Goal: Task Accomplishment & Management: Use online tool/utility

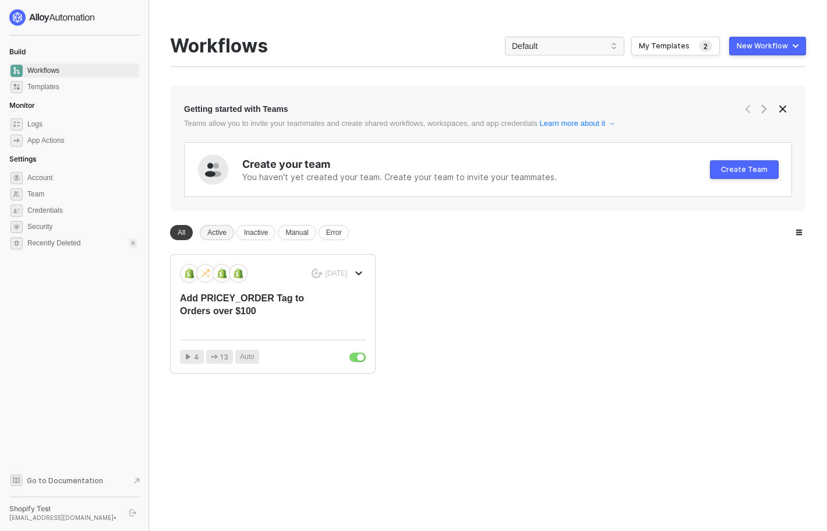
click at [217, 231] on div "Active" at bounding box center [217, 232] width 34 height 15
click at [179, 241] on div "Getting started with Teams Teams allow you to invite your teammates and create …" at bounding box center [488, 230] width 636 height 288
click at [329, 282] on div "8 months ago" at bounding box center [273, 273] width 186 height 19
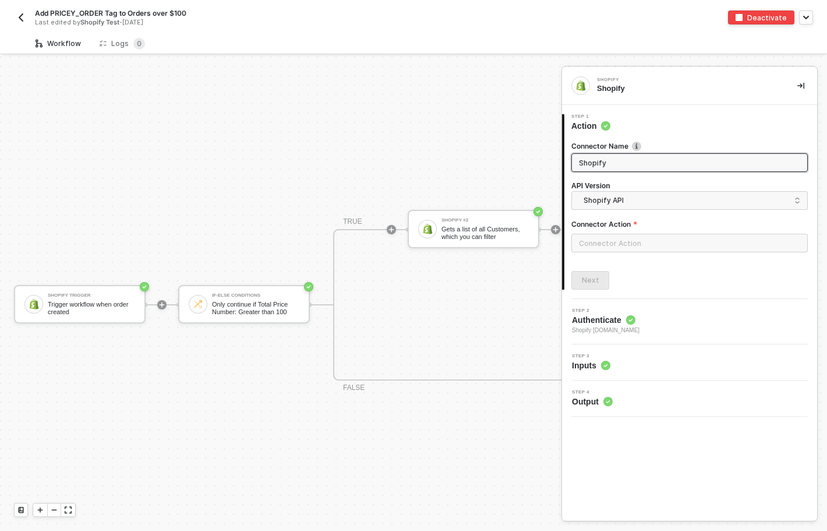
scroll to position [22, 0]
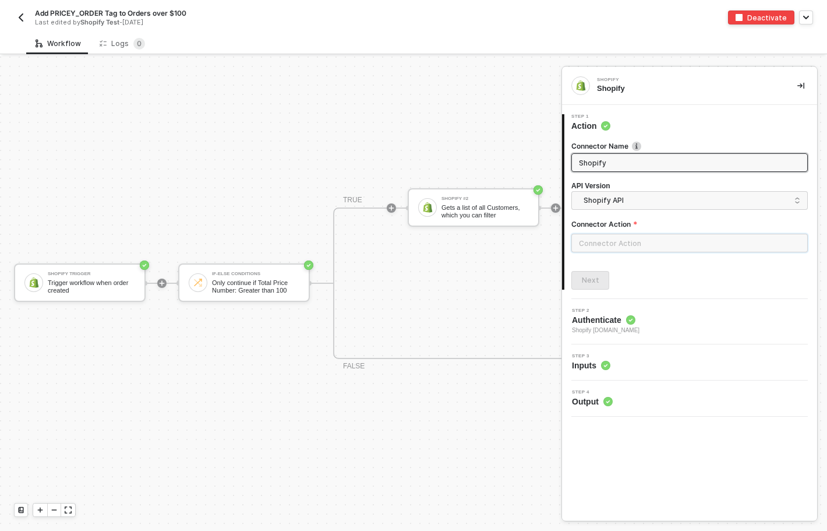
click at [592, 241] on input "text" at bounding box center [689, 243] width 237 height 19
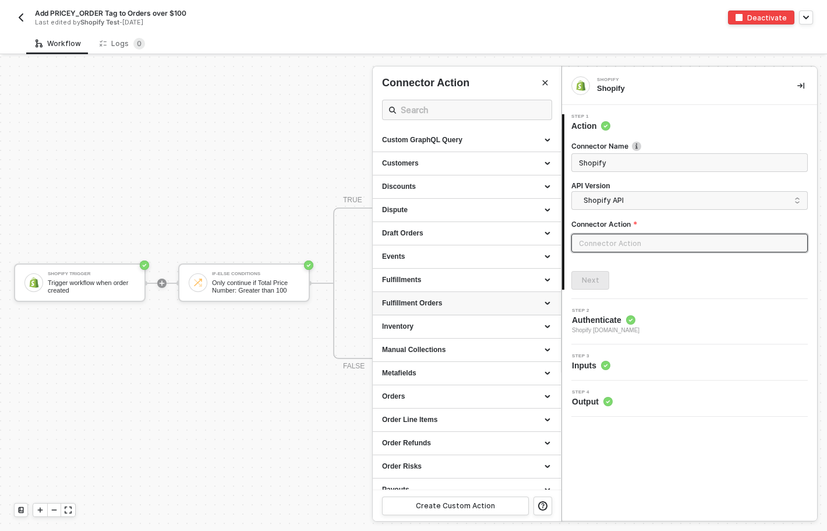
scroll to position [124, 0]
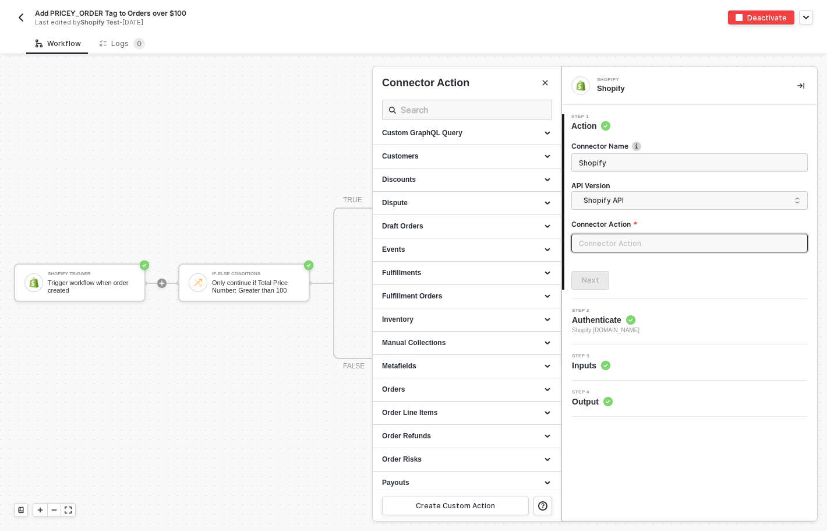
click at [23, 22] on img "button" at bounding box center [20, 17] width 9 height 9
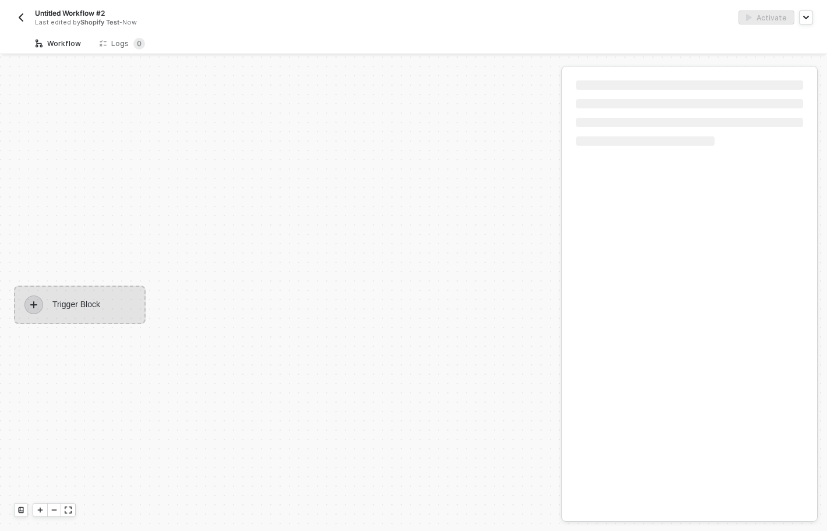
scroll to position [22, 0]
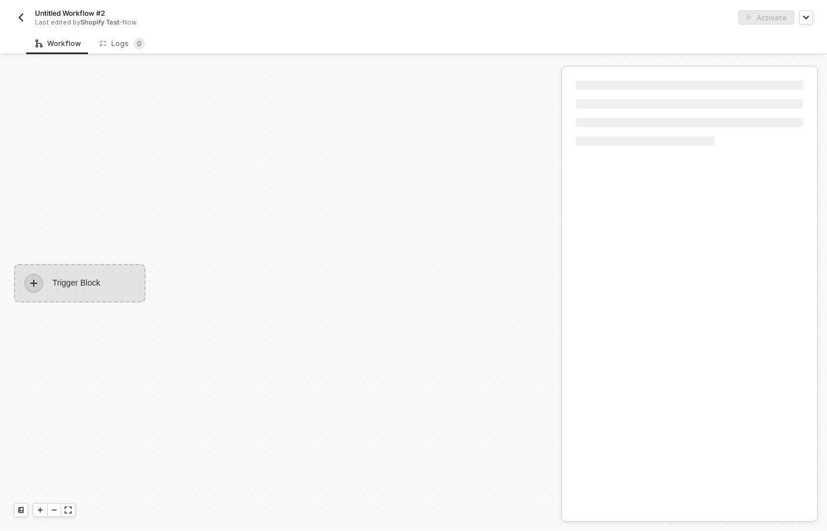
click at [87, 284] on div "Trigger Block" at bounding box center [80, 283] width 132 height 38
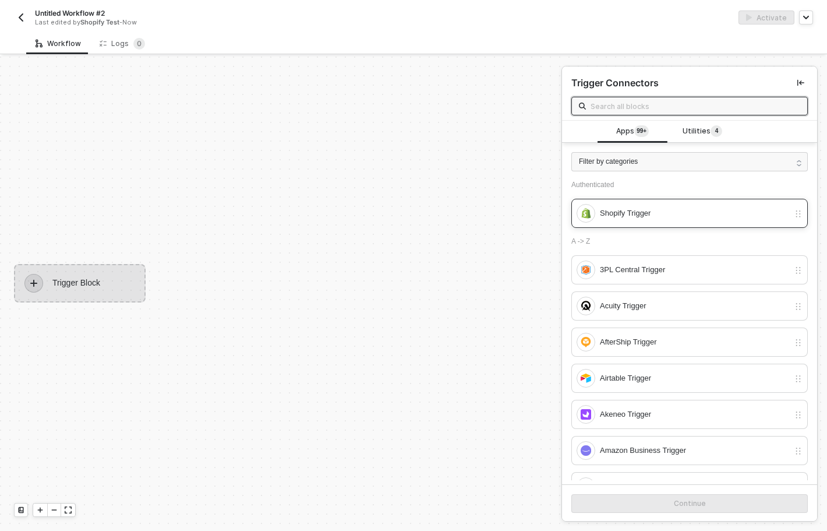
click at [652, 210] on div "Shopify Trigger" at bounding box center [694, 213] width 189 height 13
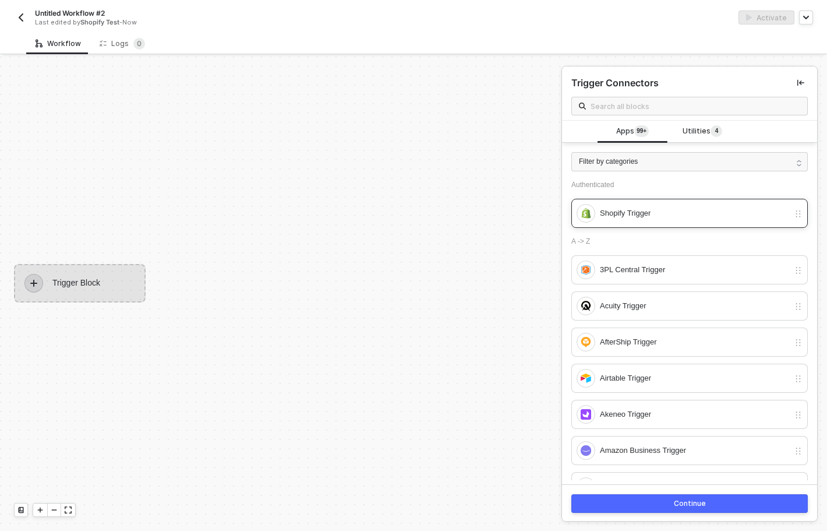
click at [602, 215] on div "Shopify Trigger" at bounding box center [694, 213] width 189 height 13
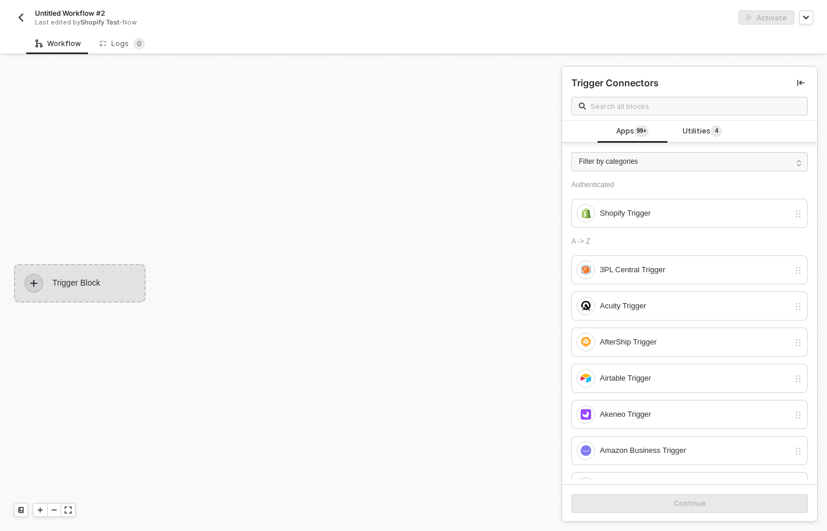
click at [87, 287] on div "Trigger Block" at bounding box center [80, 283] width 132 height 38
click at [31, 283] on icon "icon-play" at bounding box center [33, 283] width 7 height 7
click at [613, 213] on div "Shopify Trigger" at bounding box center [694, 213] width 189 height 13
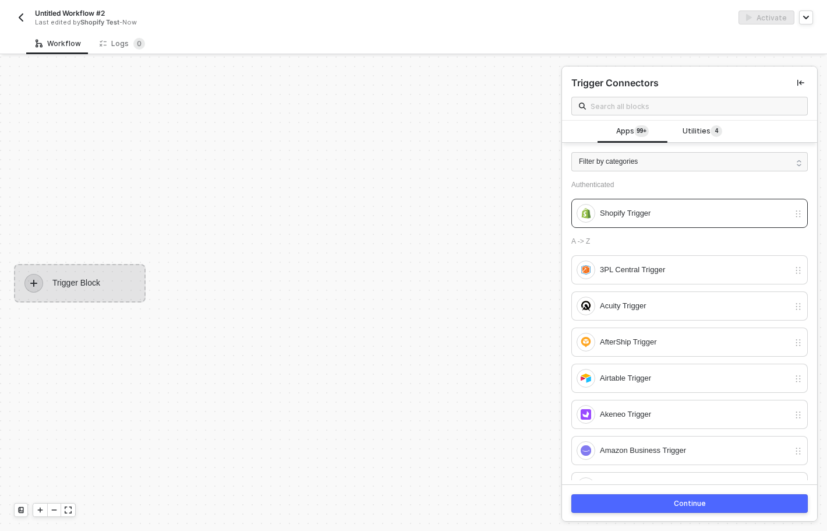
click at [705, 501] on button "Continue" at bounding box center [689, 503] width 237 height 19
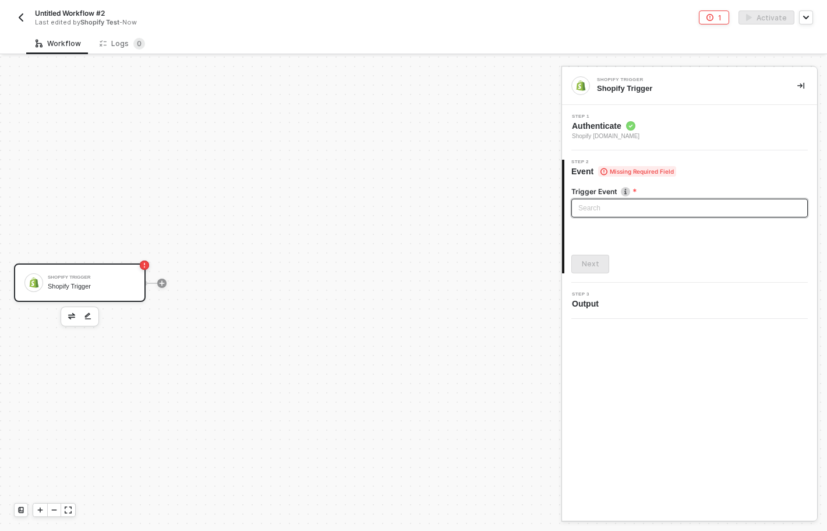
click at [615, 208] on input "search" at bounding box center [689, 207] width 223 height 17
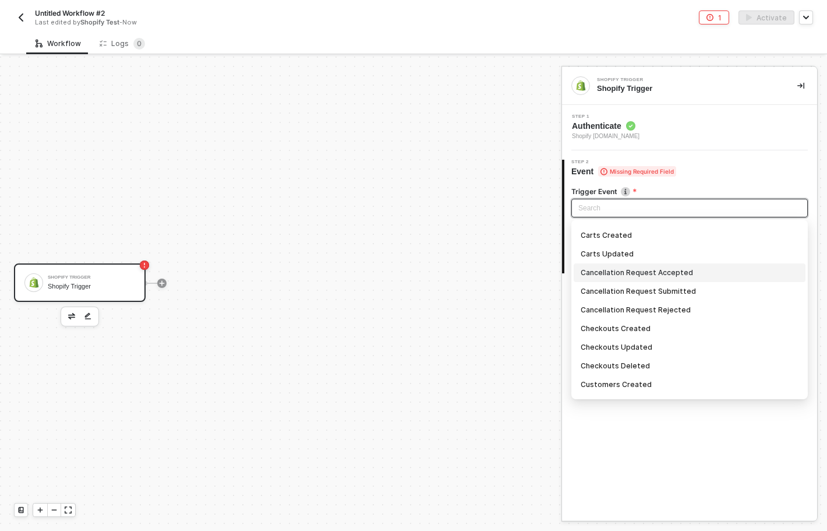
scroll to position [80, 0]
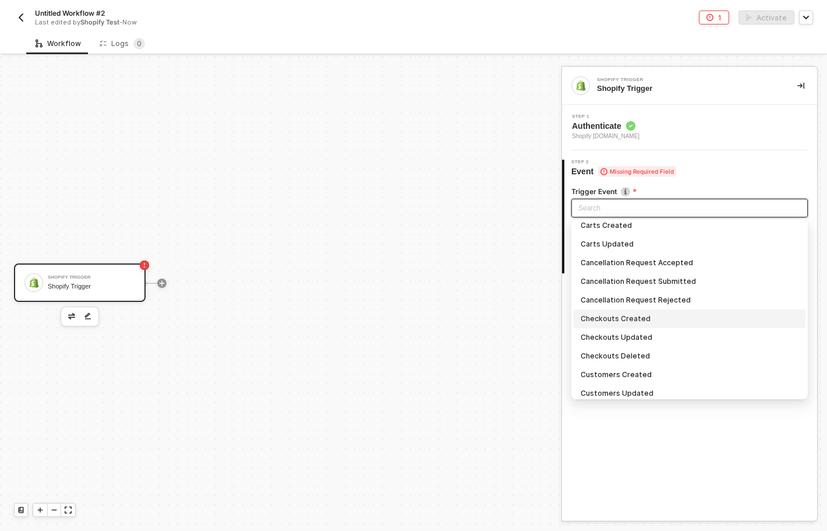
click at [676, 313] on div "Checkouts Created" at bounding box center [690, 318] width 218 height 13
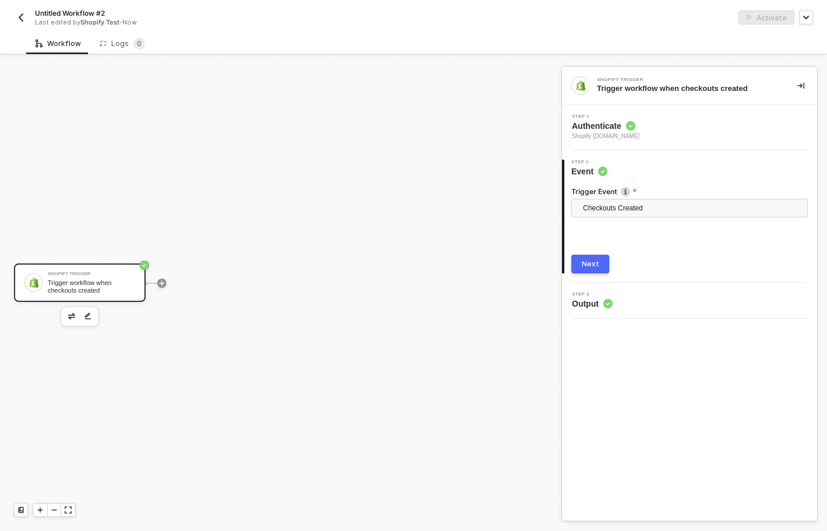
click at [581, 263] on button "Next" at bounding box center [590, 264] width 38 height 19
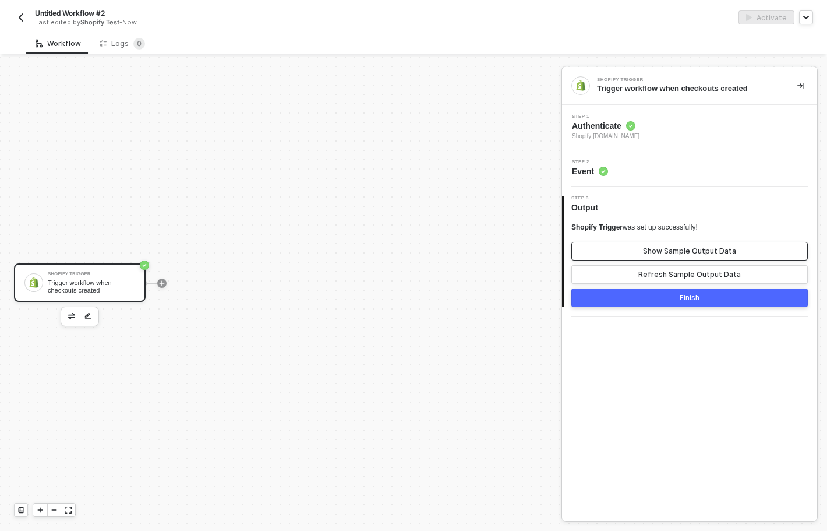
click at [724, 253] on div "Show Sample Output Data" at bounding box center [689, 250] width 93 height 9
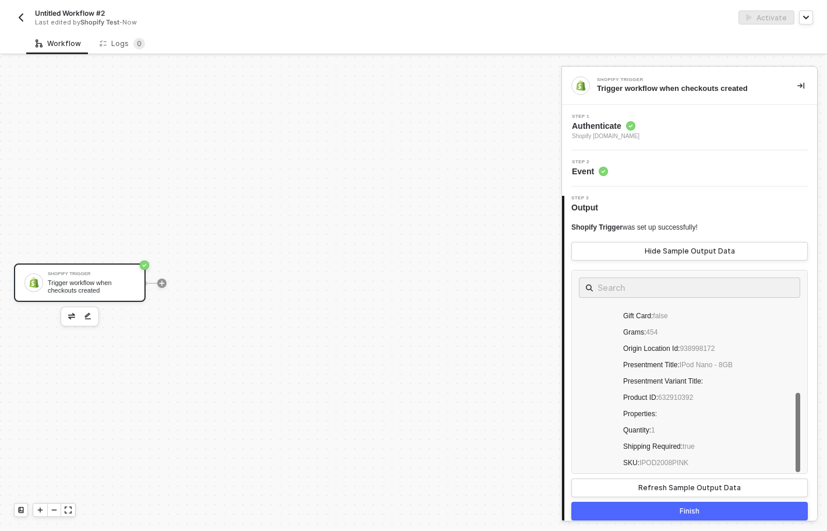
scroll to position [637, 0]
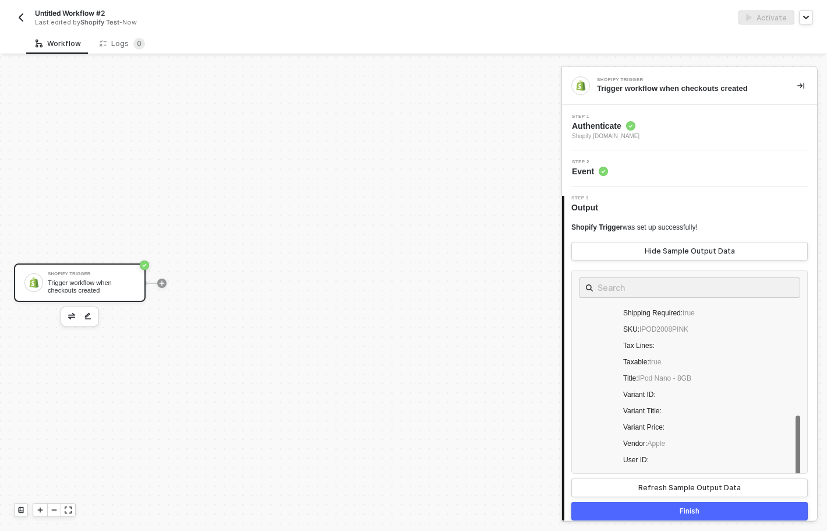
click at [743, 509] on button "Finish" at bounding box center [689, 511] width 237 height 19
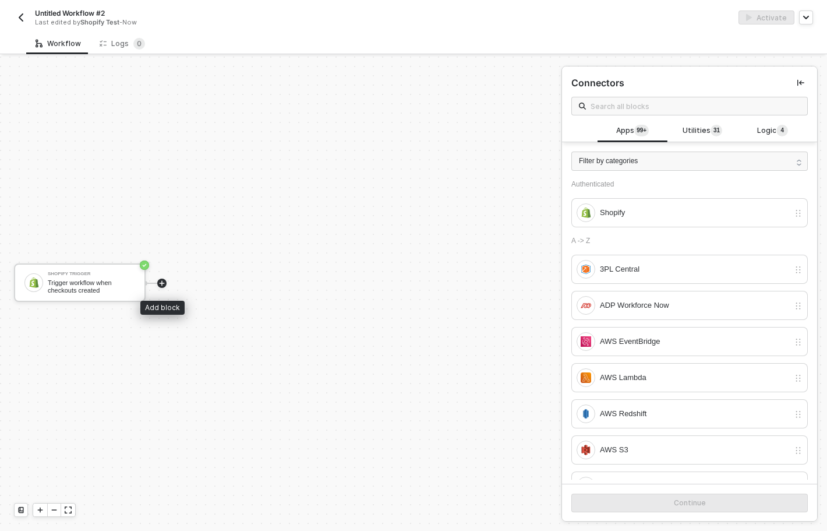
click at [163, 283] on icon "icon-play" at bounding box center [162, 282] width 5 height 5
click at [161, 282] on icon "icon-play" at bounding box center [161, 283] width 7 height 7
click at [618, 213] on div "Shopify" at bounding box center [694, 212] width 189 height 13
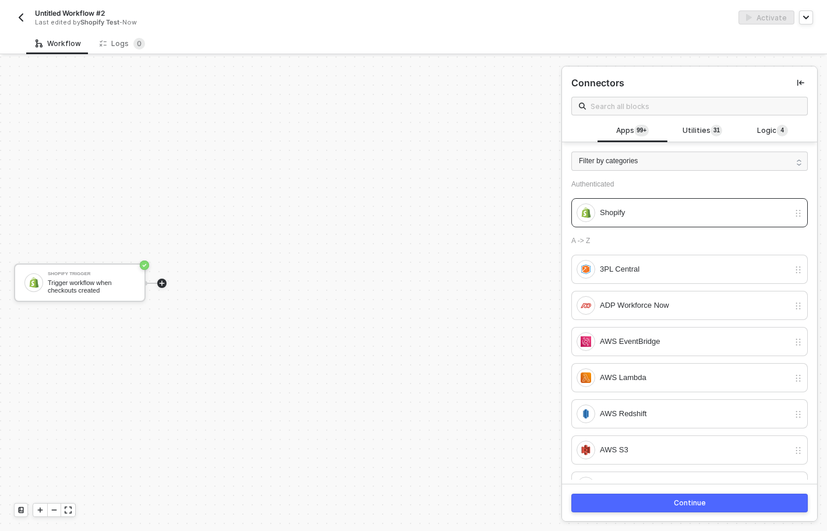
click at [743, 499] on button "Continue" at bounding box center [689, 502] width 237 height 19
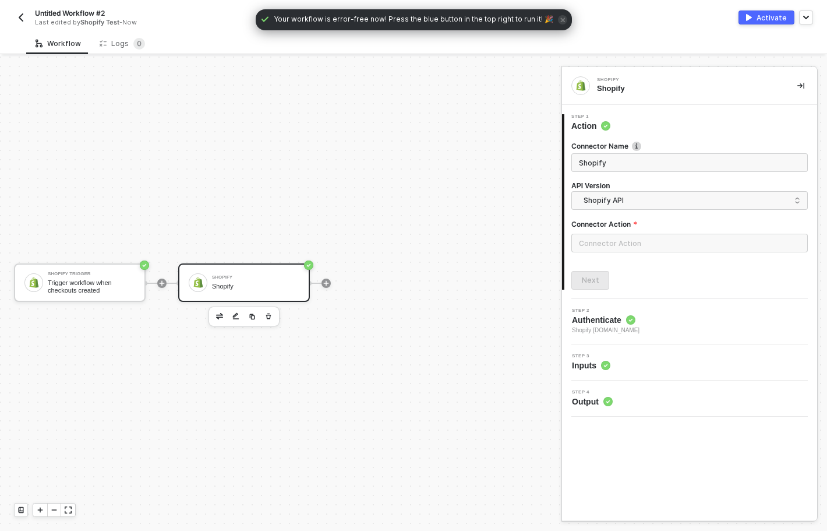
click at [252, 283] on div "Shopify" at bounding box center [255, 287] width 87 height 8
click at [747, 250] on input "text" at bounding box center [689, 243] width 237 height 19
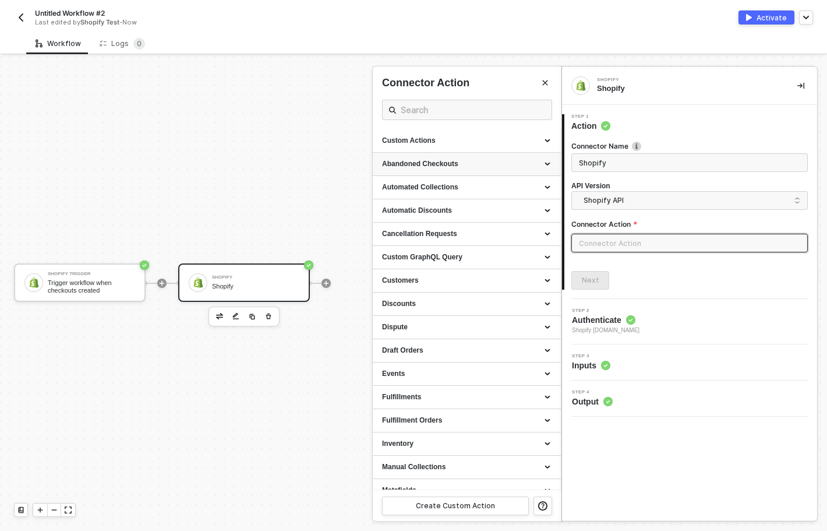
click at [552, 165] on div "Abandoned Checkouts" at bounding box center [467, 164] width 188 height 23
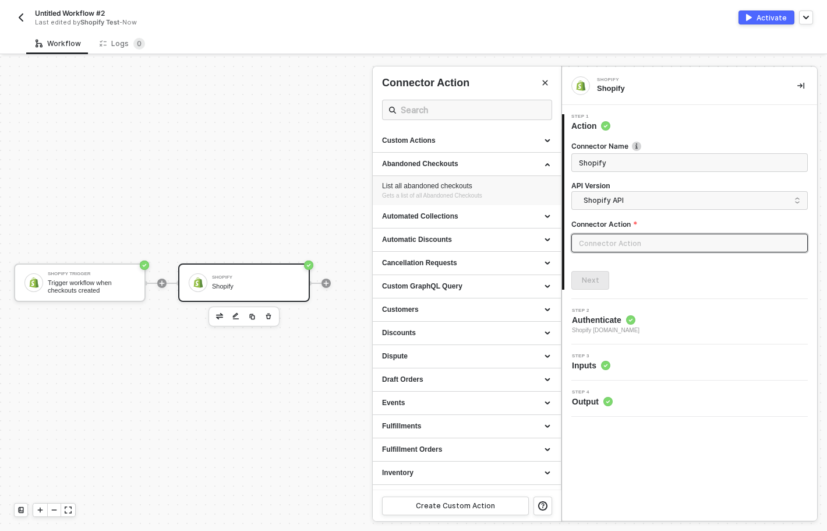
click at [452, 192] on span "Gets a list of all Abandoned Checkouts" at bounding box center [432, 195] width 100 height 6
type input "Gets a list of all Abandoned Checkouts"
type input "Abandoned Checkouts - List all abandoned checkouts"
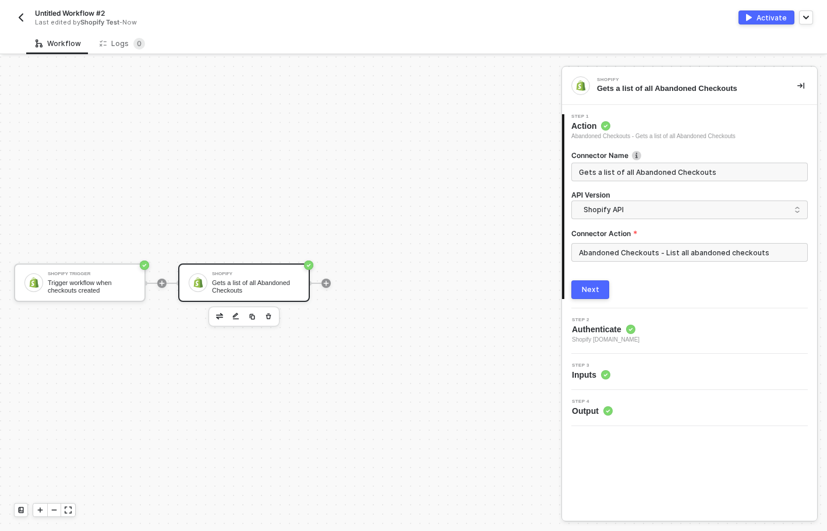
click at [595, 288] on div "Next" at bounding box center [590, 289] width 17 height 9
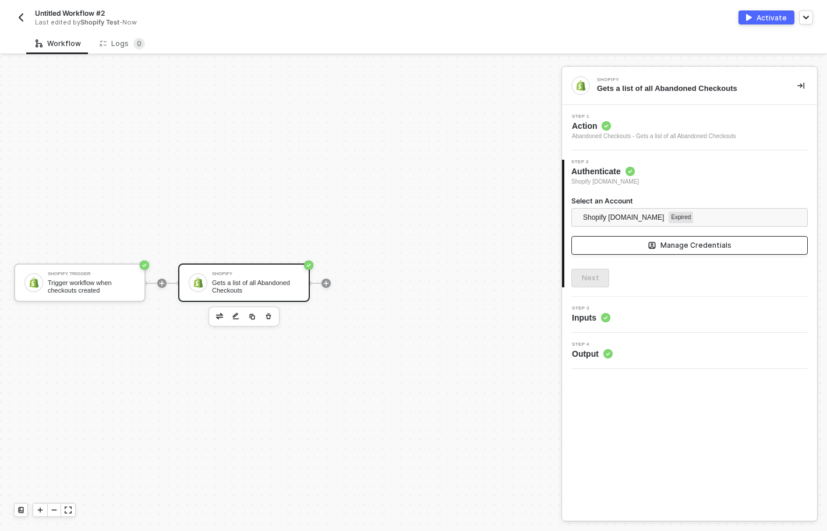
click at [694, 246] on div "Manage Credentials" at bounding box center [696, 245] width 71 height 9
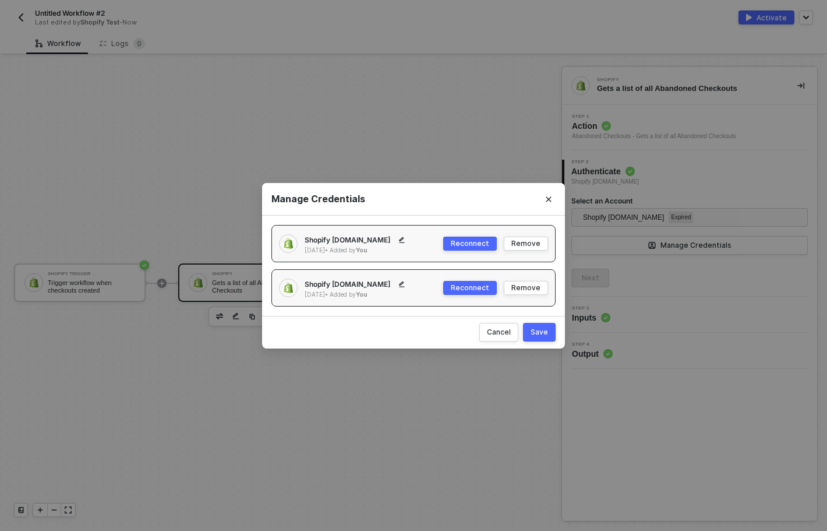
click at [474, 241] on div "Reconnect" at bounding box center [470, 243] width 38 height 10
click at [391, 234] on div "Shopify a812fc.myshopify.com" at bounding box center [360, 240] width 111 height 14
click at [459, 246] on div "Reconnect" at bounding box center [470, 243] width 38 height 10
click at [538, 241] on div "Remove" at bounding box center [525, 243] width 29 height 10
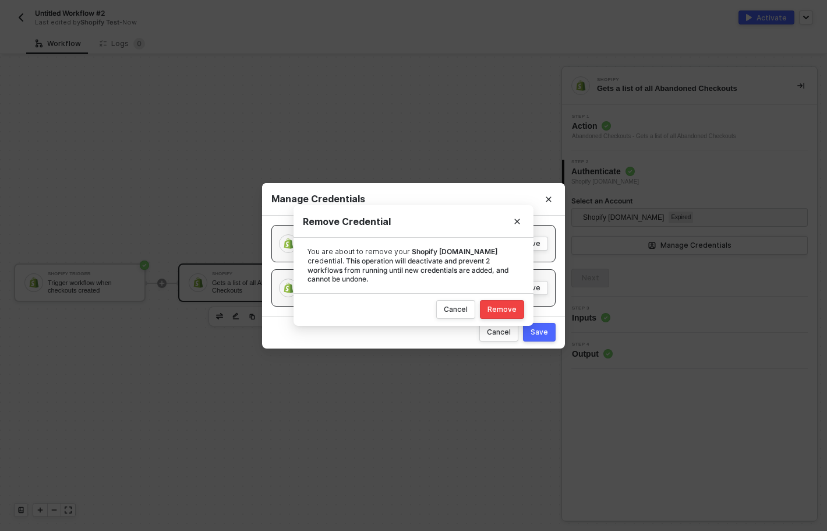
click at [496, 305] on div "Remove" at bounding box center [502, 309] width 29 height 9
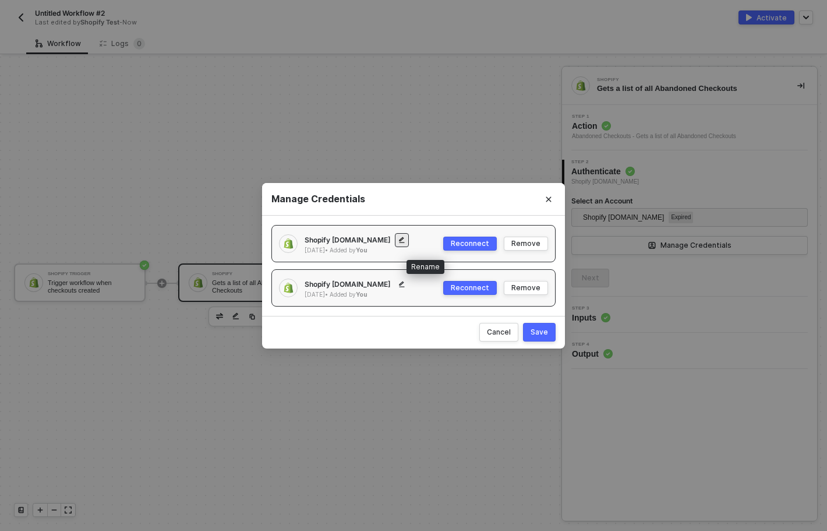
click at [409, 235] on button "button" at bounding box center [402, 240] width 14 height 14
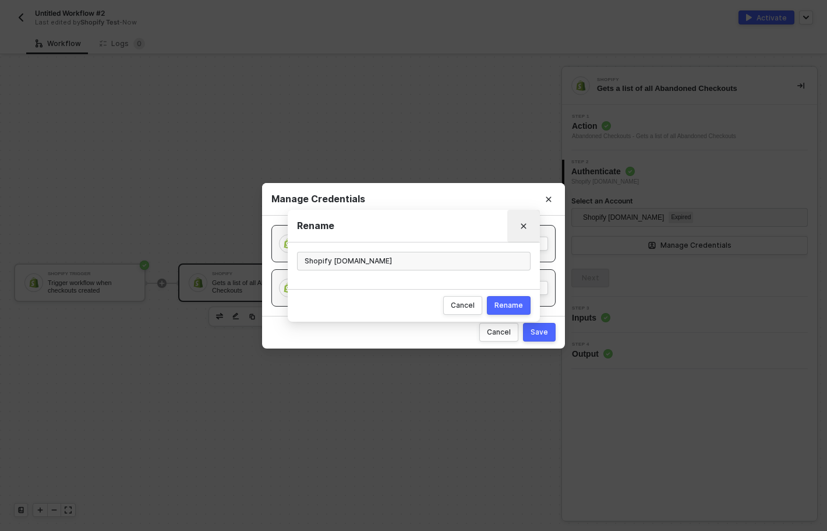
click at [522, 225] on icon "Close" at bounding box center [523, 225] width 5 height 5
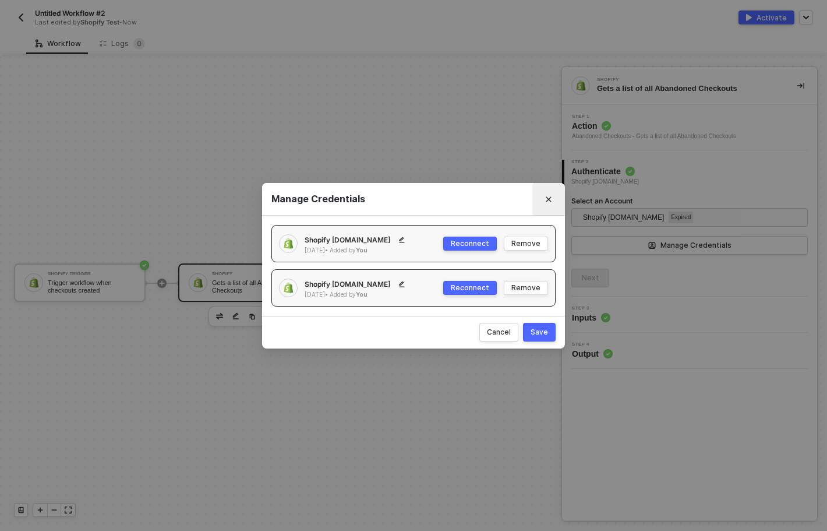
click at [548, 200] on icon "Close" at bounding box center [548, 199] width 7 height 7
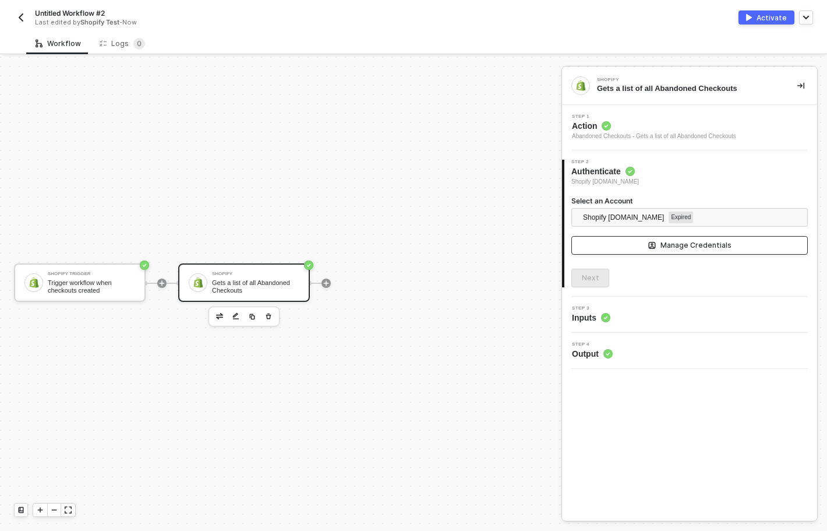
click at [697, 245] on div "Manage Credentials" at bounding box center [696, 245] width 71 height 9
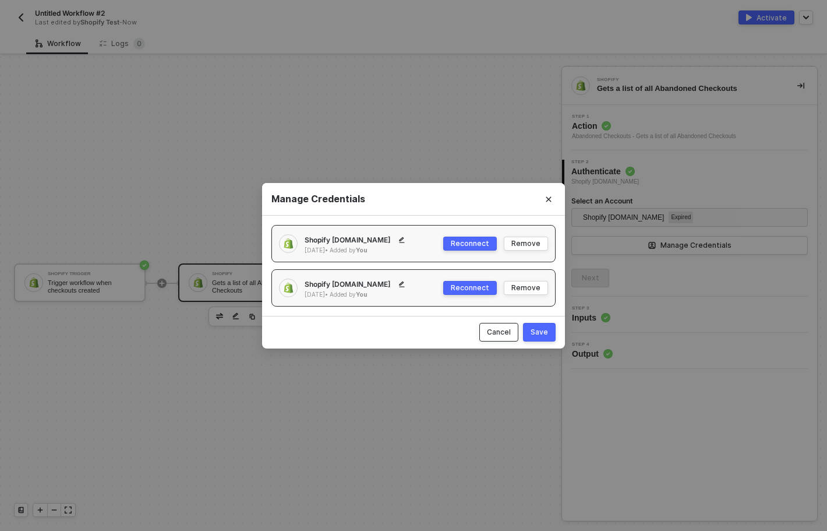
click at [507, 336] on div "Cancel" at bounding box center [499, 332] width 24 height 10
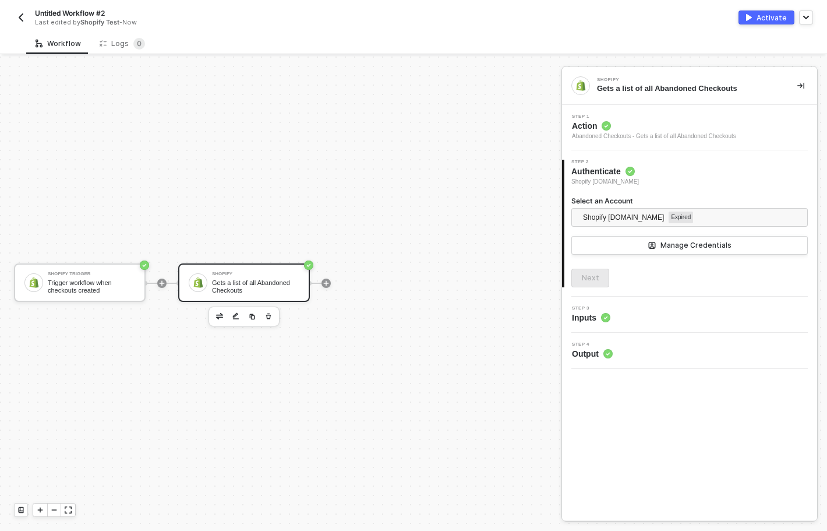
click at [22, 14] on img "button" at bounding box center [20, 17] width 9 height 9
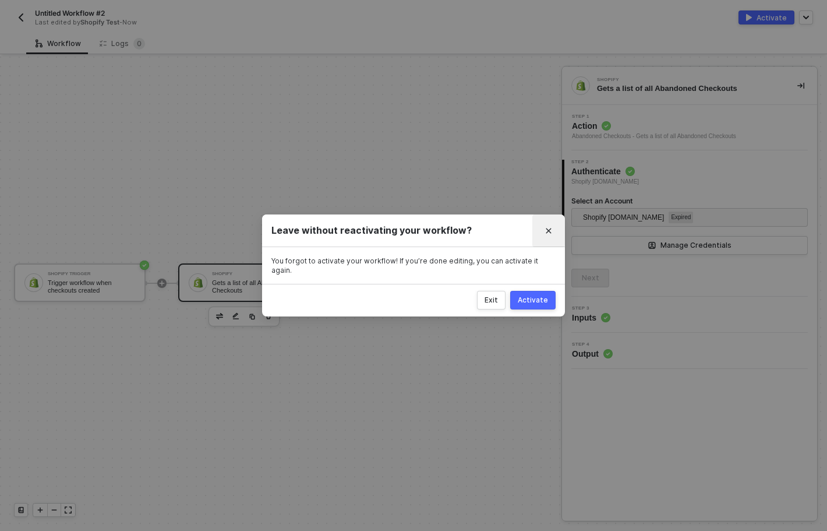
click at [540, 231] on button "Close" at bounding box center [548, 230] width 19 height 19
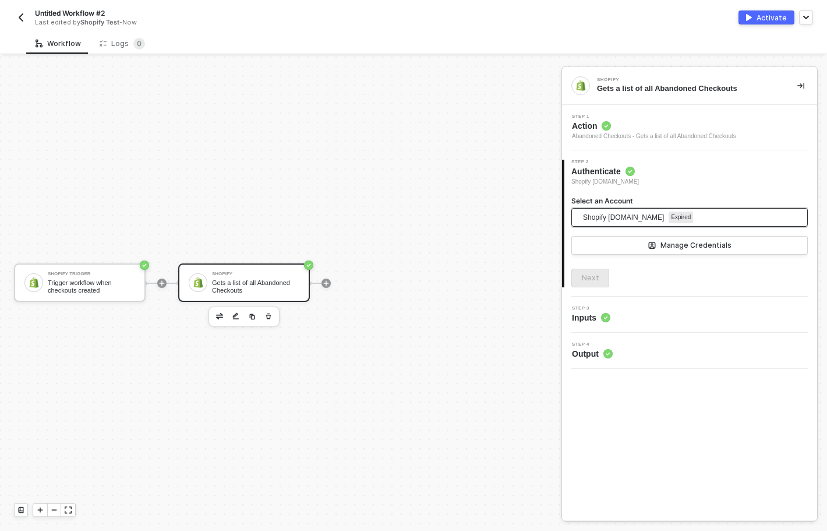
click at [745, 216] on span "Shopify 514eb8-2.myshopify.com Expired" at bounding box center [686, 217] width 207 height 19
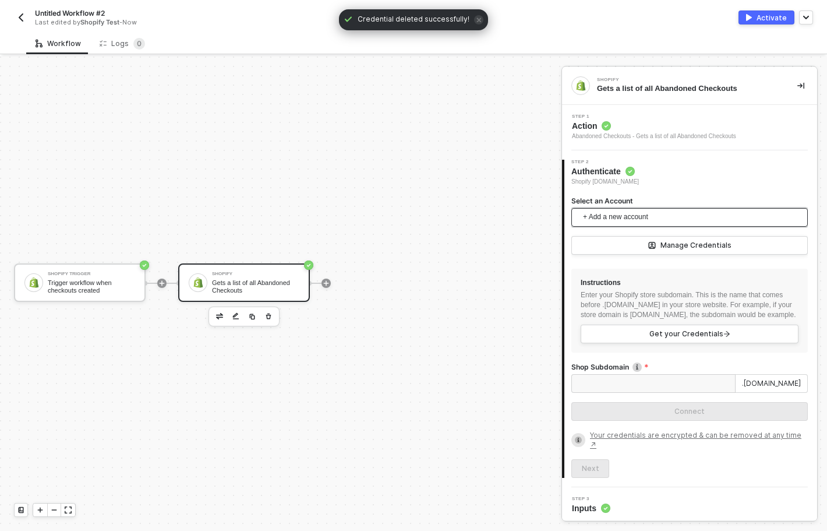
click at [678, 221] on span "+ Add a new account" at bounding box center [692, 217] width 218 height 19
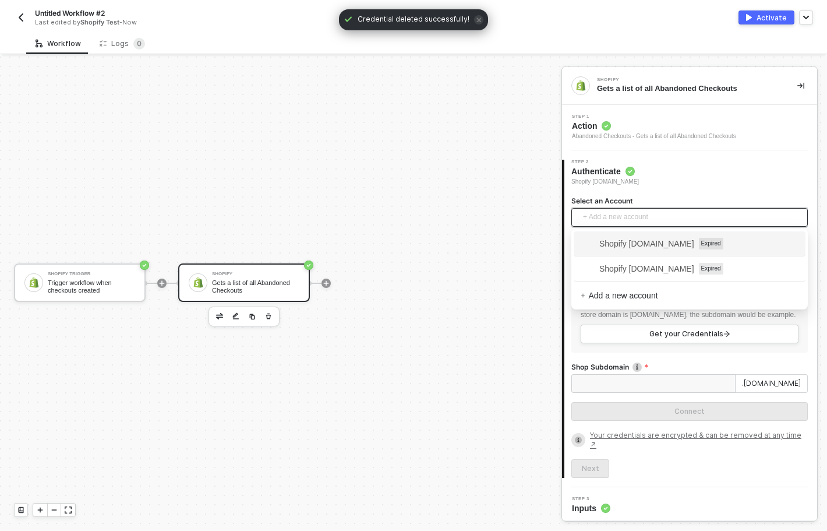
click at [718, 182] on div "Step 2 Authenticate Shopify a812fc.myshopify.com" at bounding box center [690, 173] width 253 height 27
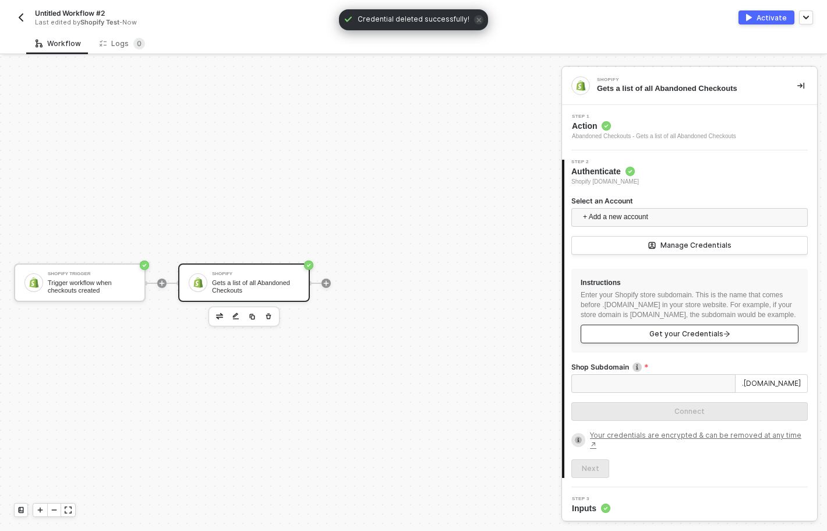
click at [696, 338] on span "Get your Credentials" at bounding box center [690, 333] width 81 height 9
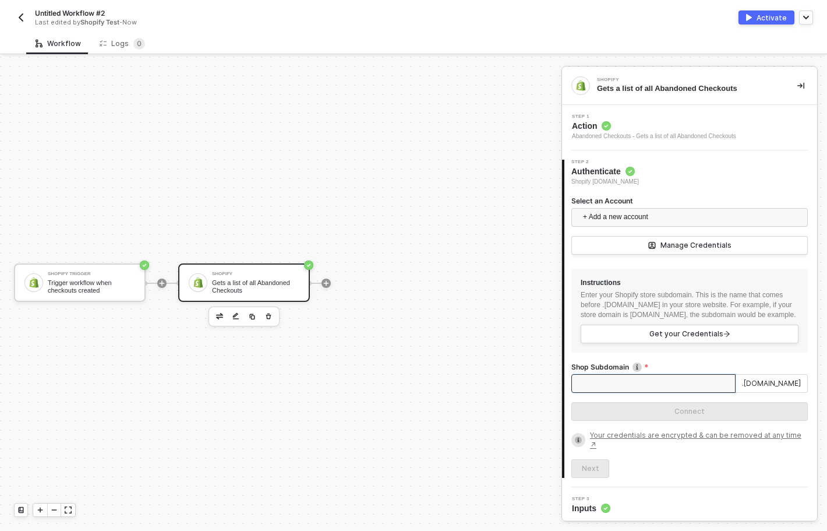
click at [699, 391] on input "Shop Subdomain" at bounding box center [653, 383] width 164 height 19
paste input "a6983b-3.myshopify.com"
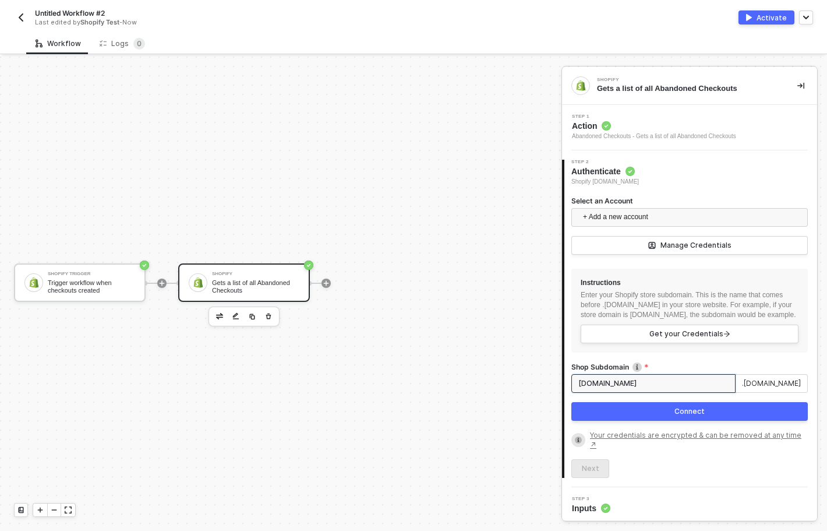
drag, startPoint x: 613, startPoint y: 396, endPoint x: 686, endPoint y: 396, distance: 73.4
click at [686, 393] on input "a6983b-3.myshopify.com" at bounding box center [653, 383] width 164 height 19
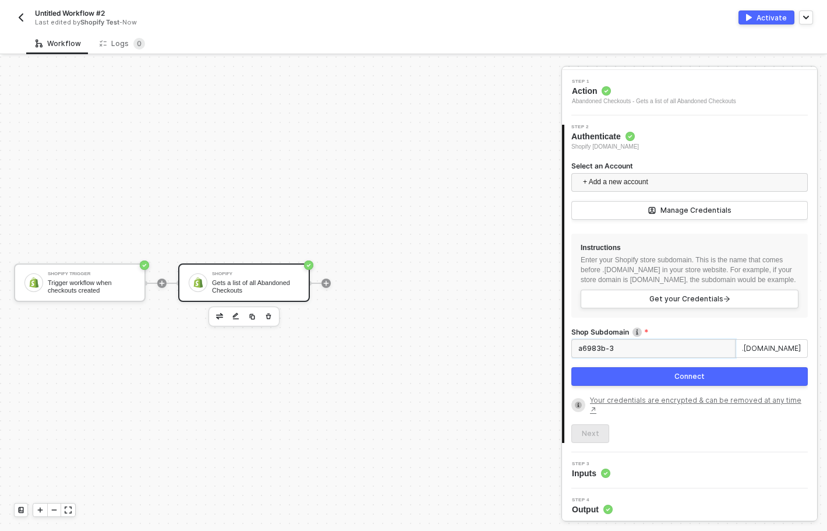
scroll to position [43, 0]
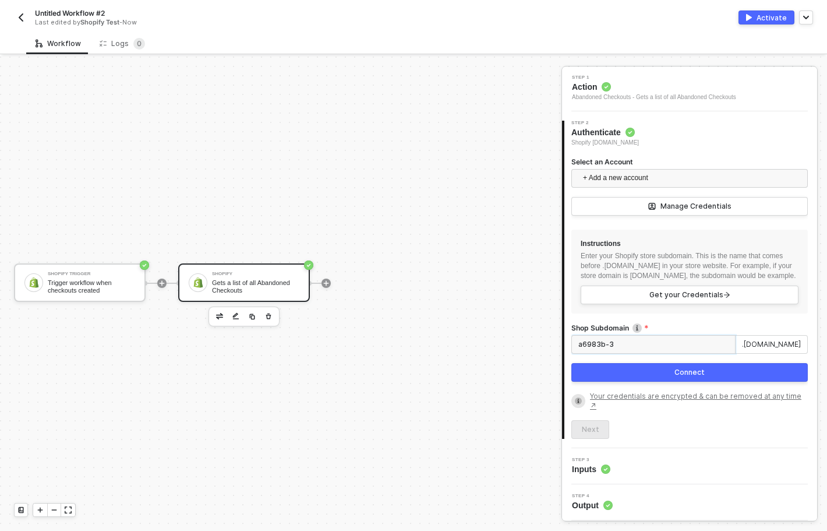
type input "a6983b-3"
click at [689, 377] on div "Connect" at bounding box center [690, 372] width 30 height 9
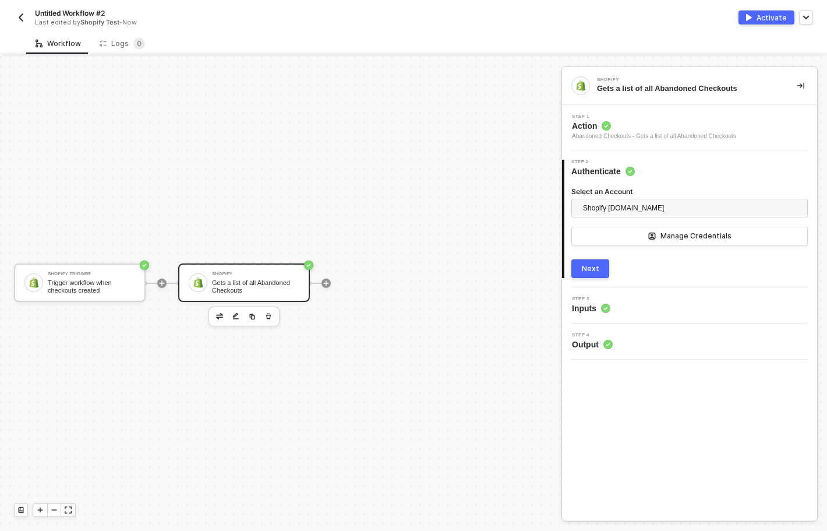
scroll to position [0, 0]
click at [583, 270] on div "Next" at bounding box center [590, 268] width 17 height 9
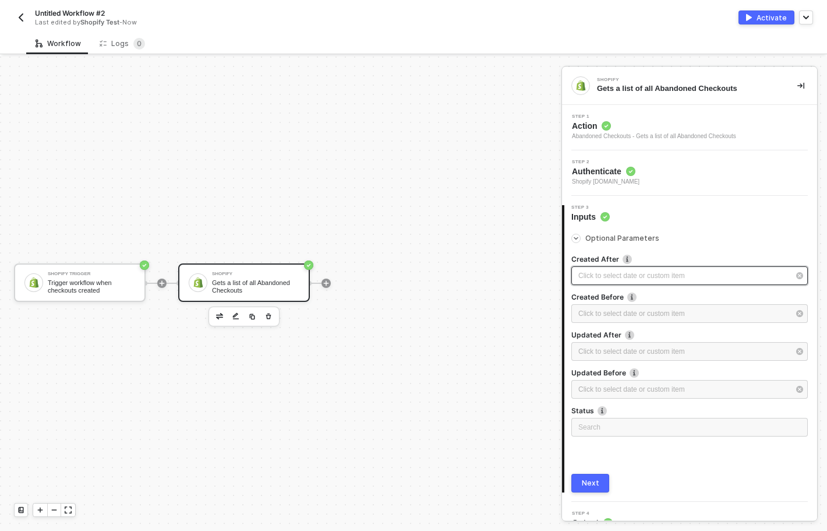
click at [626, 280] on div "Click to select date or custom item ﻿" at bounding box center [683, 275] width 211 height 11
click at [420, 231] on div "11" at bounding box center [425, 235] width 14 height 14
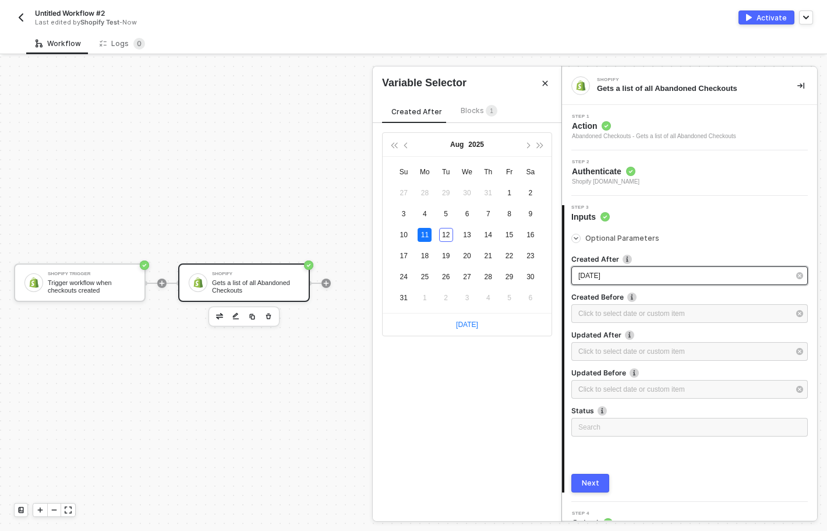
type input "2025-08-11"
click at [658, 315] on div "Click to select date or custom item ﻿" at bounding box center [683, 313] width 211 height 11
click at [469, 237] on div "13" at bounding box center [467, 235] width 14 height 14
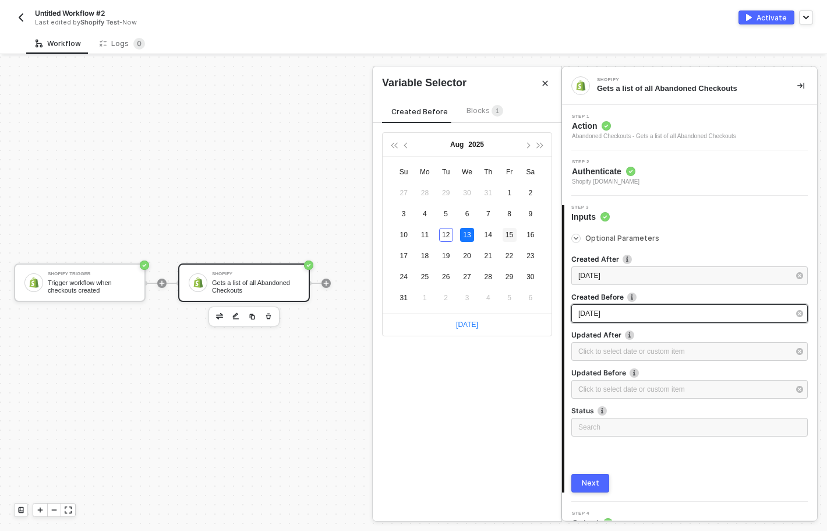
click at [506, 235] on div "15" at bounding box center [510, 235] width 14 height 14
type input "2025-08-15"
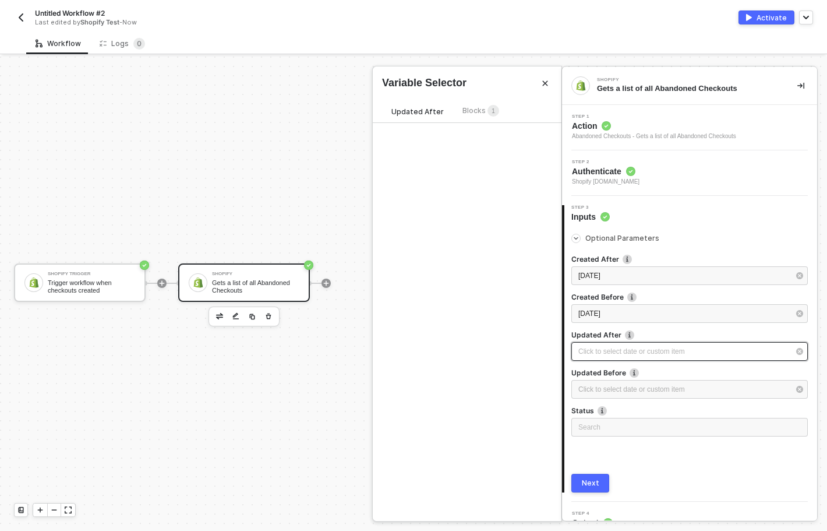
click at [665, 354] on div "Click to select date or custom item ﻿" at bounding box center [683, 351] width 211 height 11
click at [430, 231] on div "11" at bounding box center [425, 235] width 14 height 14
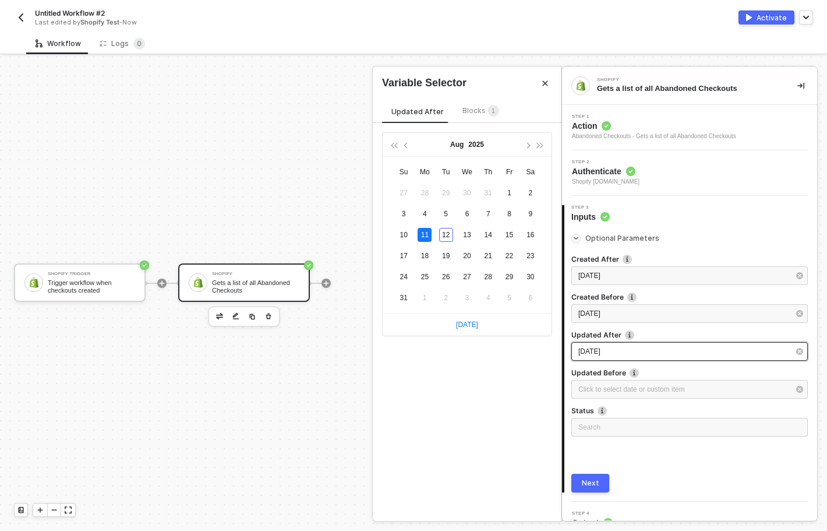
type input "2025-08-11"
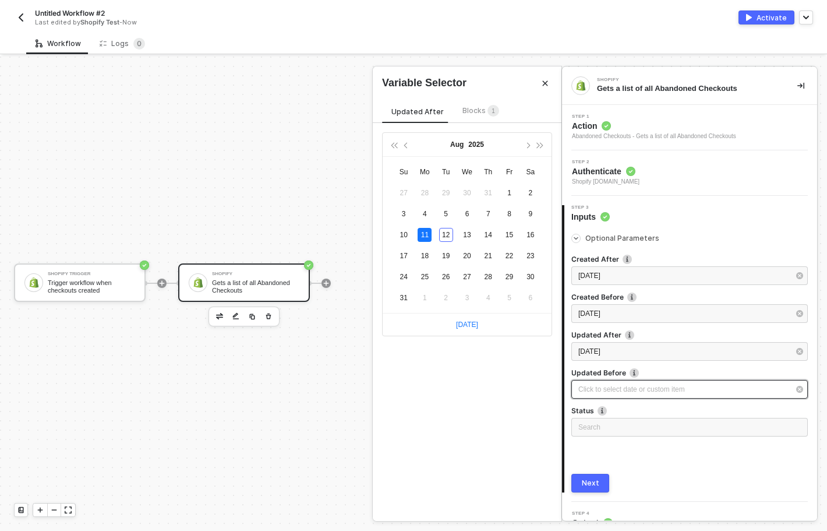
click at [711, 391] on div "Click to select date or custom item ﻿" at bounding box center [683, 389] width 211 height 11
click at [512, 237] on div "15" at bounding box center [510, 235] width 14 height 14
type input "2025-08-15"
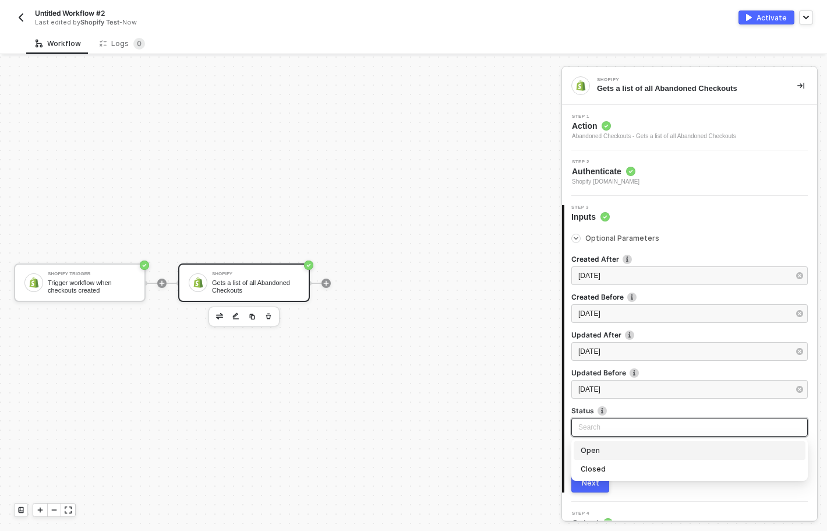
click at [641, 431] on input "search" at bounding box center [689, 426] width 223 height 17
click at [618, 451] on div "Open" at bounding box center [690, 450] width 218 height 13
click at [593, 484] on div "Next" at bounding box center [590, 482] width 17 height 9
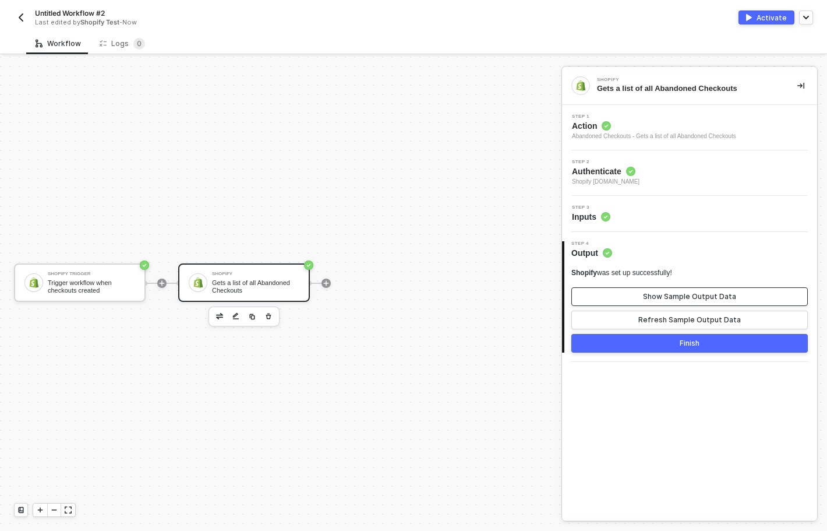
click at [618, 297] on button "Show Sample Output Data" at bounding box center [689, 296] width 237 height 19
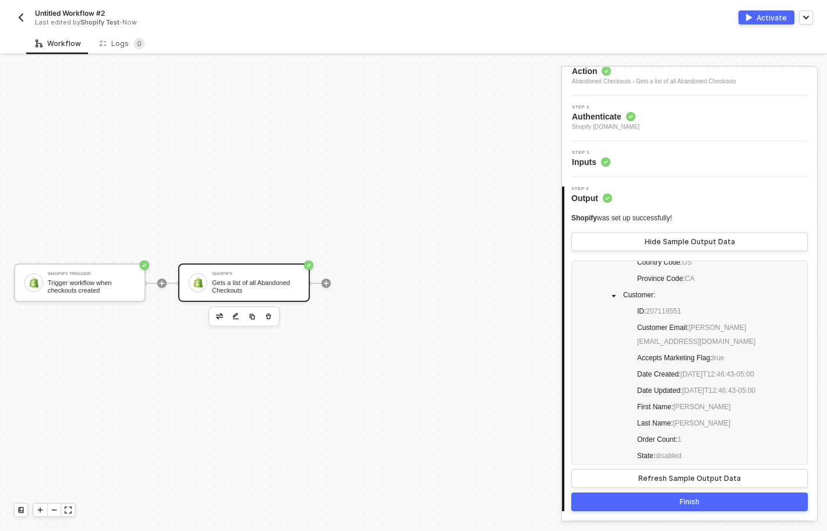
scroll to position [2508, 0]
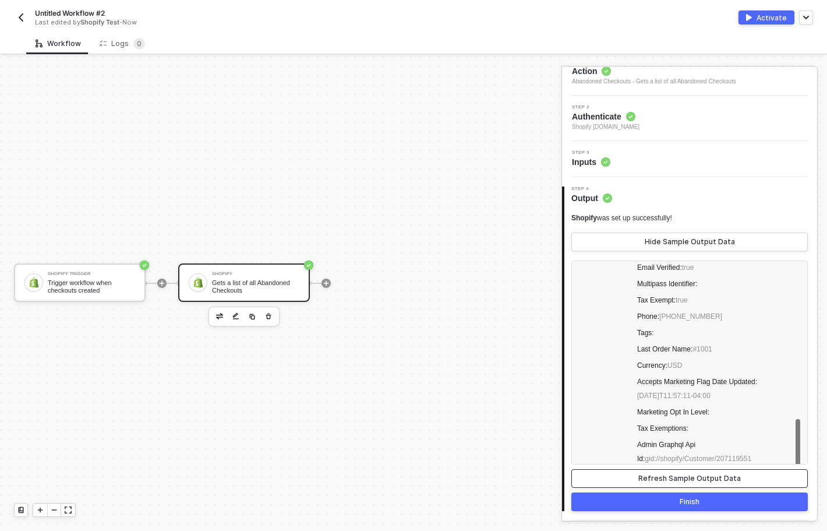
click at [720, 478] on div "Refresh Sample Output Data" at bounding box center [689, 478] width 103 height 9
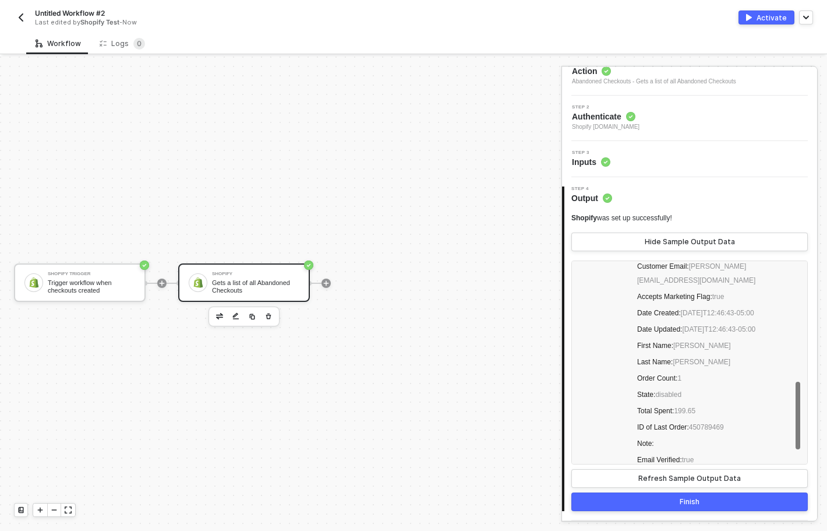
scroll to position [2213, 0]
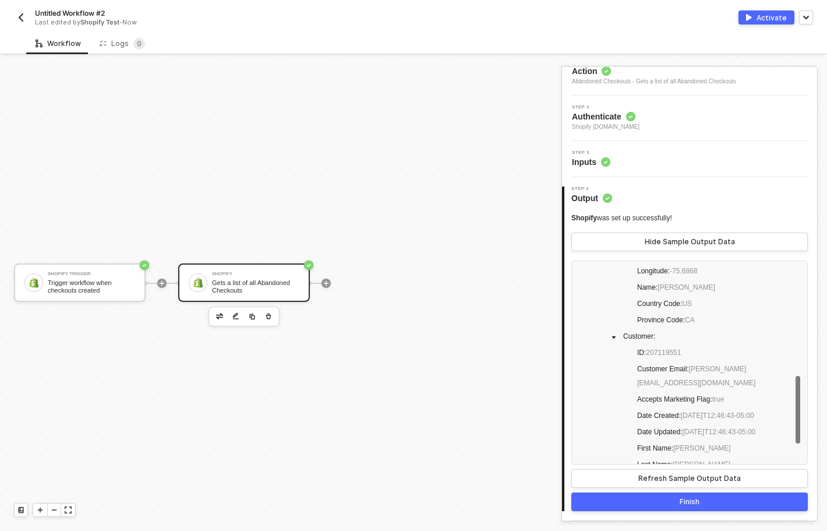
click at [729, 497] on button "Finish" at bounding box center [689, 501] width 237 height 19
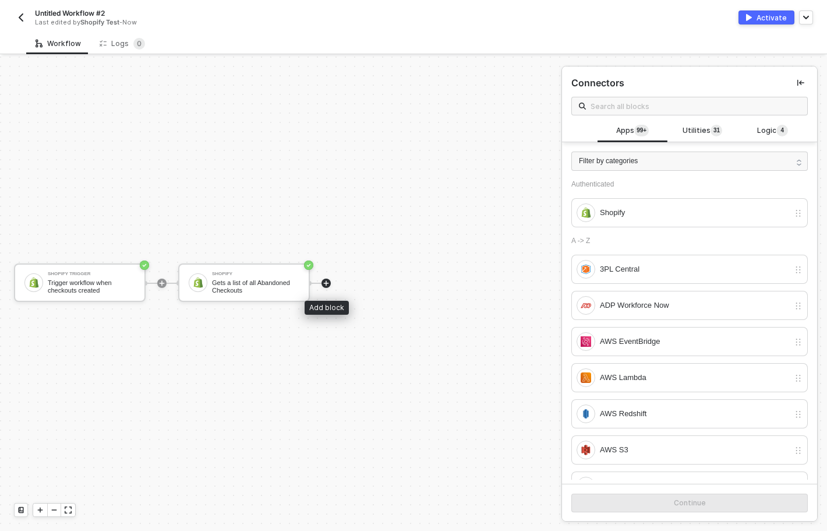
click at [327, 286] on icon "icon-play" at bounding box center [326, 283] width 7 height 7
click at [724, 210] on div "Shopify" at bounding box center [694, 212] width 189 height 13
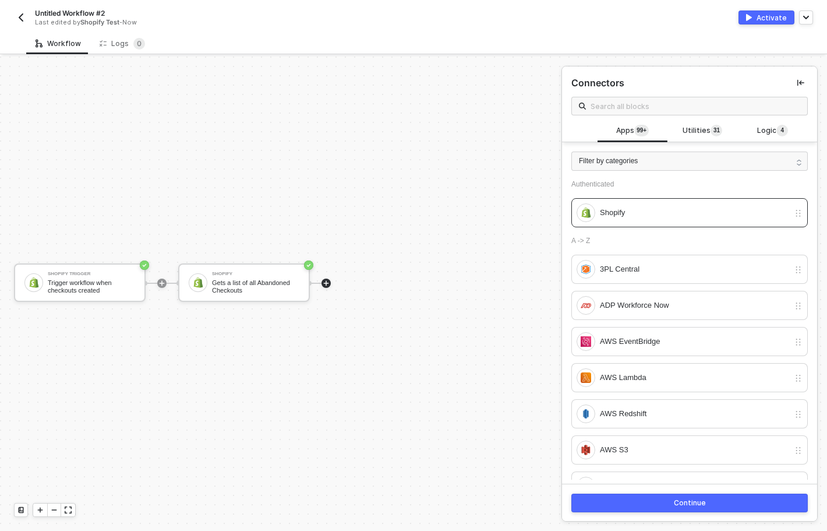
click at [740, 502] on button "Continue" at bounding box center [689, 502] width 237 height 19
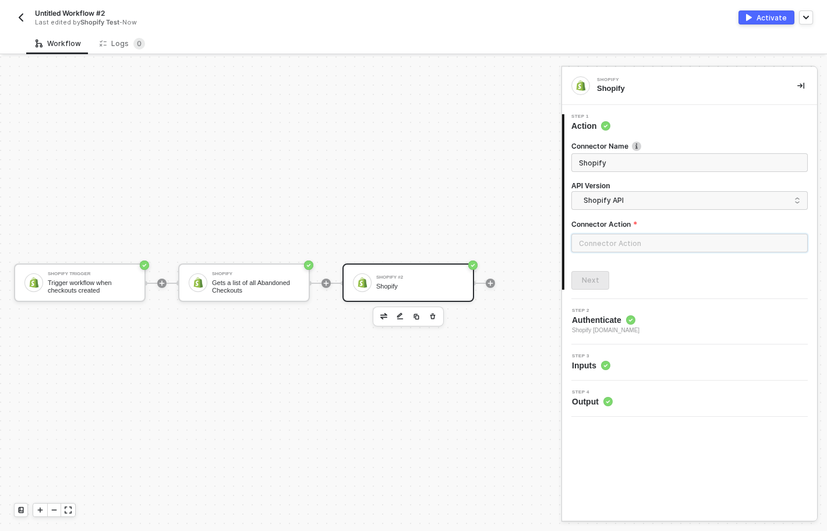
click at [675, 246] on input "text" at bounding box center [689, 243] width 237 height 19
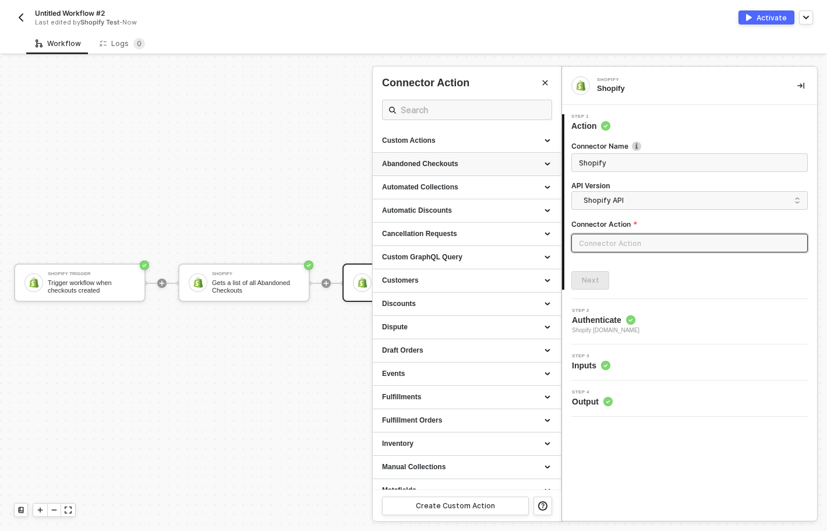
click at [478, 164] on div "Abandoned Checkouts" at bounding box center [467, 164] width 170 height 10
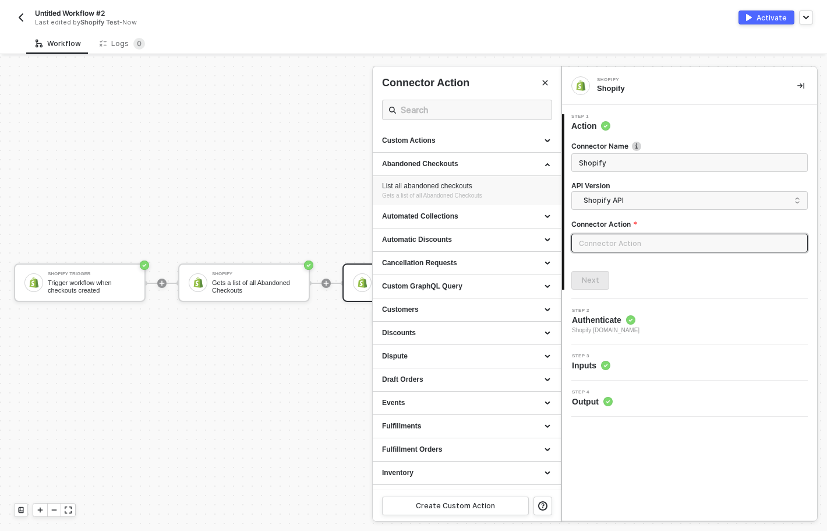
click at [508, 194] on div "List all abandoned checkouts Gets a list of all Abandoned Checkouts" at bounding box center [467, 190] width 170 height 19
type input "Gets a list of all Abandoned Checkouts"
type input "Abandoned Checkouts - List all abandoned checkouts"
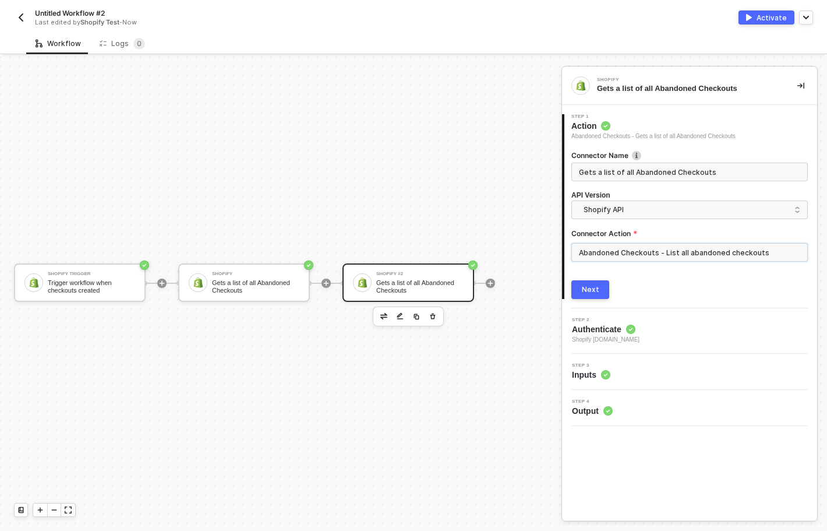
click at [714, 245] on input "Abandoned Checkouts - List all abandoned checkouts" at bounding box center [689, 252] width 237 height 19
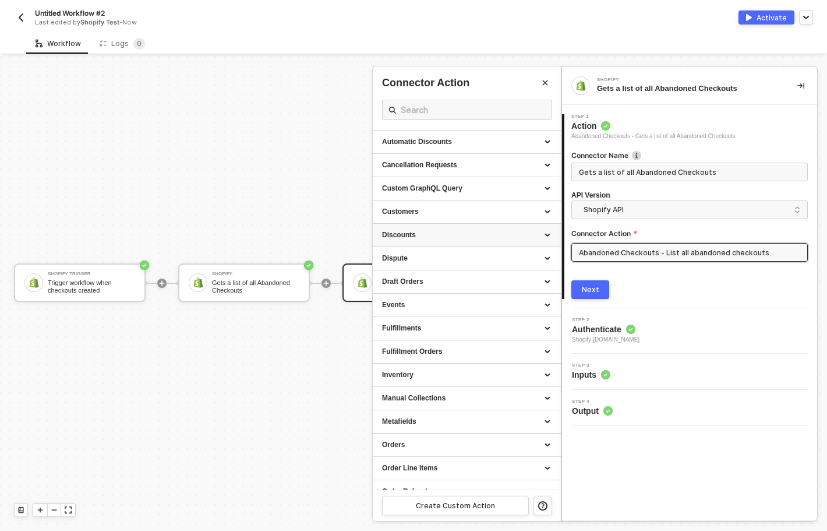
scroll to position [100, 0]
click at [425, 249] on div "Dispute" at bounding box center [467, 256] width 188 height 23
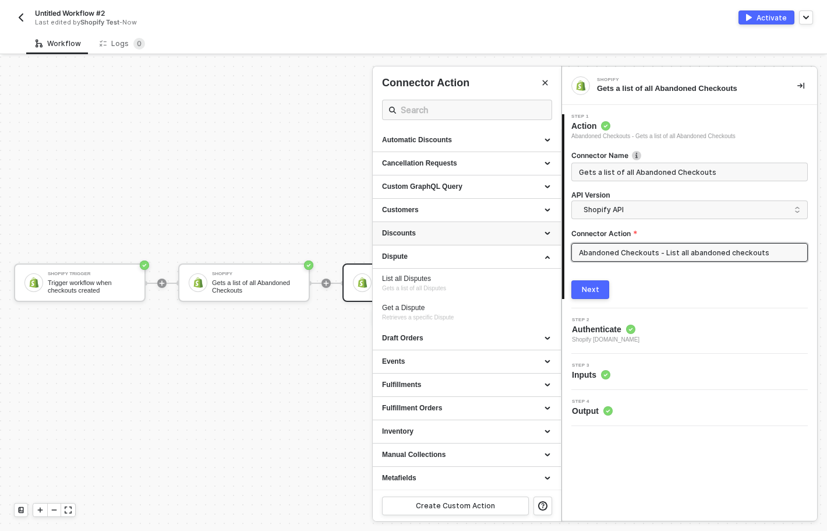
click at [437, 238] on div "Discounts" at bounding box center [467, 233] width 188 height 23
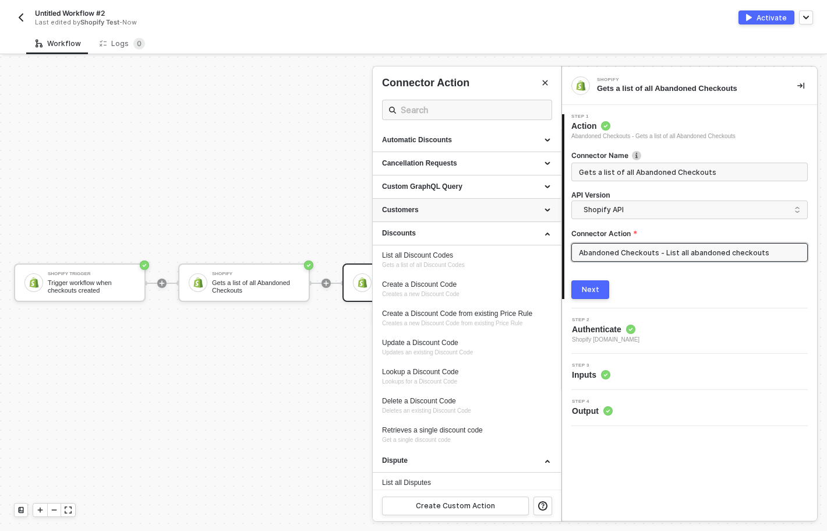
click at [450, 221] on div "Customers" at bounding box center [467, 210] width 188 height 23
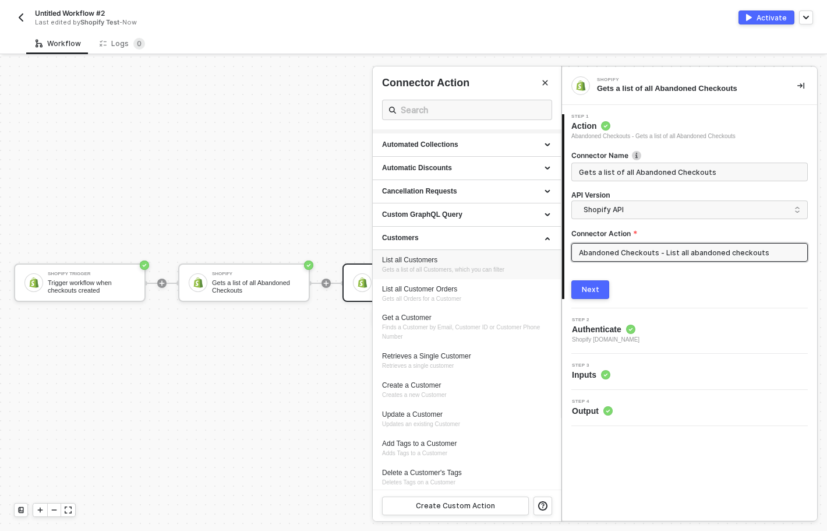
scroll to position [0, 0]
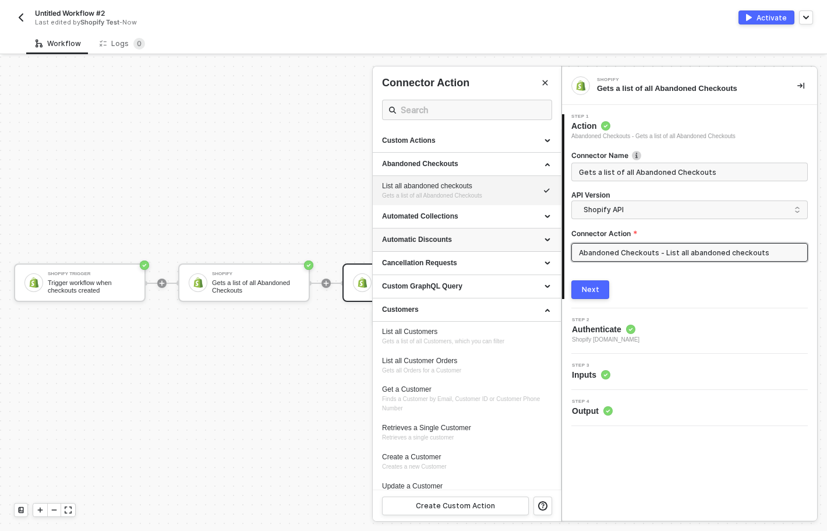
click at [454, 239] on div "Automatic Discounts" at bounding box center [467, 240] width 170 height 10
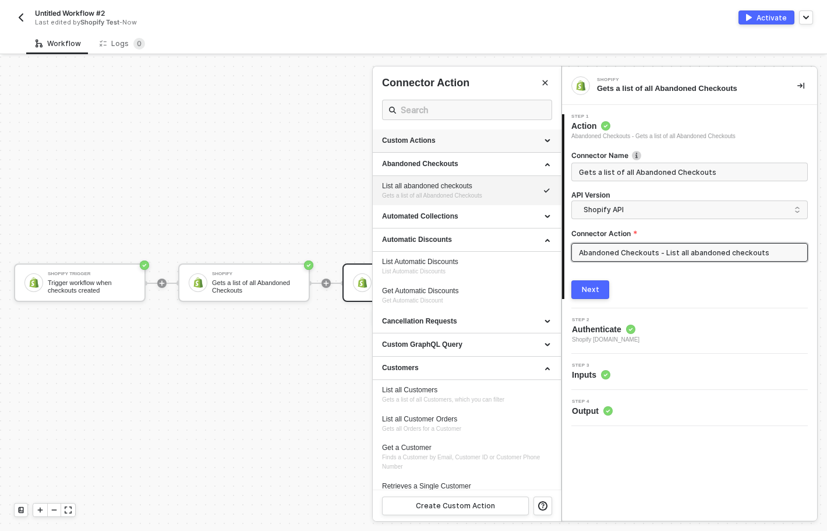
click at [466, 146] on div "Custom Actions" at bounding box center [467, 141] width 170 height 10
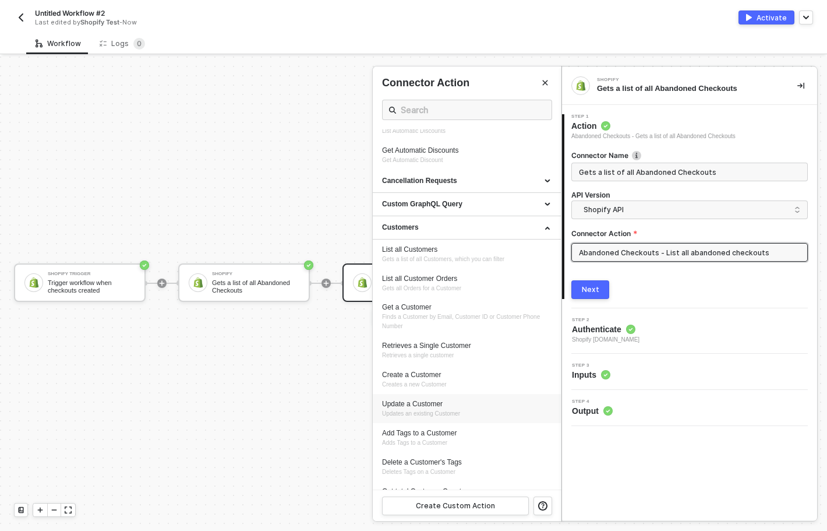
scroll to position [734, 0]
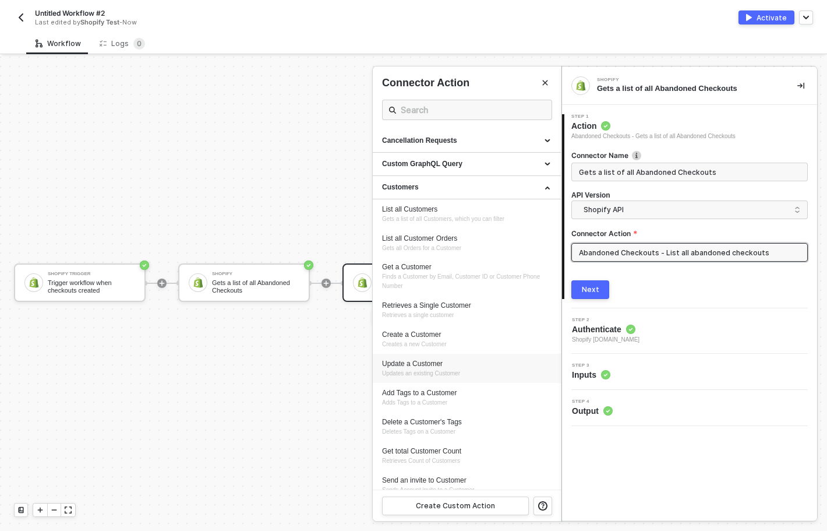
click at [417, 372] on span "Updates an existing Customer" at bounding box center [421, 373] width 78 height 6
type input "Updates an existing Customer"
type input "Customers - Update a Customer"
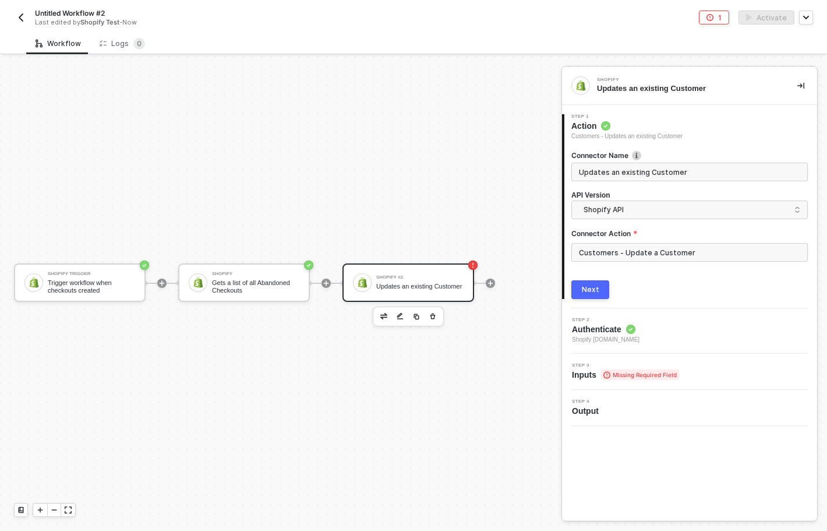
click at [577, 288] on button "Next" at bounding box center [590, 289] width 38 height 19
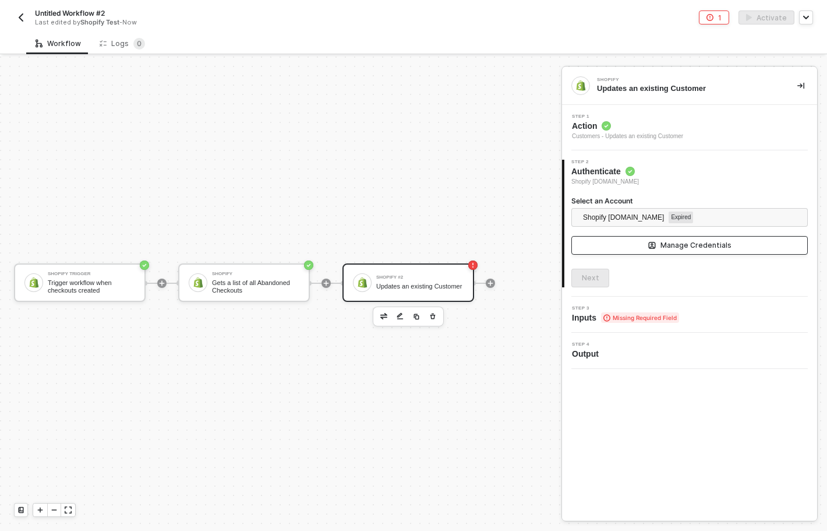
click at [694, 248] on div "Manage Credentials" at bounding box center [696, 245] width 71 height 9
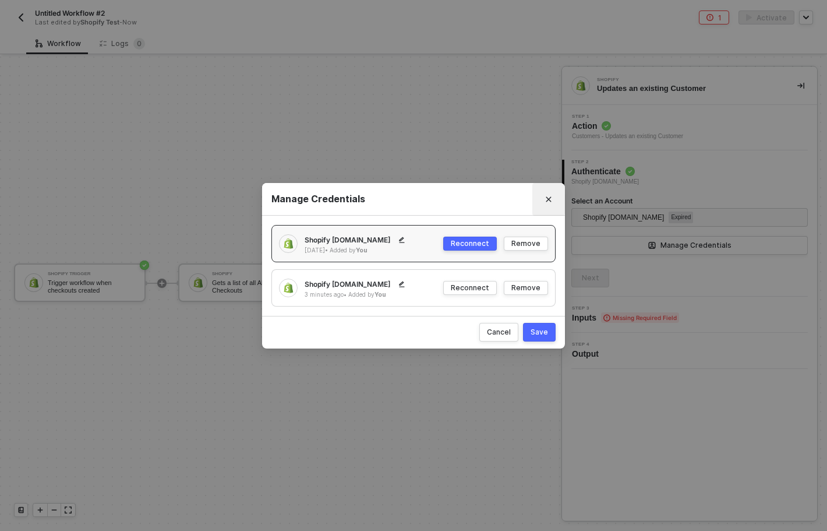
click at [548, 199] on icon "Close" at bounding box center [548, 199] width 7 height 7
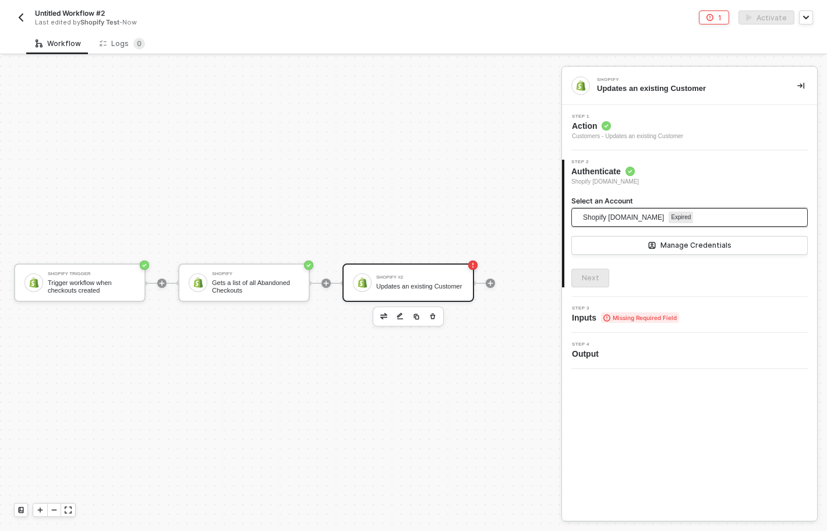
click at [638, 218] on span "Shopify 514eb8-2.myshopify.com" at bounding box center [623, 217] width 81 height 17
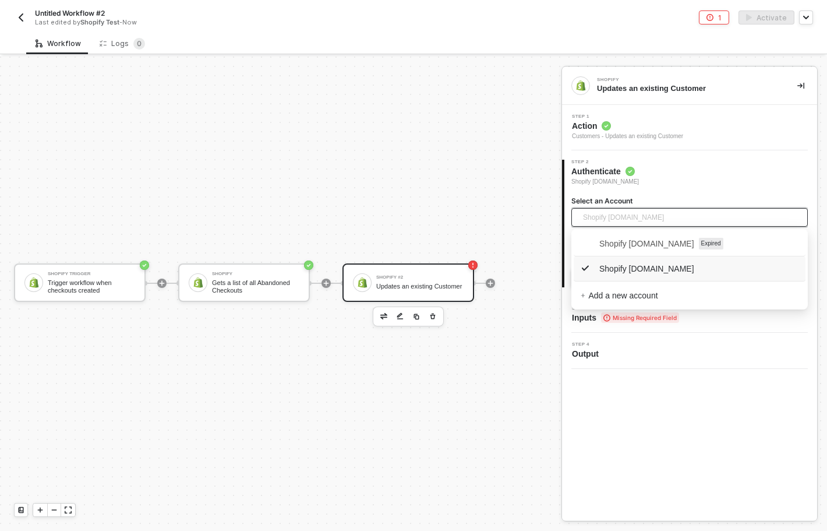
click at [694, 266] on span "Shopify a6983b-3.myshopify.com" at bounding box center [638, 268] width 114 height 13
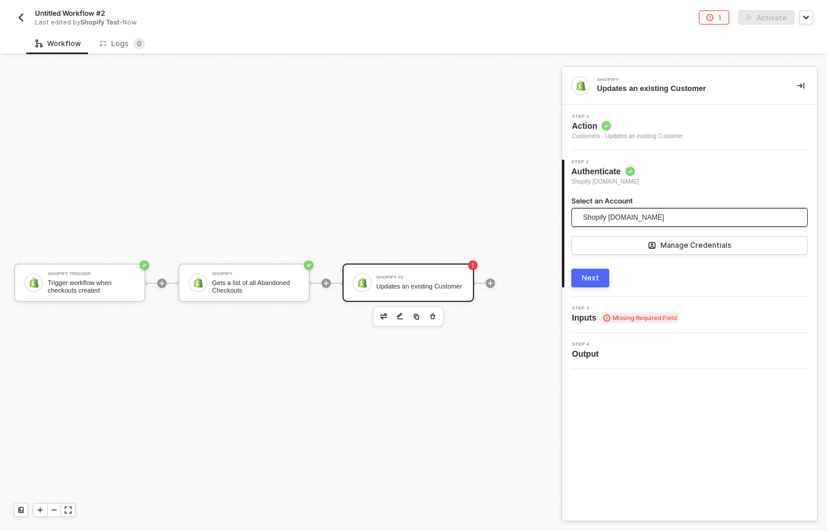
click at [584, 274] on div "Next" at bounding box center [590, 277] width 17 height 9
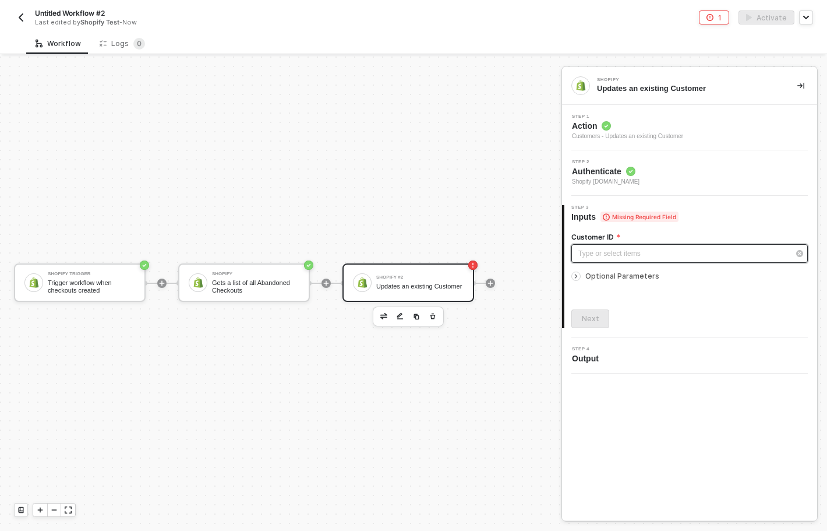
click at [634, 254] on div "Type or select items ﻿" at bounding box center [683, 253] width 211 height 11
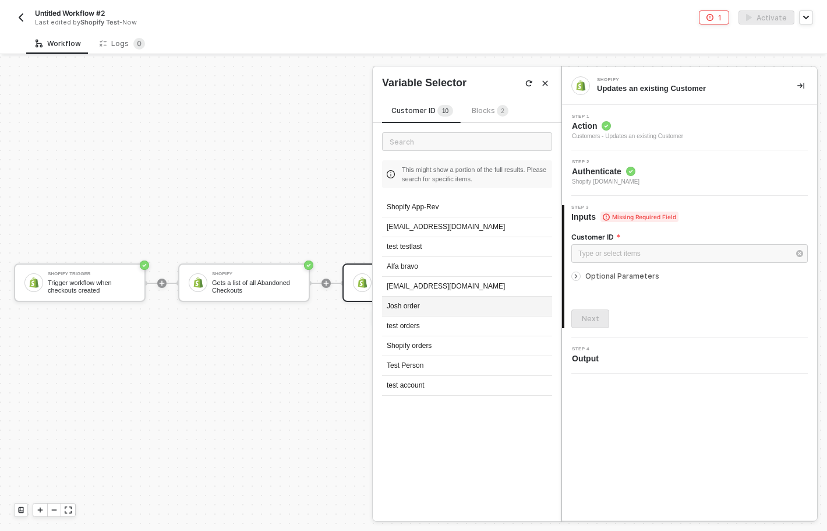
click at [454, 306] on div "Josh order" at bounding box center [467, 307] width 170 height 20
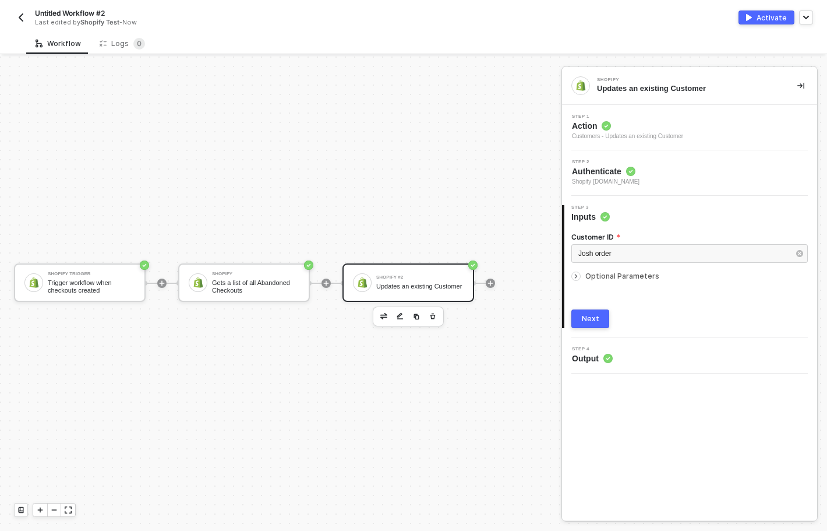
click at [576, 274] on icon "icon-arrow-right-small" at bounding box center [576, 276] width 7 height 7
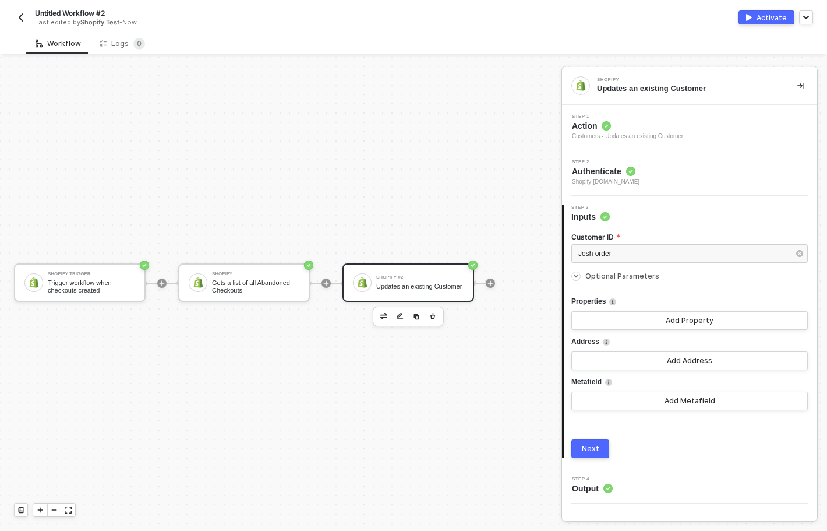
click at [576, 274] on icon "icon-arrow-right-small" at bounding box center [576, 276] width 7 height 7
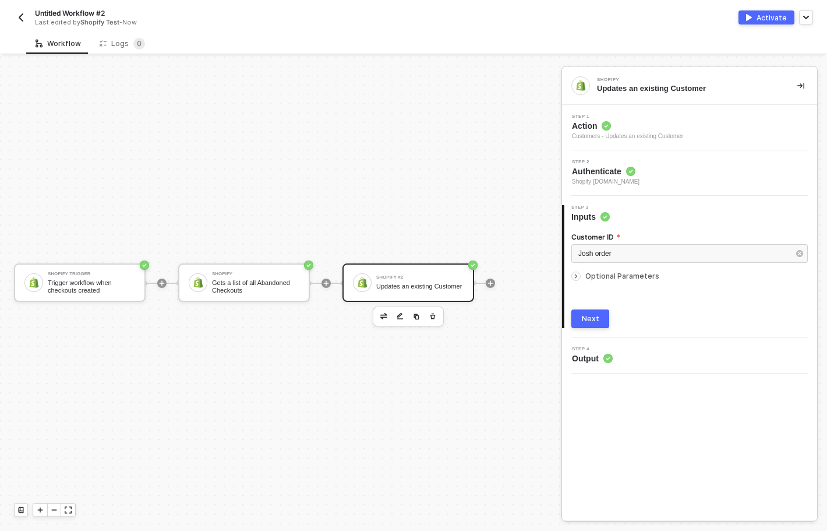
click at [583, 314] on div "Next" at bounding box center [590, 318] width 17 height 9
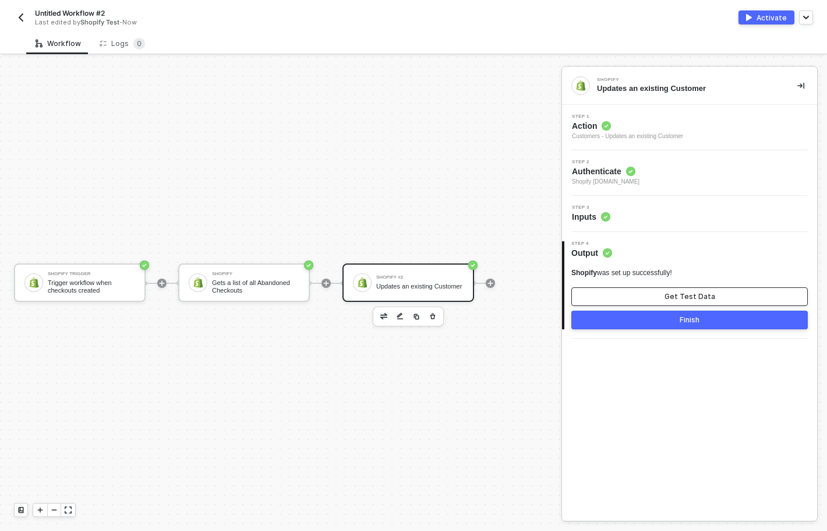
click at [643, 292] on button "Get Test Data" at bounding box center [689, 296] width 237 height 19
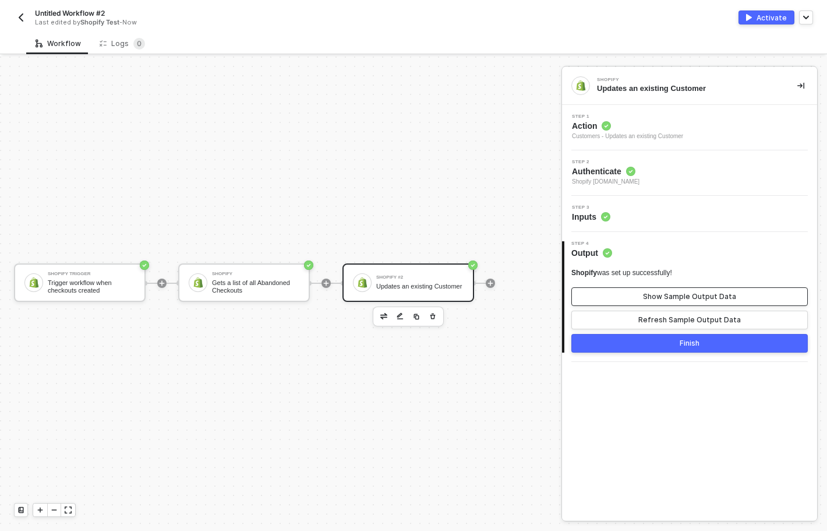
click at [688, 295] on div "Show Sample Output Data" at bounding box center [689, 296] width 93 height 9
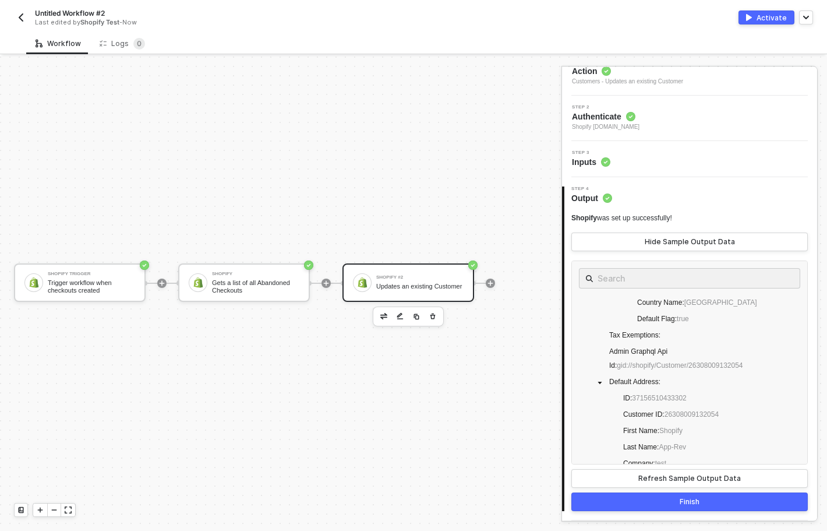
scroll to position [224, 0]
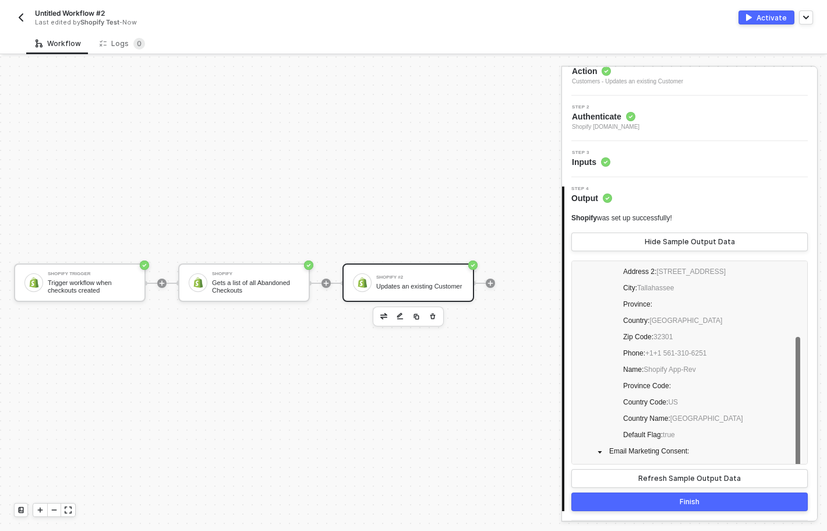
click at [724, 503] on button "Finish" at bounding box center [689, 501] width 237 height 19
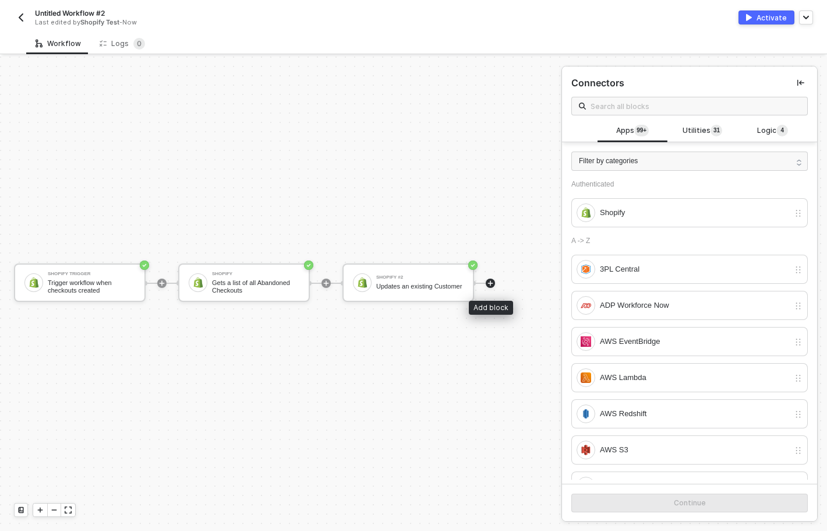
click at [487, 284] on icon "icon-play" at bounding box center [490, 283] width 7 height 7
click at [679, 211] on div "Shopify" at bounding box center [694, 212] width 189 height 13
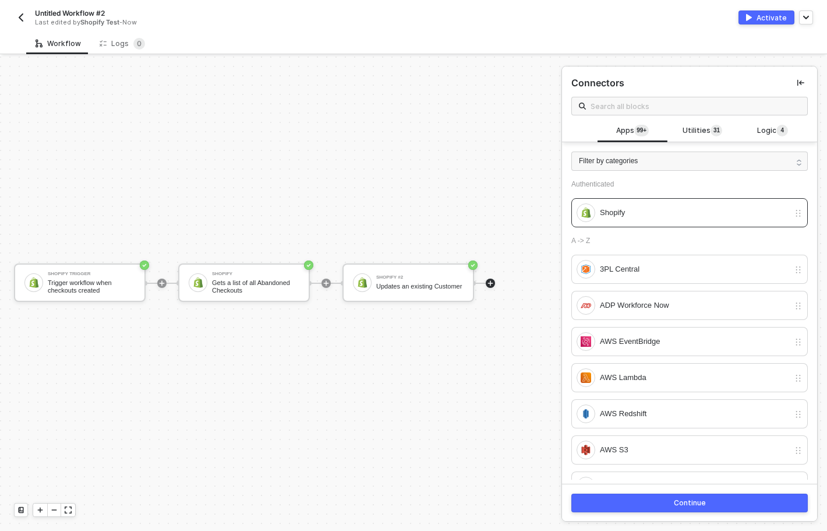
click at [678, 501] on div "Continue" at bounding box center [690, 502] width 32 height 9
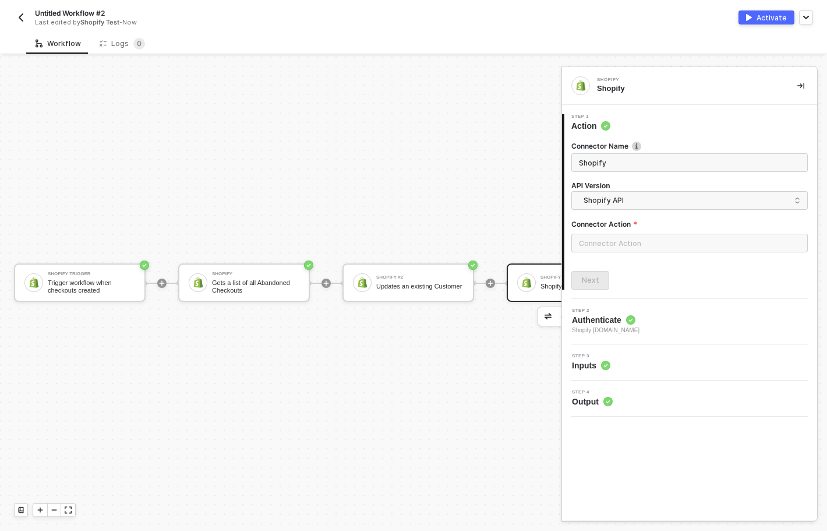
drag, startPoint x: 448, startPoint y: 414, endPoint x: 302, endPoint y: 324, distance: 170.7
click at [302, 324] on div "Shopify Trigger Trigger workflow when checkouts created Shopify Gets a list of …" at bounding box center [329, 283] width 659 height 496
drag, startPoint x: 514, startPoint y: 351, endPoint x: 444, endPoint y: 295, distance: 89.9
click at [311, 372] on div "Shopify Trigger Trigger workflow when checkouts created Shopify Gets a list of …" at bounding box center [329, 283] width 659 height 496
drag, startPoint x: 489, startPoint y: 355, endPoint x: 377, endPoint y: 255, distance: 149.8
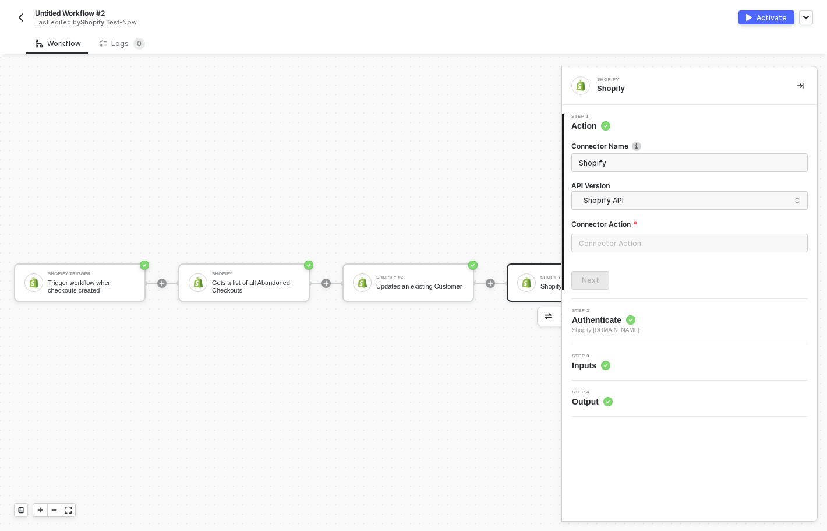
click at [344, 360] on div "Shopify Trigger Trigger workflow when checkouts created Shopify Gets a list of …" at bounding box center [329, 283] width 659 height 496
drag, startPoint x: 482, startPoint y: 149, endPoint x: 298, endPoint y: 182, distance: 187.5
click at [298, 182] on div "Shopify Trigger Trigger workflow when checkouts created Shopify Gets a list of …" at bounding box center [329, 283] width 659 height 496
click at [340, 398] on div "Shopify Trigger Trigger workflow when checkouts created Shopify Gets a list of …" at bounding box center [329, 283] width 659 height 496
drag, startPoint x: 504, startPoint y: 396, endPoint x: 273, endPoint y: 422, distance: 232.2
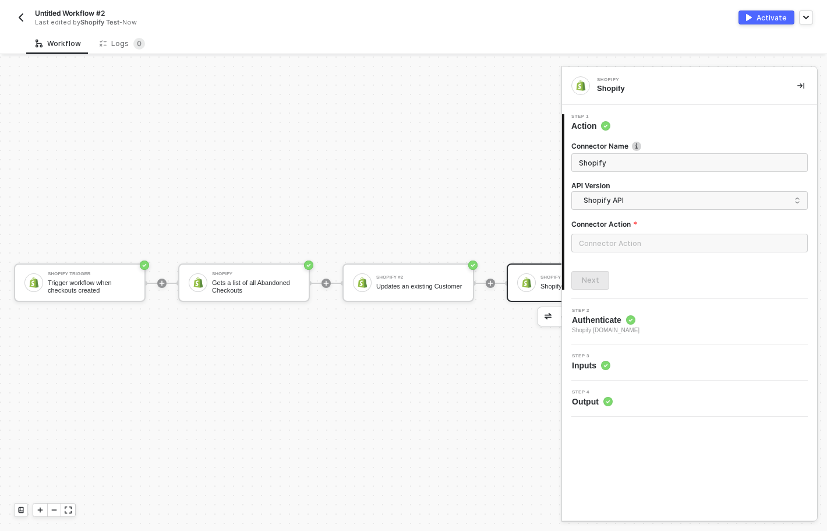
click at [273, 427] on div "Shopify Trigger Trigger workflow when checkouts created Shopify Gets a list of …" at bounding box center [329, 283] width 659 height 496
click at [803, 87] on icon "icon-collapse-right" at bounding box center [801, 85] width 7 height 7
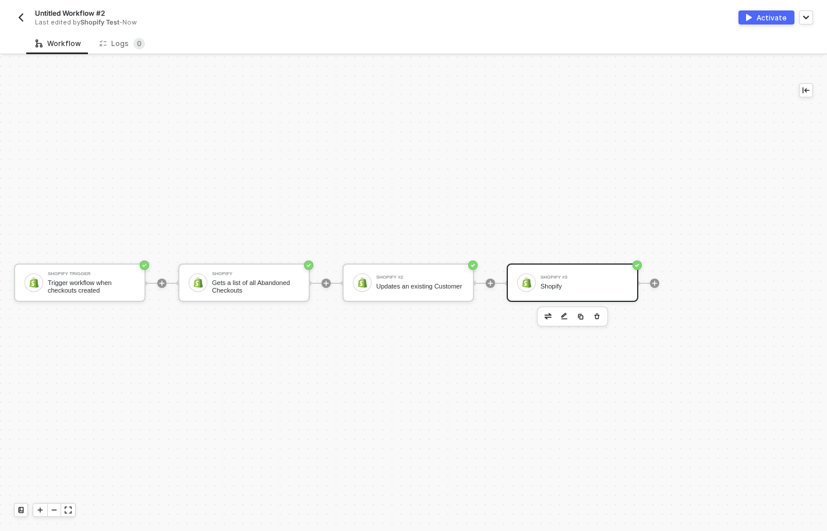
drag, startPoint x: 706, startPoint y: 345, endPoint x: 581, endPoint y: 368, distance: 126.7
click at [581, 368] on div "Shopify Trigger Trigger workflow when checkouts created Shopify Gets a list of …" at bounding box center [389, 283] width 779 height 496
drag, startPoint x: 607, startPoint y: 201, endPoint x: 517, endPoint y: 157, distance: 100.0
click at [384, 220] on div "Shopify Trigger Trigger workflow when checkouts created Shopify Gets a list of …" at bounding box center [389, 283] width 779 height 496
click at [38, 509] on icon "icon-play" at bounding box center [40, 509] width 7 height 7
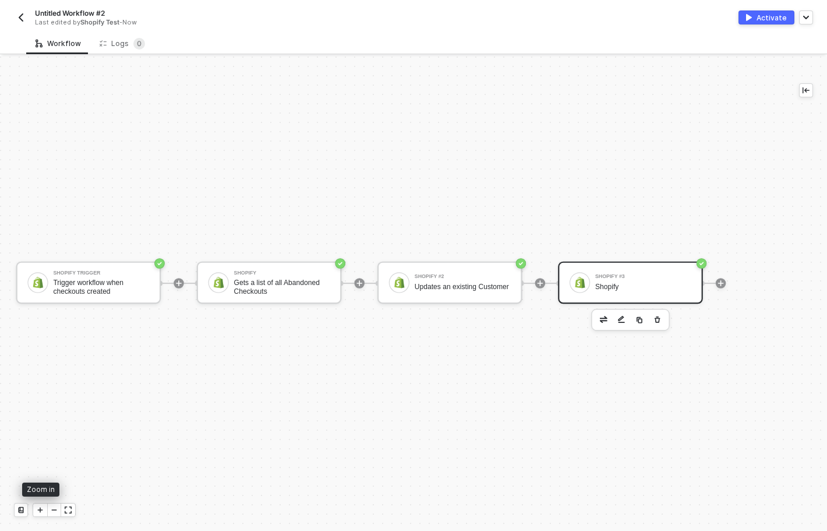
click at [53, 509] on icon "icon-minus" at bounding box center [54, 509] width 7 height 7
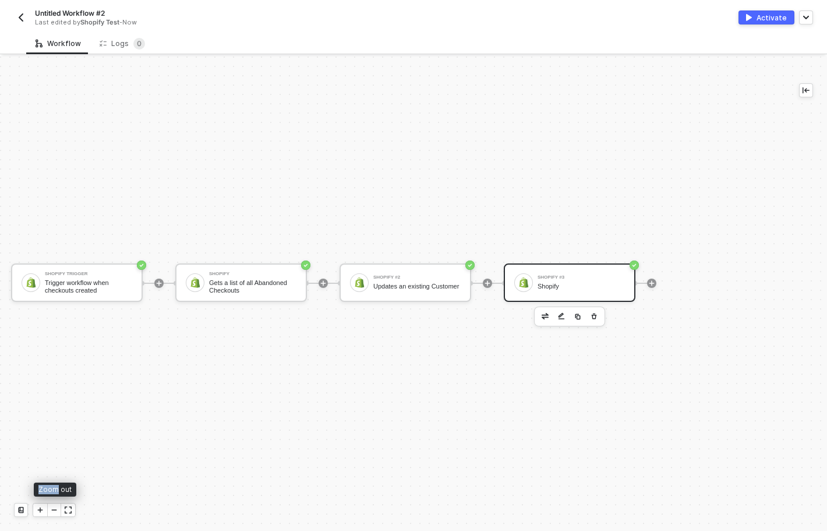
click at [53, 509] on icon "icon-minus" at bounding box center [54, 509] width 7 height 7
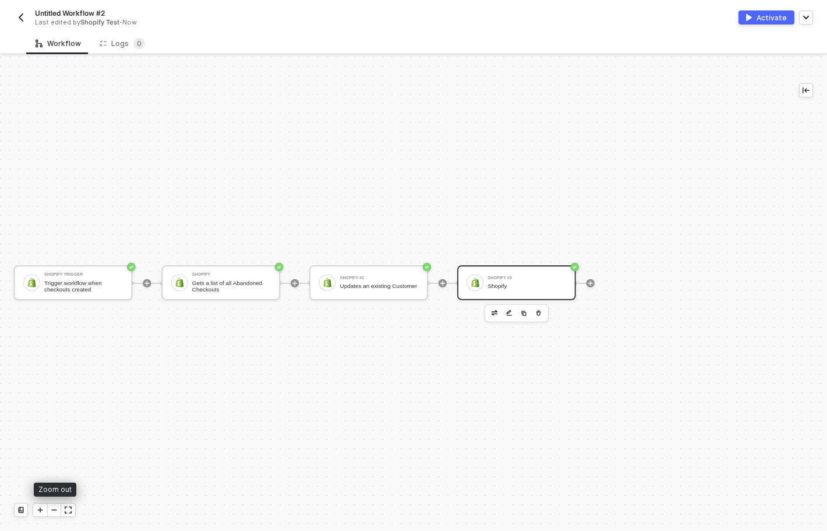
click at [53, 509] on icon "icon-minus" at bounding box center [54, 509] width 7 height 7
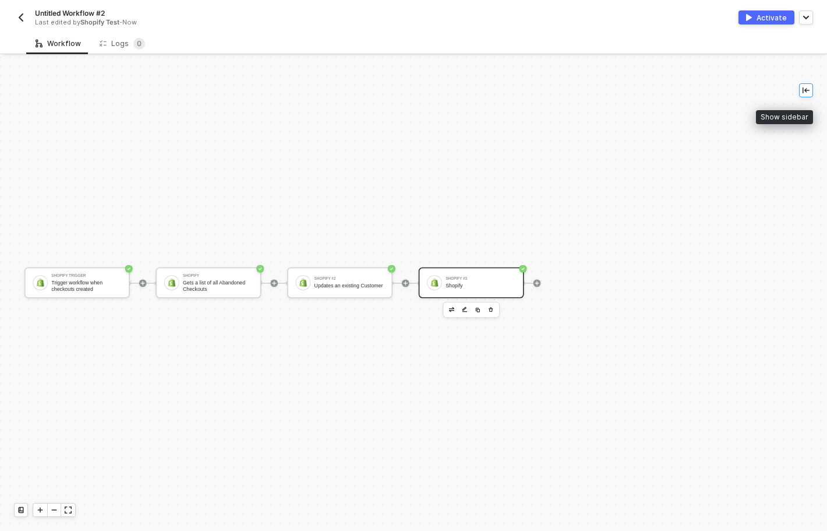
click at [805, 96] on button "button" at bounding box center [806, 90] width 14 height 14
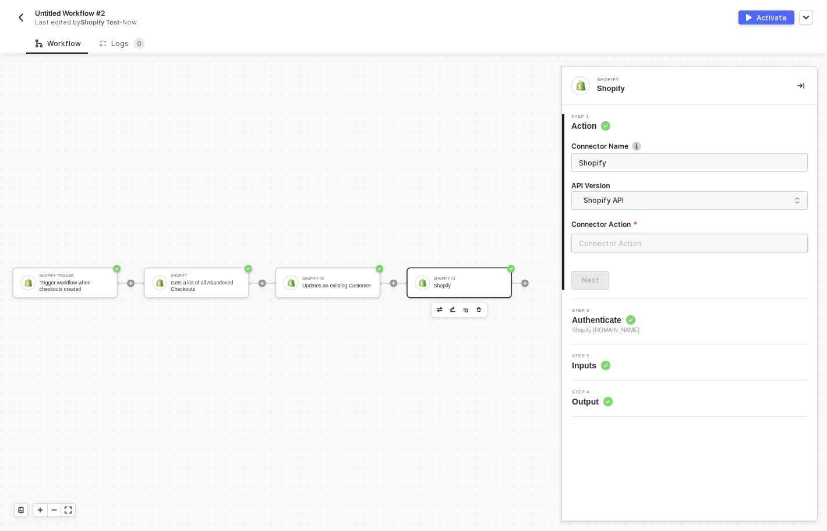
click at [637, 245] on input "text" at bounding box center [689, 243] width 237 height 19
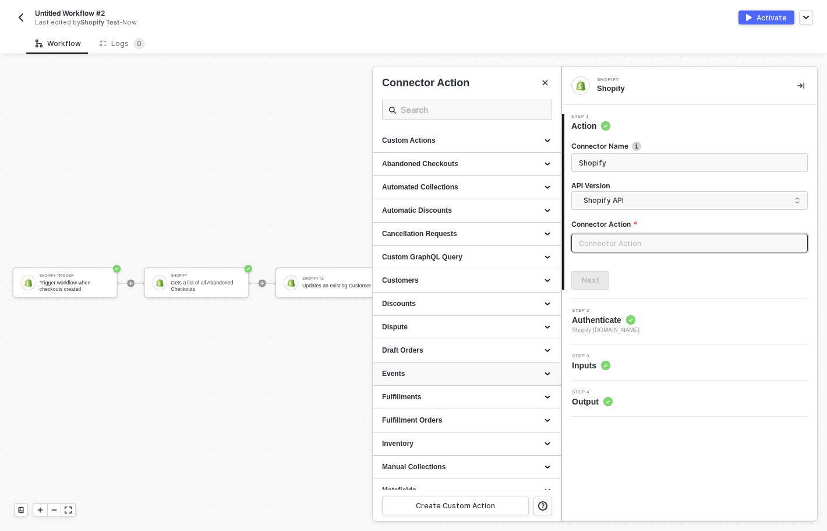
click at [525, 373] on div "Events" at bounding box center [467, 374] width 170 height 10
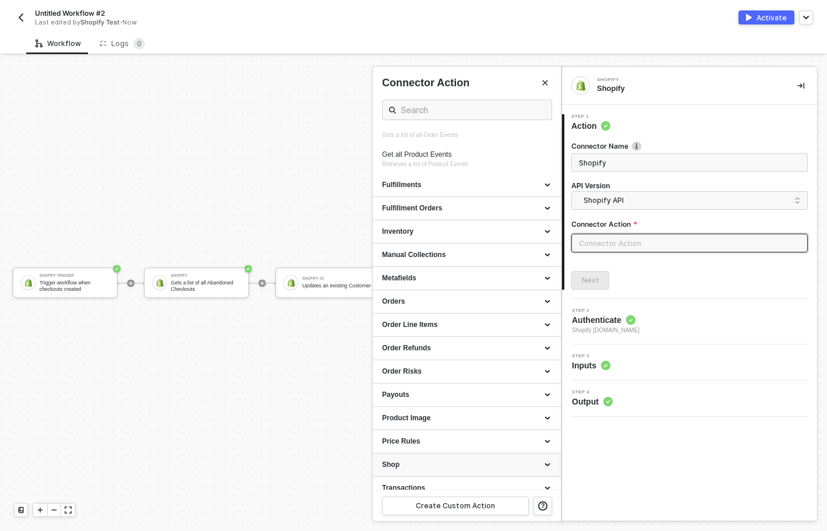
scroll to position [269, 0]
click at [536, 299] on div "Orders" at bounding box center [467, 303] width 170 height 10
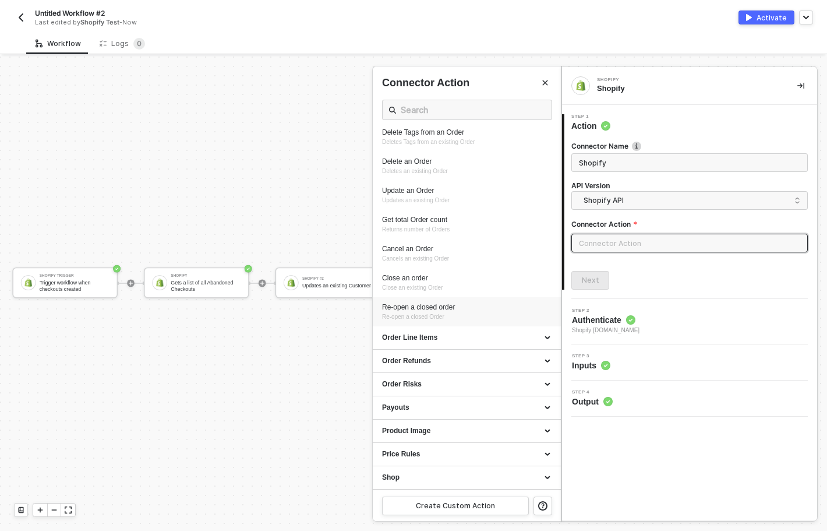
scroll to position [587, 0]
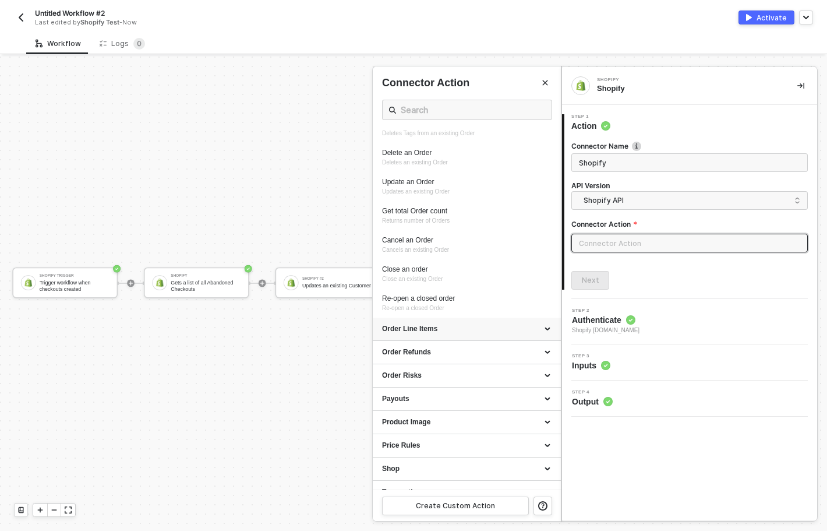
click at [468, 331] on div "Order Line Items" at bounding box center [467, 329] width 170 height 10
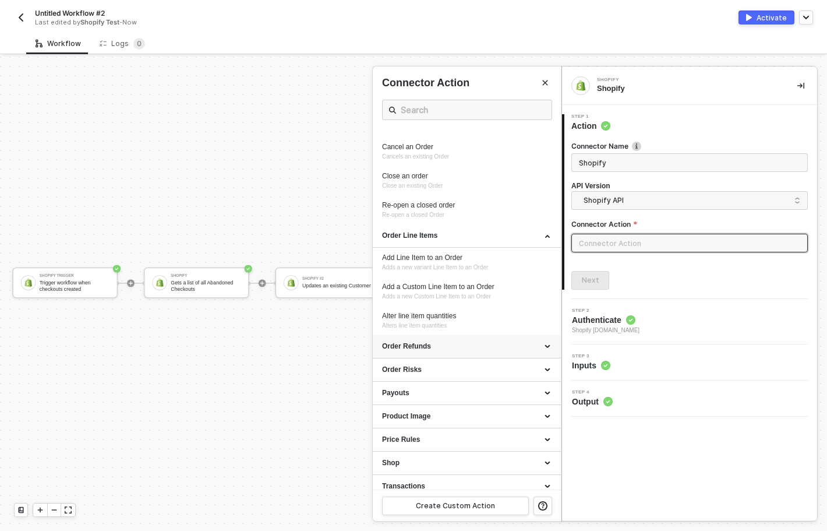
click at [446, 350] on div "Order Refunds" at bounding box center [467, 346] width 170 height 10
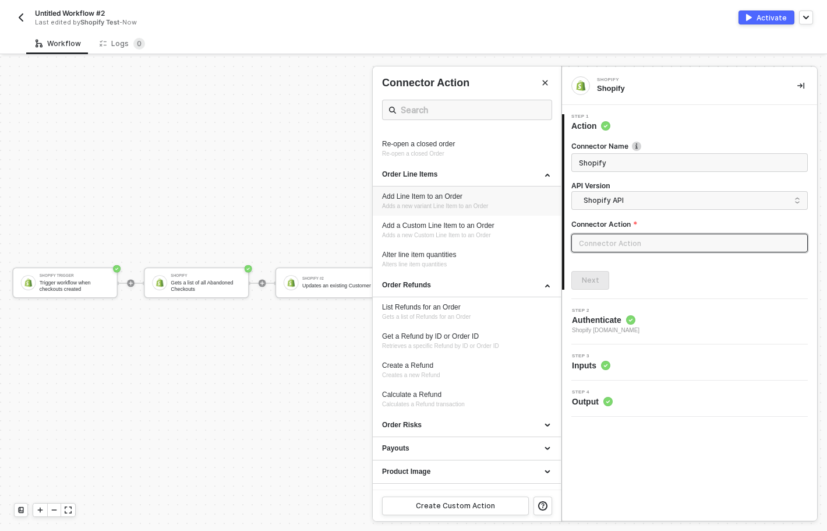
scroll to position [743, 0]
click at [456, 412] on div "Order Risks" at bounding box center [467, 423] width 188 height 23
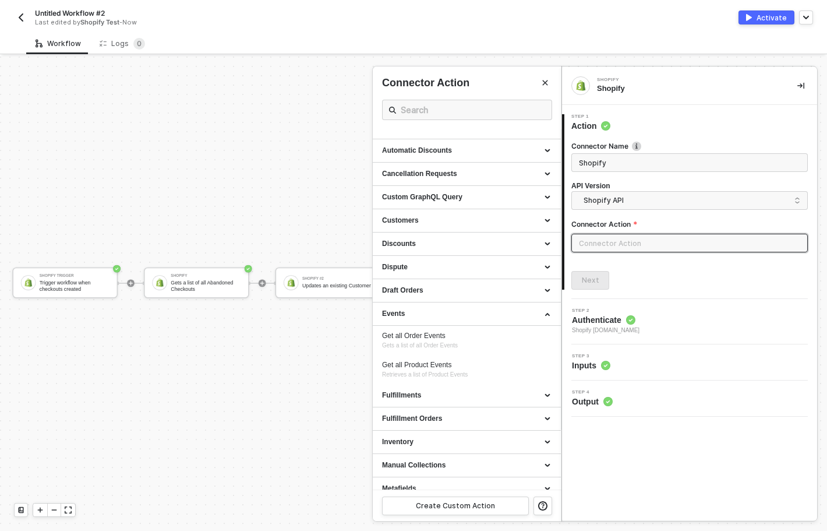
scroll to position [0, 0]
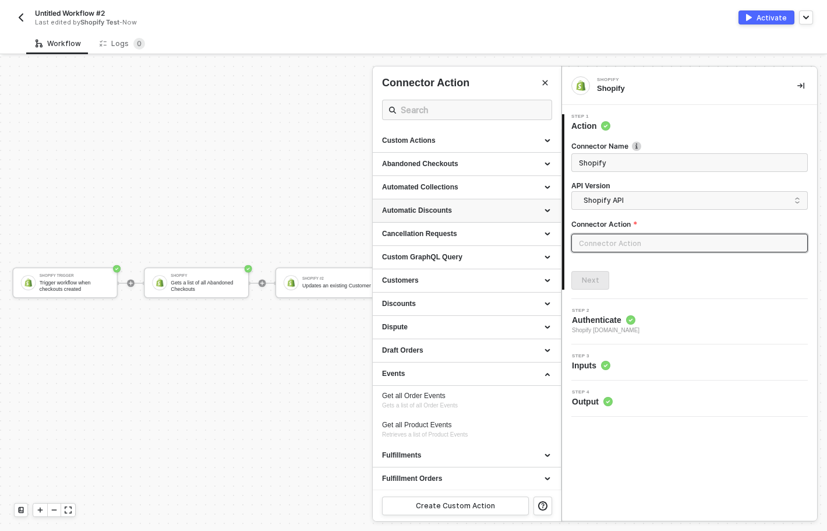
click at [466, 217] on div "Automatic Discounts" at bounding box center [467, 210] width 188 height 23
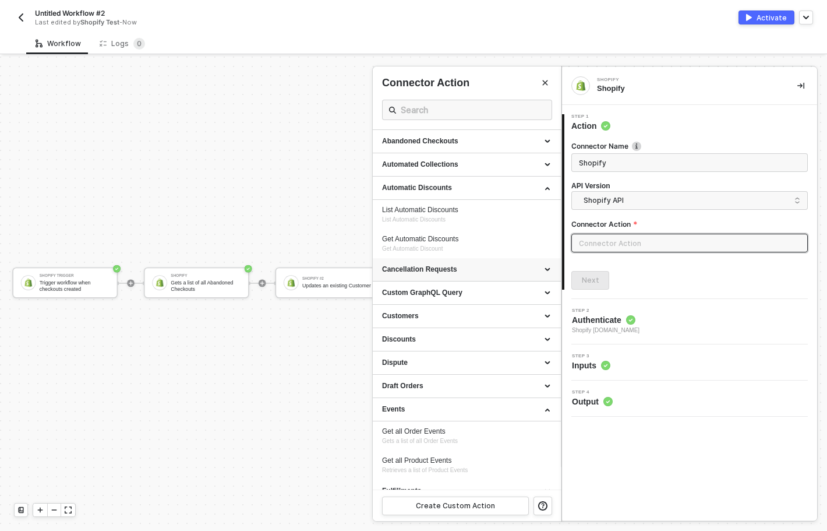
scroll to position [37, 0]
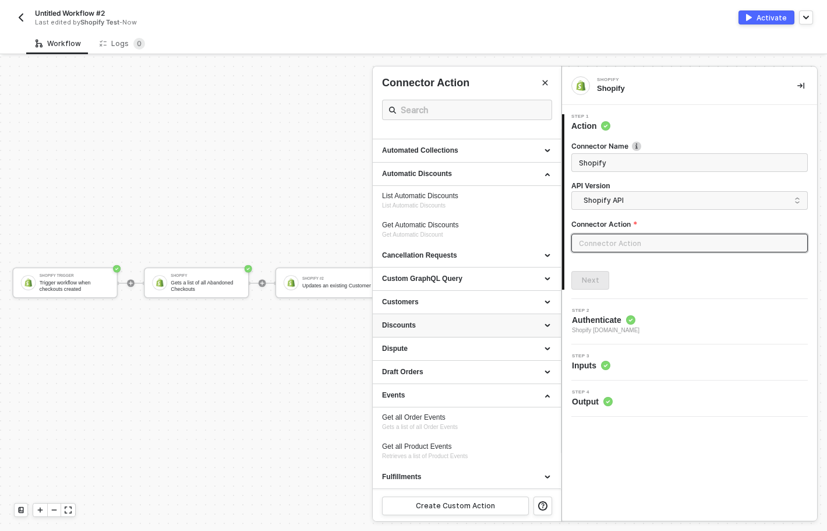
click at [466, 326] on div "Discounts" at bounding box center [467, 325] width 170 height 10
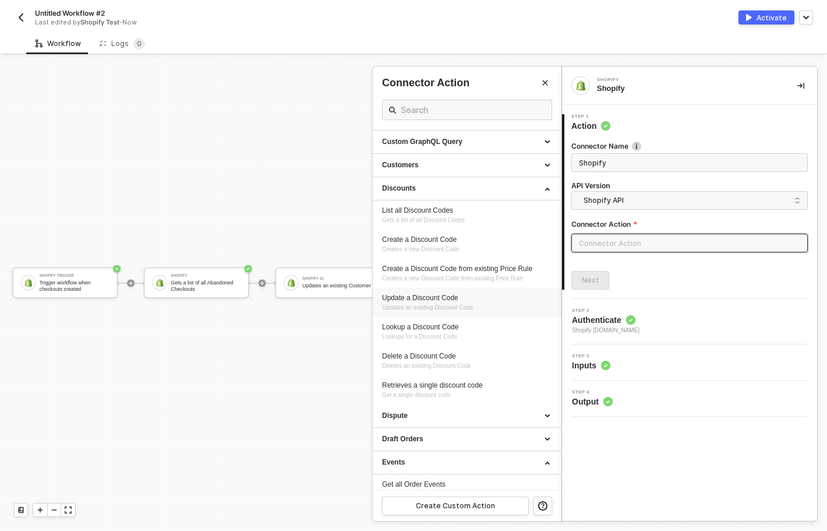
scroll to position [177, 0]
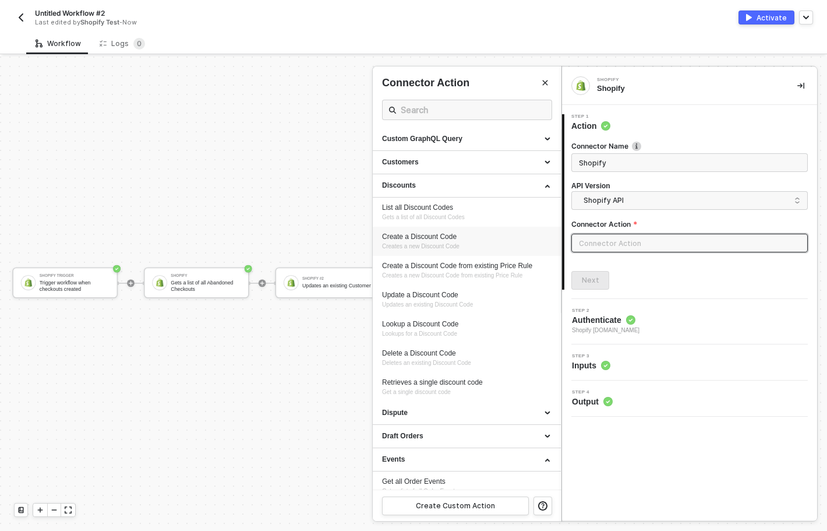
click at [449, 240] on div "Create a Discount Code" at bounding box center [467, 237] width 170 height 10
type input "Creates a new Discount Code"
type input "Discounts - Create a Discount Code"
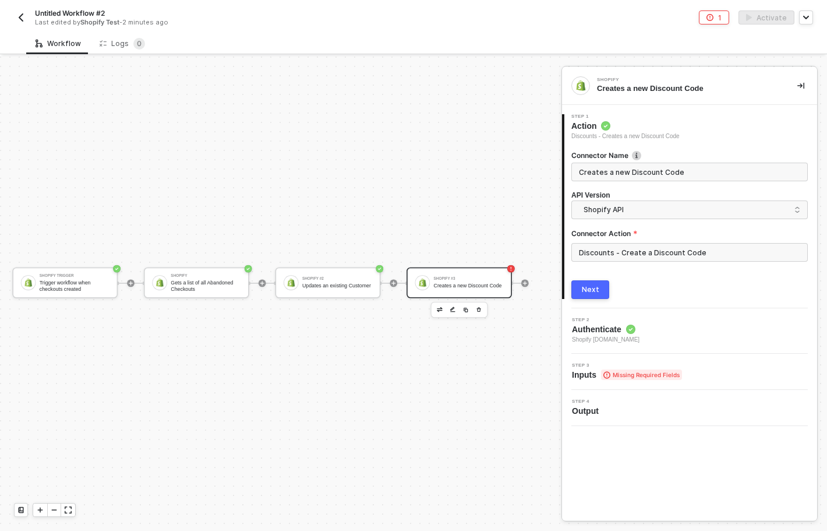
click at [595, 297] on button "Next" at bounding box center [590, 289] width 38 height 19
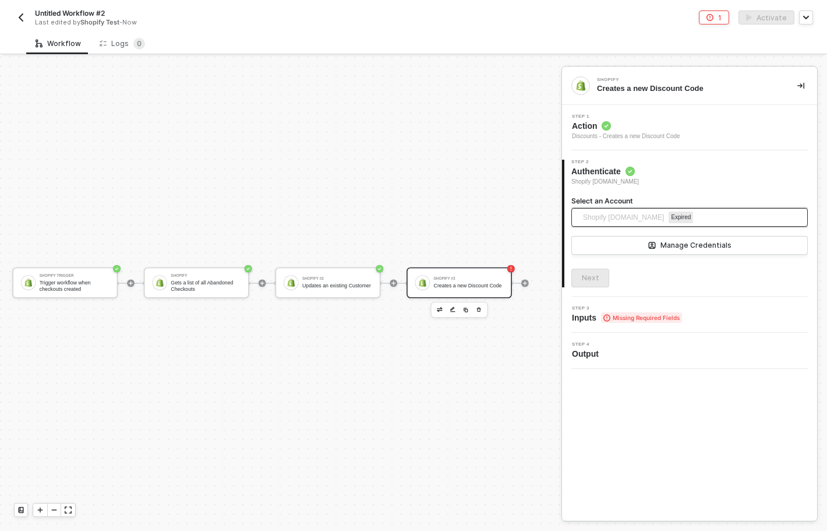
click at [719, 219] on span "Shopify 514eb8-2.myshopify.com Expired" at bounding box center [686, 217] width 207 height 19
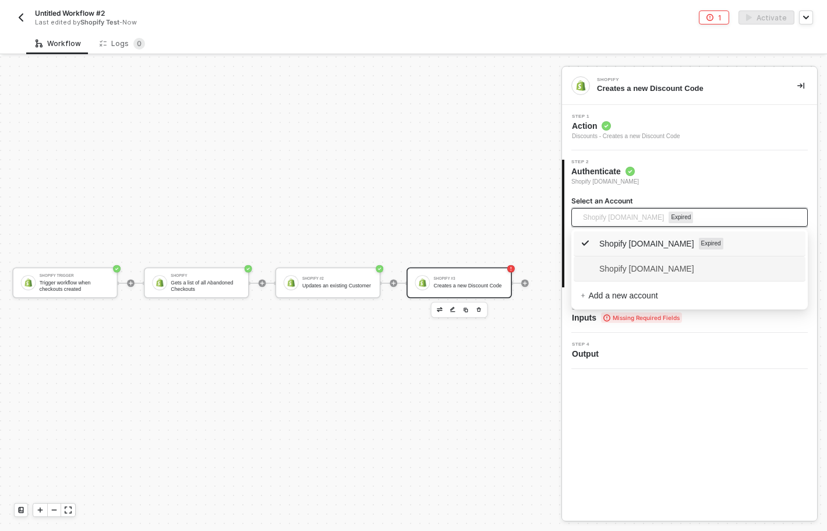
click at [656, 267] on span "Shopify a6983b-3.myshopify.com" at bounding box center [638, 268] width 114 height 13
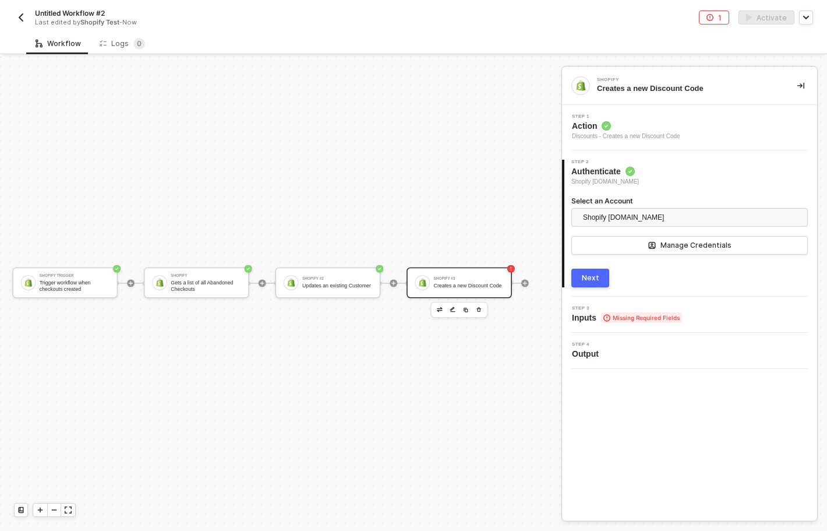
click at [593, 277] on div "Next" at bounding box center [590, 277] width 17 height 9
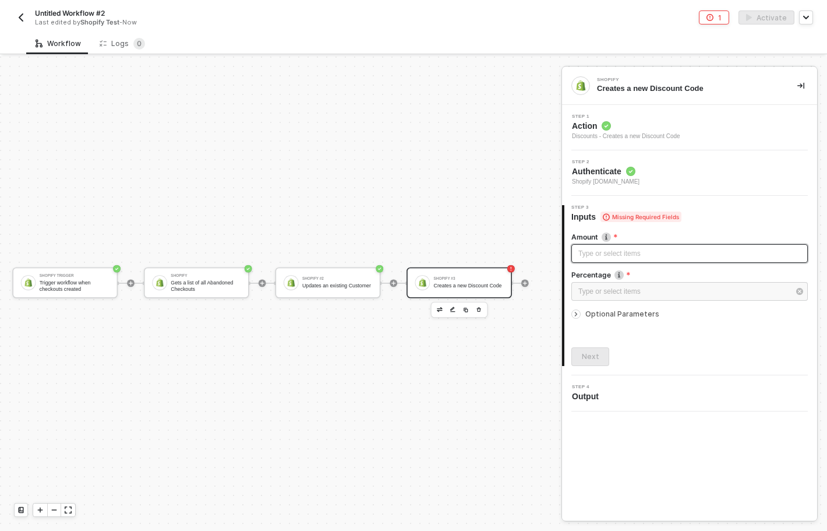
click at [624, 244] on div "Type or select items ﻿" at bounding box center [689, 253] width 237 height 19
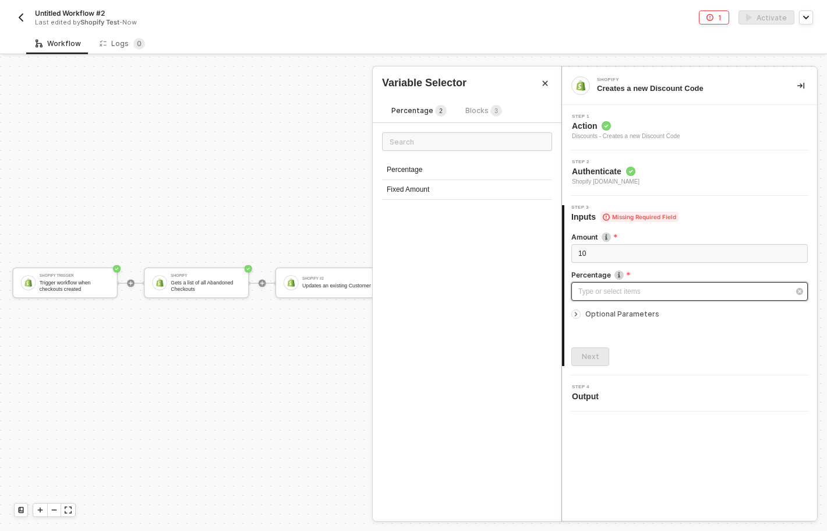
click at [661, 294] on div "Type or select items ﻿" at bounding box center [683, 291] width 211 height 11
click at [416, 190] on div "Fixed Amount" at bounding box center [467, 190] width 170 height 20
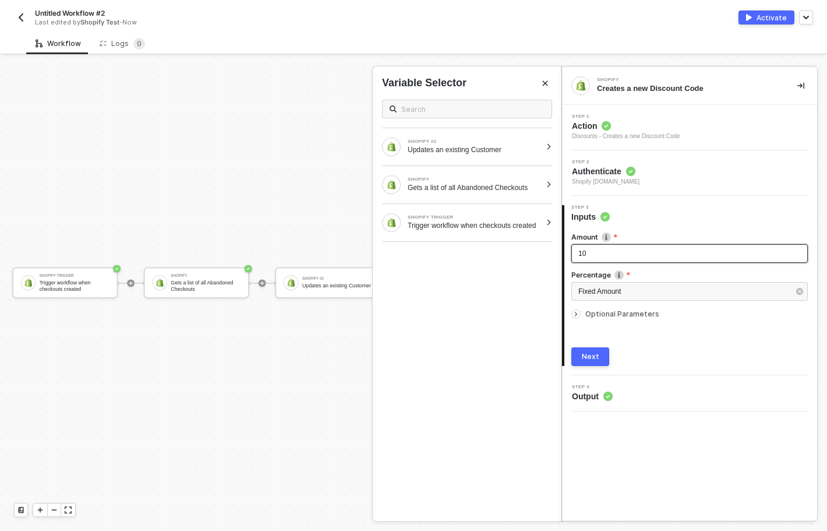
drag, startPoint x: 598, startPoint y: 257, endPoint x: 576, endPoint y: 255, distance: 22.8
click at [576, 255] on div "10" at bounding box center [689, 253] width 237 height 19
click at [593, 254] on div "10" at bounding box center [689, 253] width 223 height 11
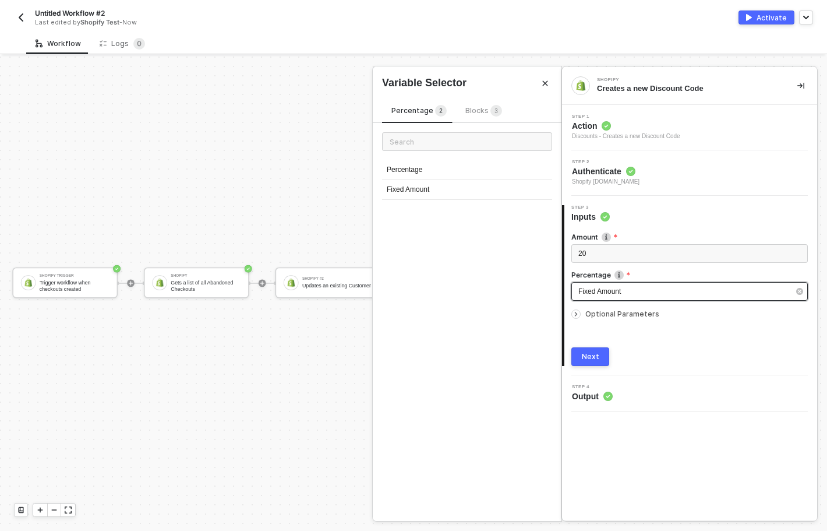
click at [600, 292] on span "Fixed Amount" at bounding box center [599, 291] width 43 height 8
click at [481, 108] on span "Blocks 3" at bounding box center [483, 110] width 37 height 9
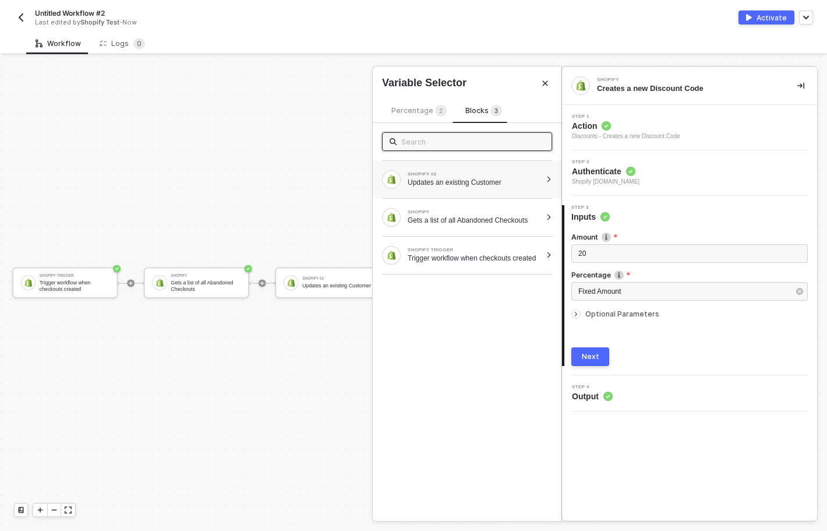
click at [503, 186] on div "Updates an existing Customer" at bounding box center [474, 182] width 133 height 9
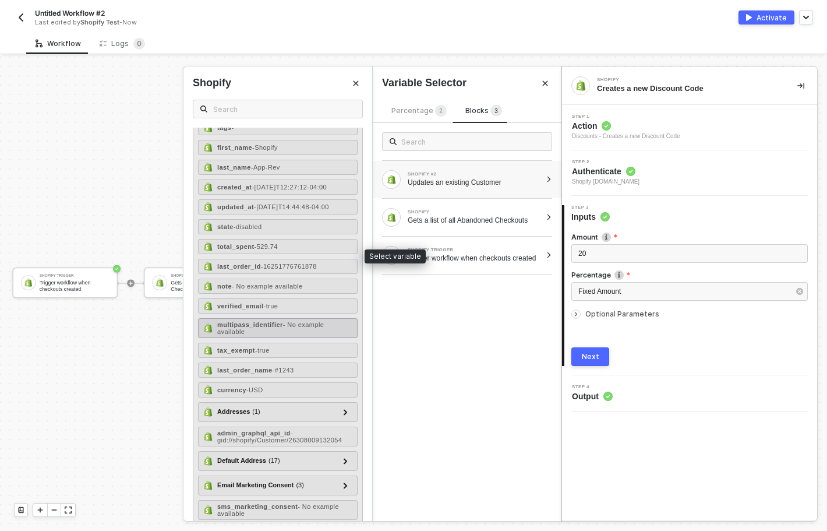
scroll to position [149, 0]
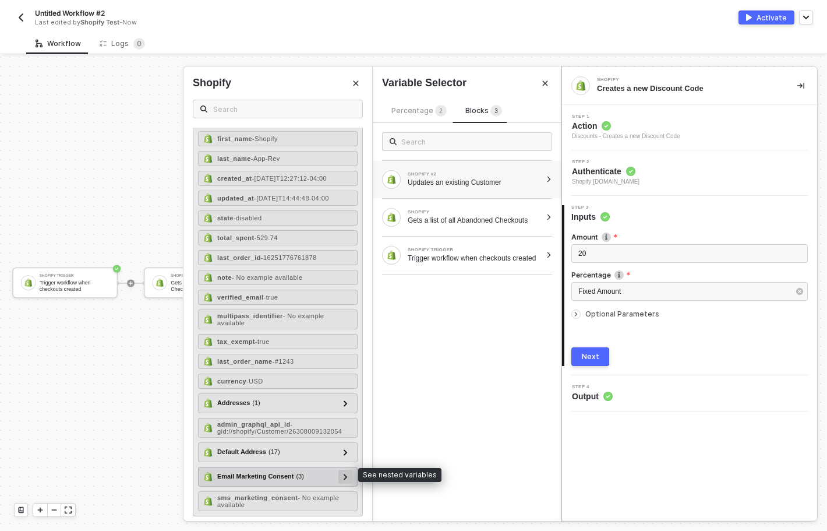
click at [347, 474] on icon at bounding box center [346, 477] width 4 height 6
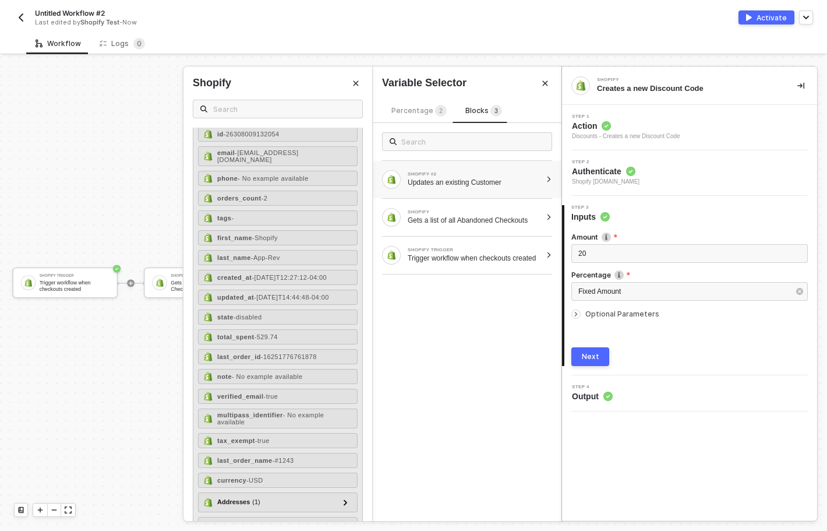
scroll to position [0, 0]
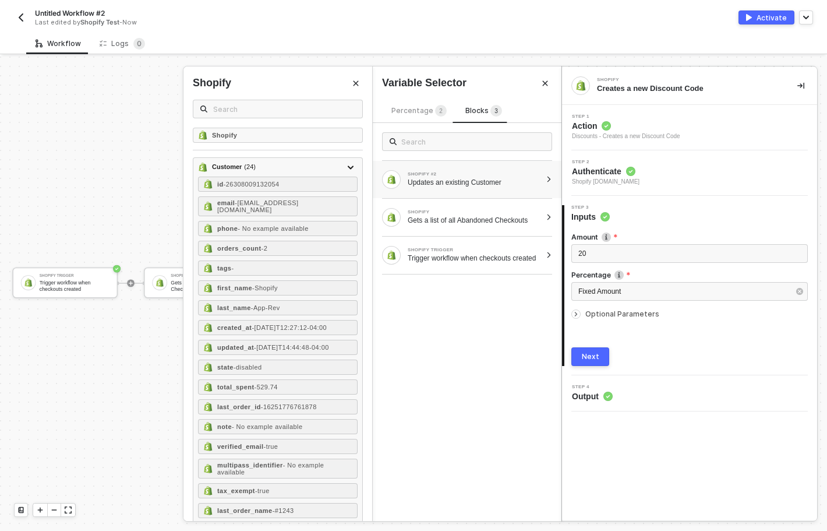
click at [465, 327] on div "SHOPIFY #2 Updates an existing Customer SHOPIFY Gets a list of all Abandoned Ch…" at bounding box center [467, 322] width 189 height 398
click at [577, 315] on icon "icon-arrow-right-small" at bounding box center [576, 314] width 7 height 7
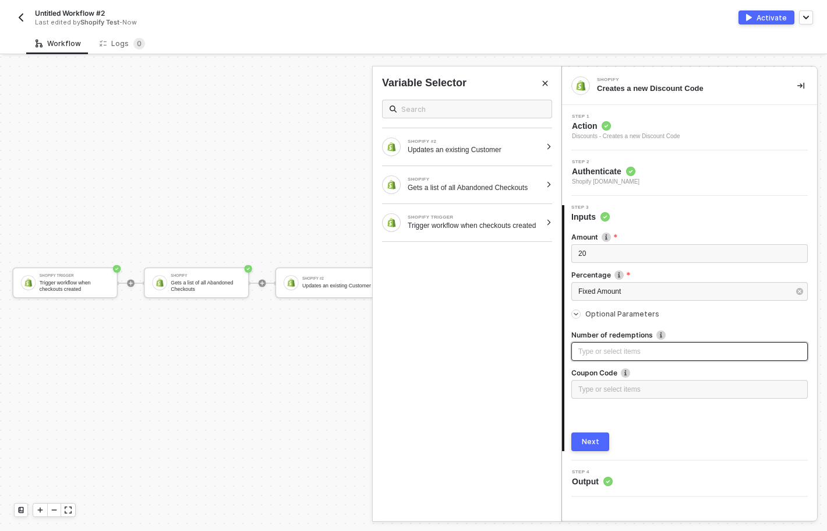
click at [592, 351] on div "Type or select items ﻿" at bounding box center [689, 351] width 223 height 11
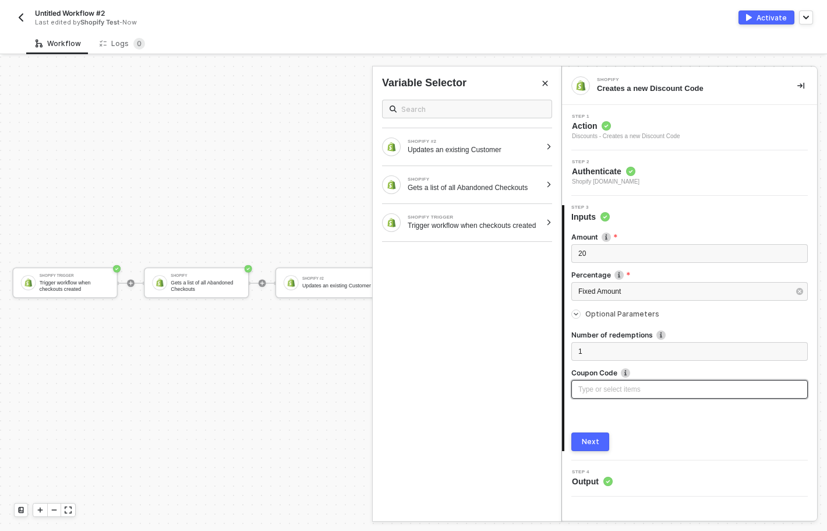
click at [587, 390] on div "Type or select items ﻿" at bounding box center [689, 389] width 223 height 11
click at [602, 433] on button "Next" at bounding box center [590, 441] width 38 height 19
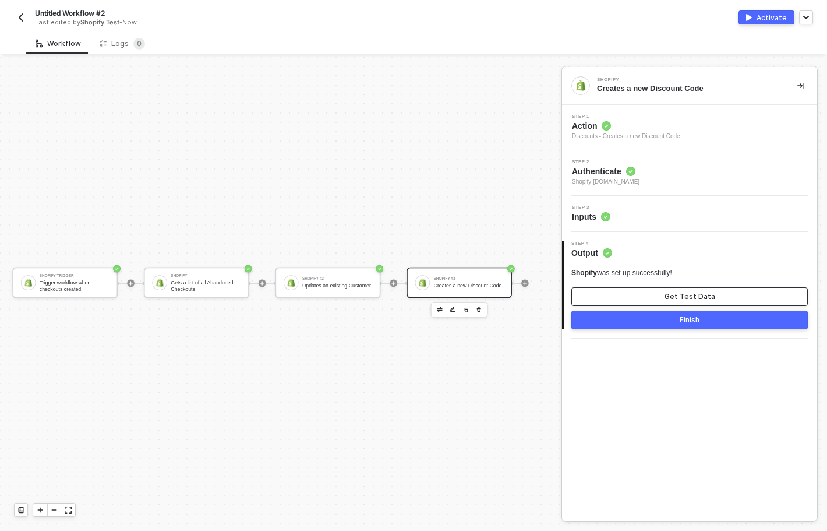
click at [611, 291] on button "Get Test Data" at bounding box center [689, 296] width 237 height 19
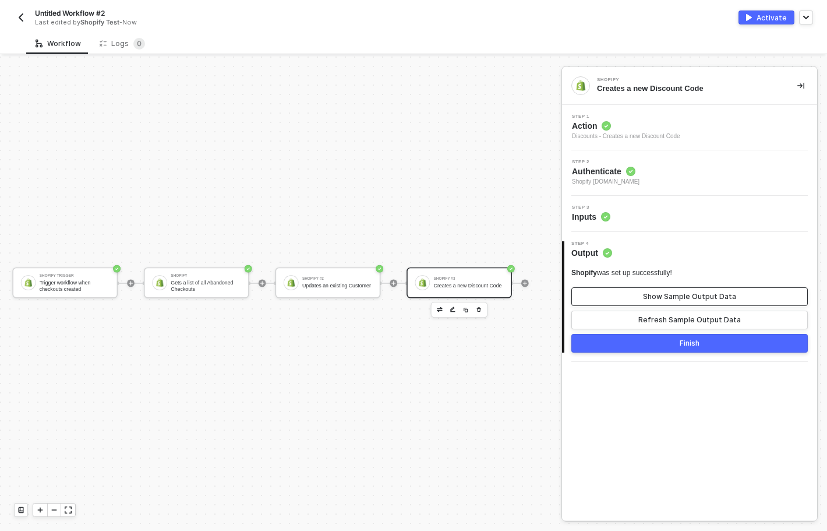
click at [651, 294] on div "Show Sample Output Data" at bounding box center [689, 296] width 93 height 9
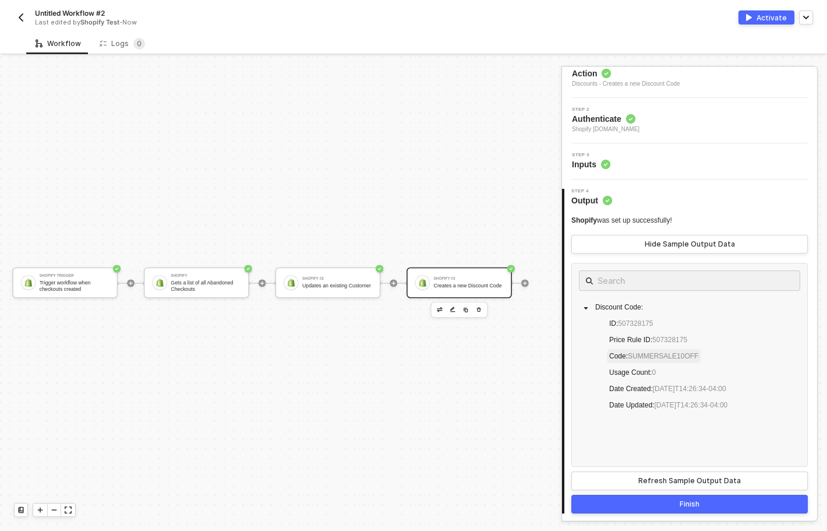
scroll to position [55, 0]
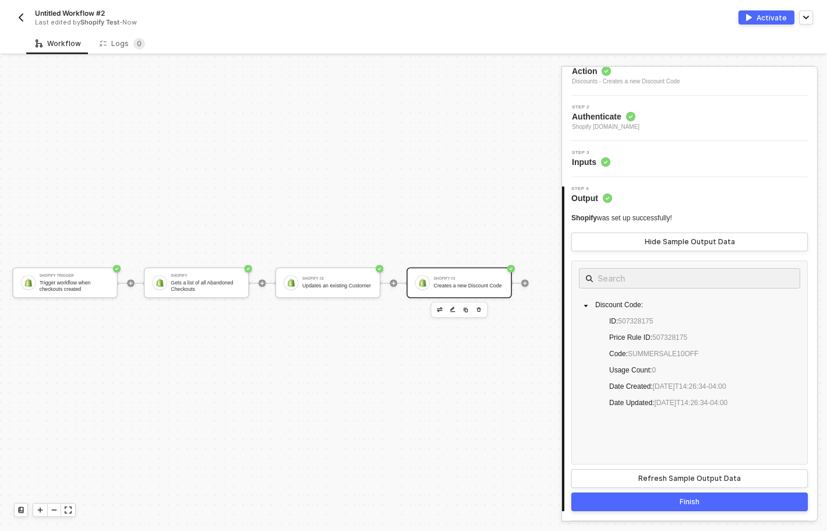
click at [675, 500] on button "Finish" at bounding box center [689, 501] width 237 height 19
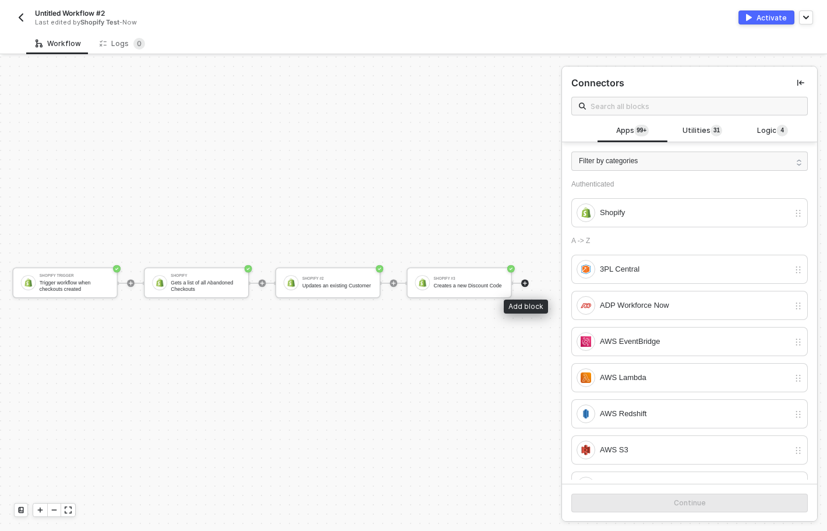
click at [525, 284] on icon "icon-play" at bounding box center [525, 283] width 4 height 4
click at [647, 212] on div "Shopify" at bounding box center [694, 212] width 189 height 13
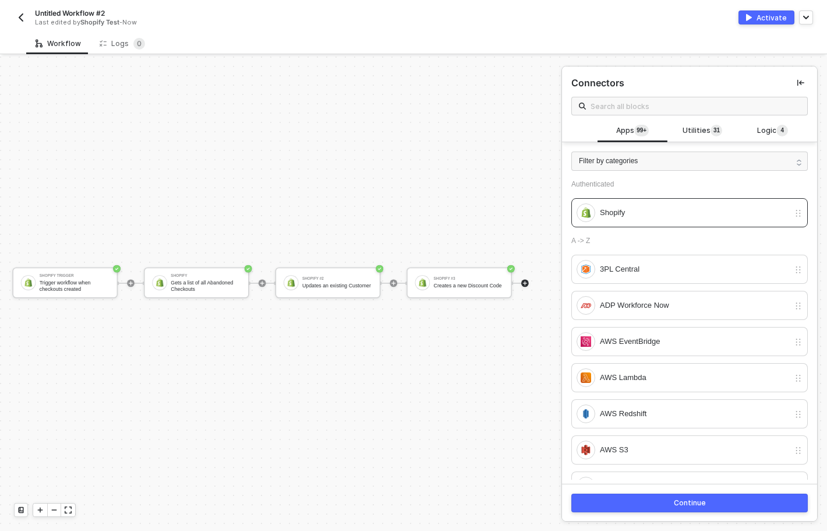
click at [654, 501] on button "Continue" at bounding box center [689, 502] width 237 height 19
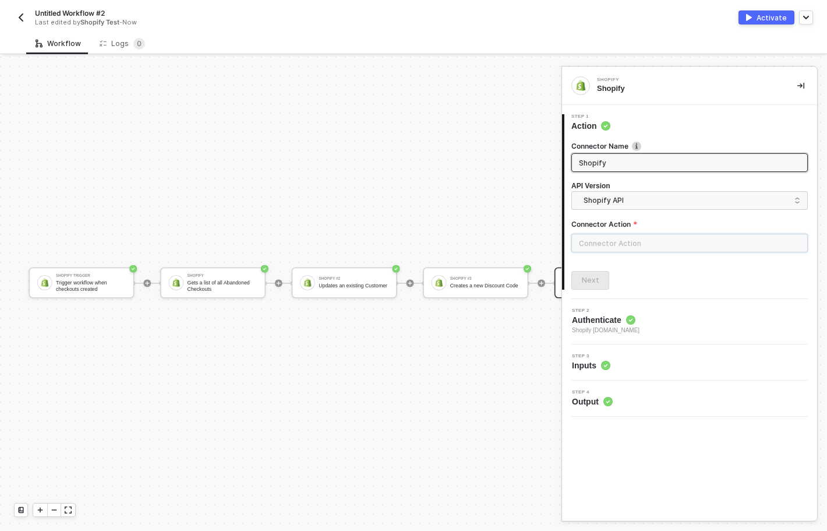
click at [624, 245] on input "text" at bounding box center [689, 243] width 237 height 19
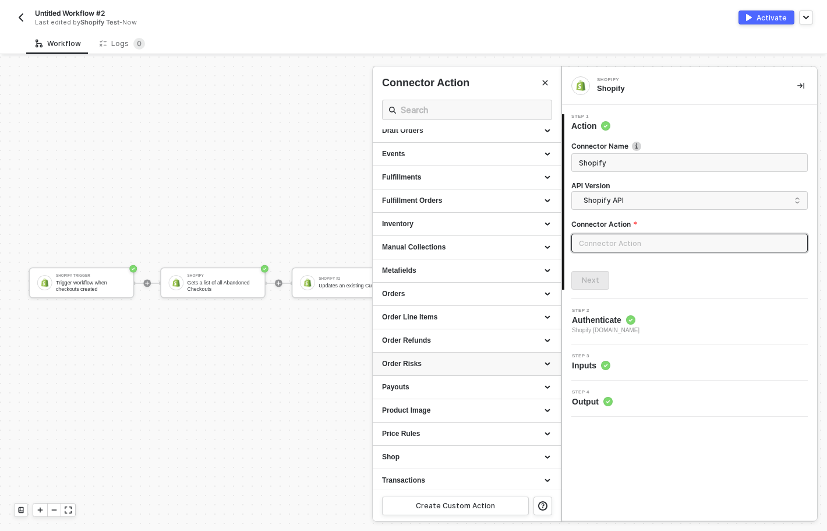
scroll to position [223, 0]
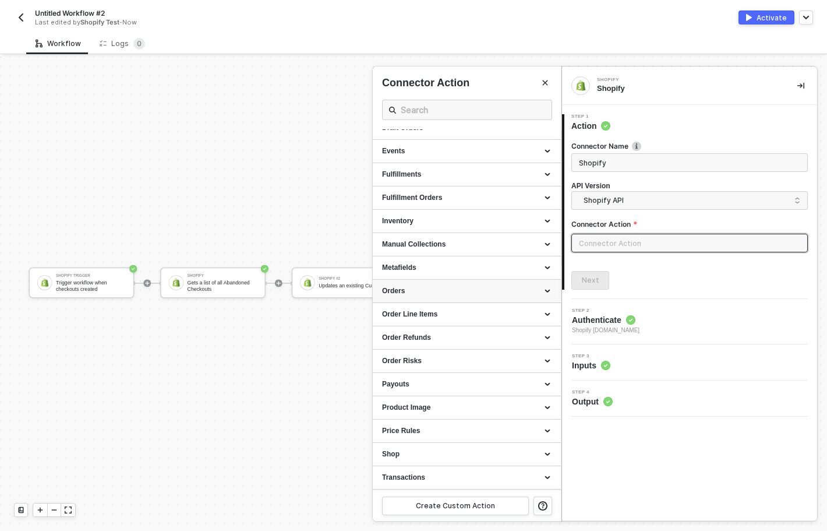
click at [447, 289] on div "Orders" at bounding box center [467, 291] width 170 height 10
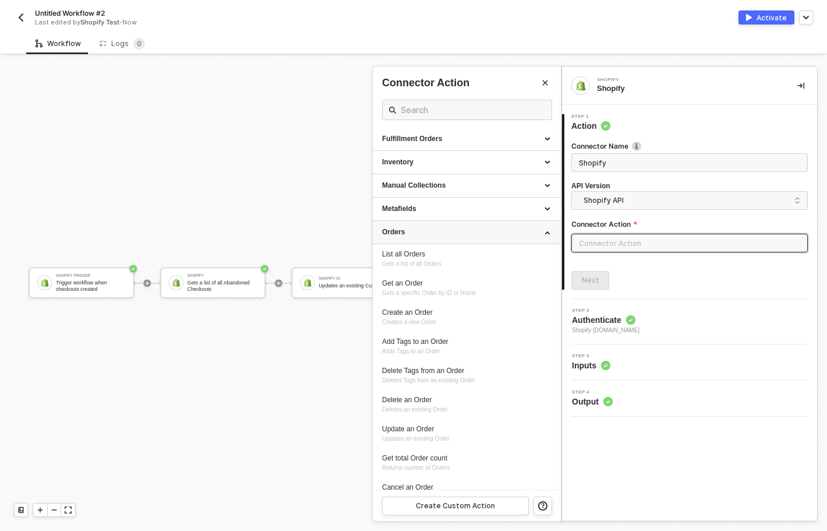
click at [445, 229] on div "Orders" at bounding box center [467, 232] width 170 height 10
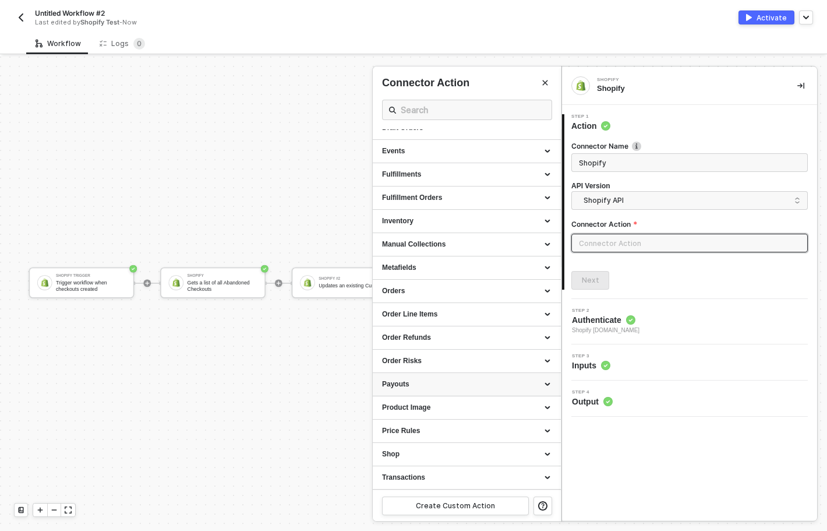
click at [458, 382] on div "Payouts" at bounding box center [467, 384] width 170 height 10
click at [438, 441] on div "Product Image" at bounding box center [467, 437] width 170 height 10
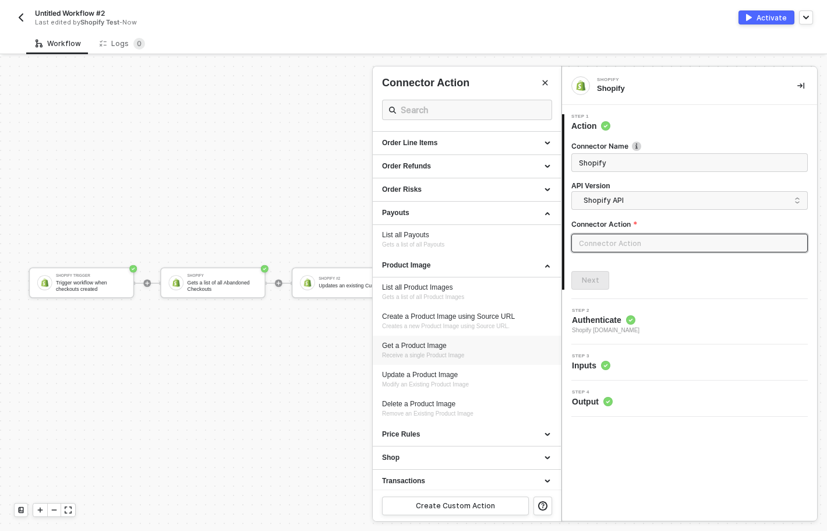
scroll to position [397, 0]
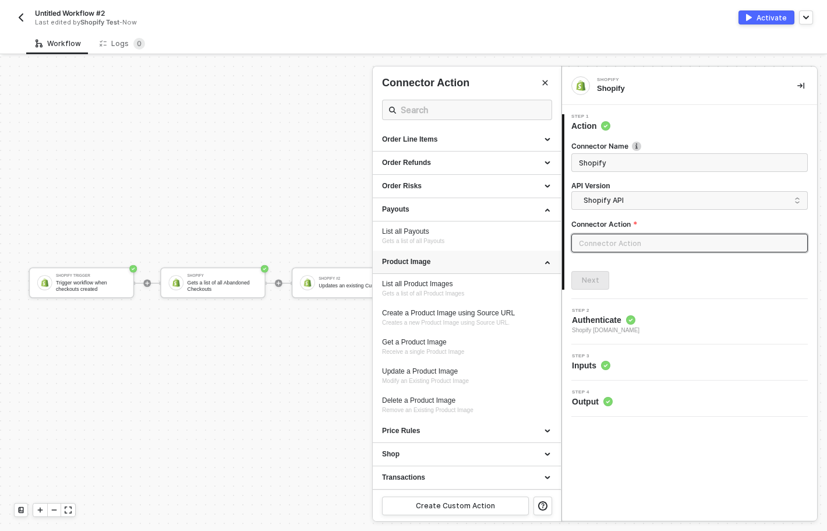
click at [527, 268] on div "Product Image" at bounding box center [467, 261] width 188 height 23
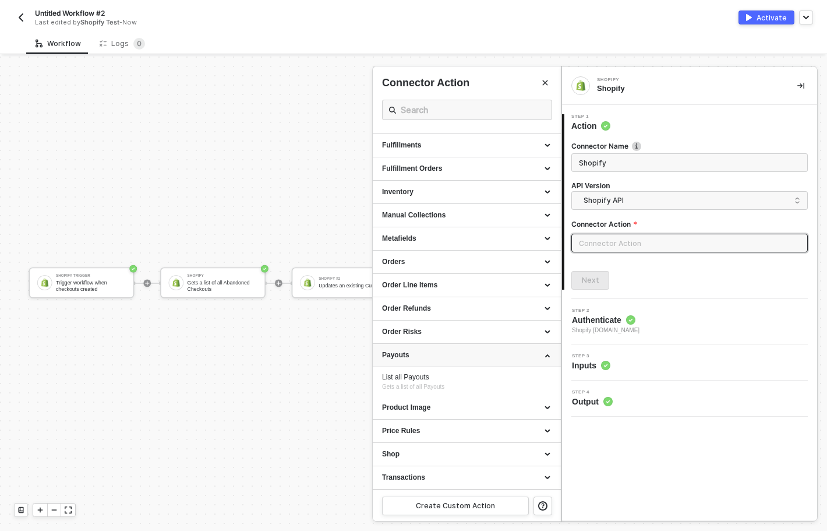
scroll to position [252, 0]
click at [429, 457] on div "Shop" at bounding box center [467, 454] width 170 height 10
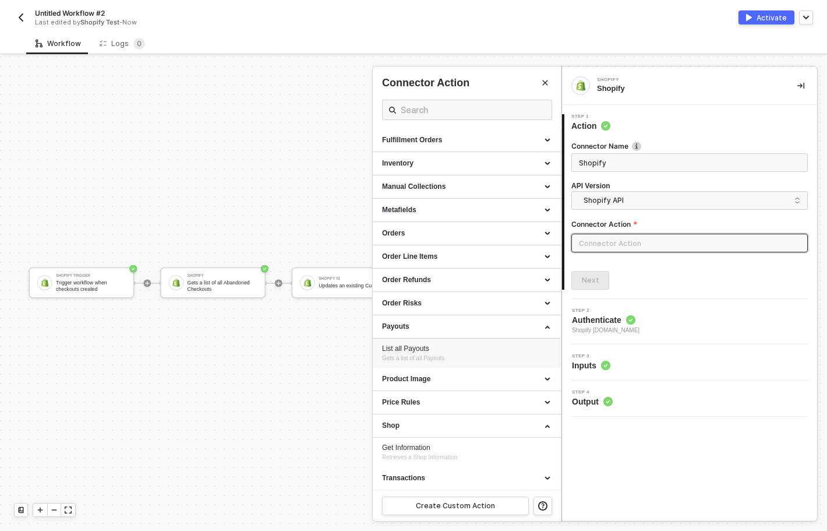
scroll to position [281, 0]
click at [471, 428] on div "Shop" at bounding box center [467, 425] width 170 height 10
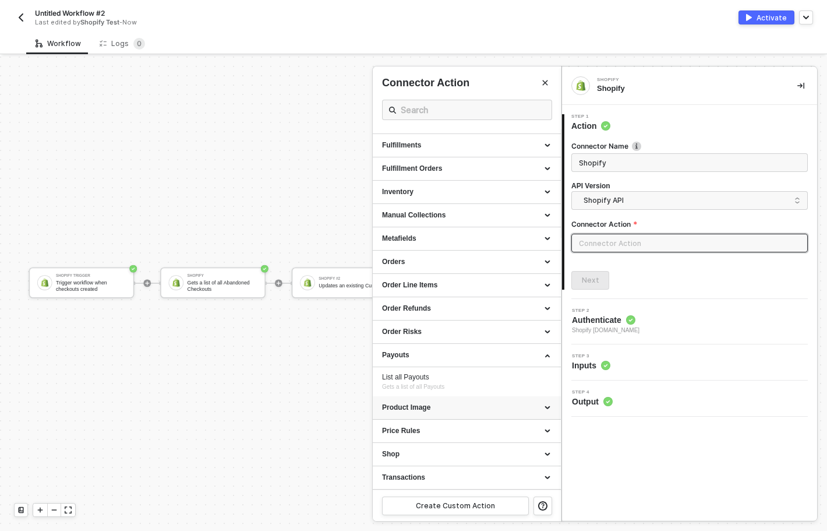
scroll to position [252, 0]
click at [467, 431] on div "Price Rules" at bounding box center [467, 431] width 170 height 10
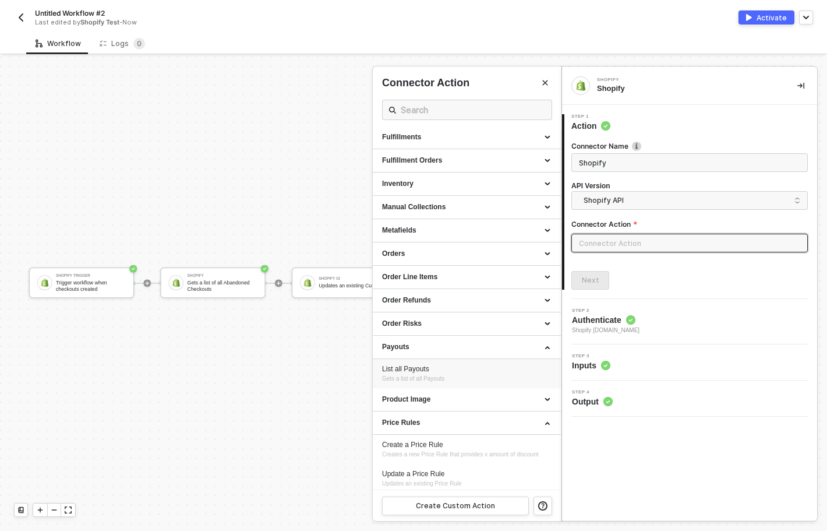
scroll to position [259, 0]
click at [446, 250] on div "Orders" at bounding box center [467, 255] width 170 height 10
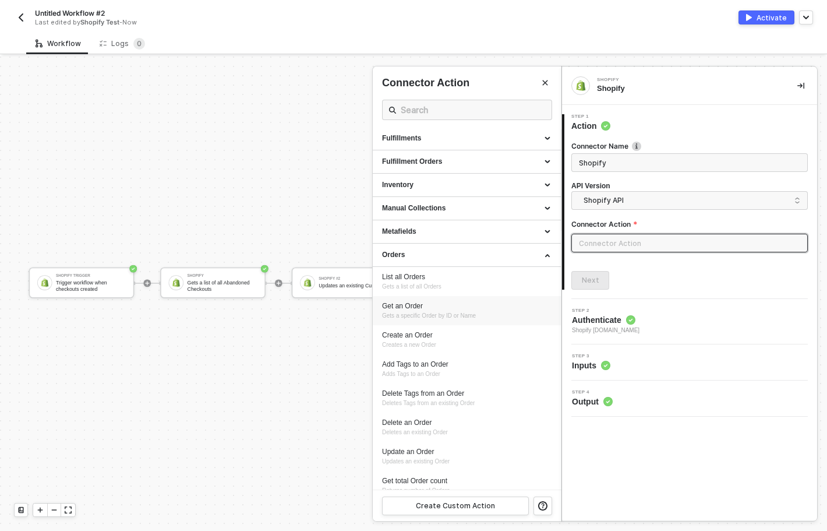
click at [465, 304] on div "Get an Order" at bounding box center [467, 306] width 170 height 10
type input "Gets a specific Order by ID or Name"
type input "Orders - Get an Order"
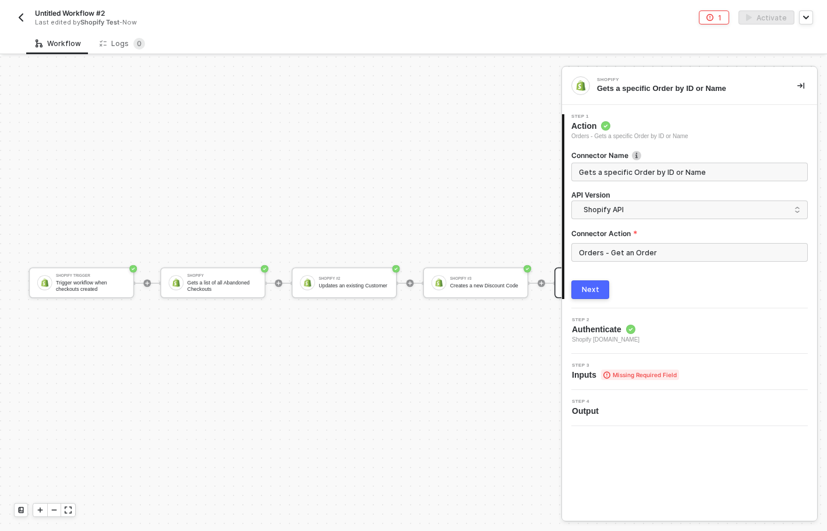
click at [588, 295] on button "Next" at bounding box center [590, 289] width 38 height 19
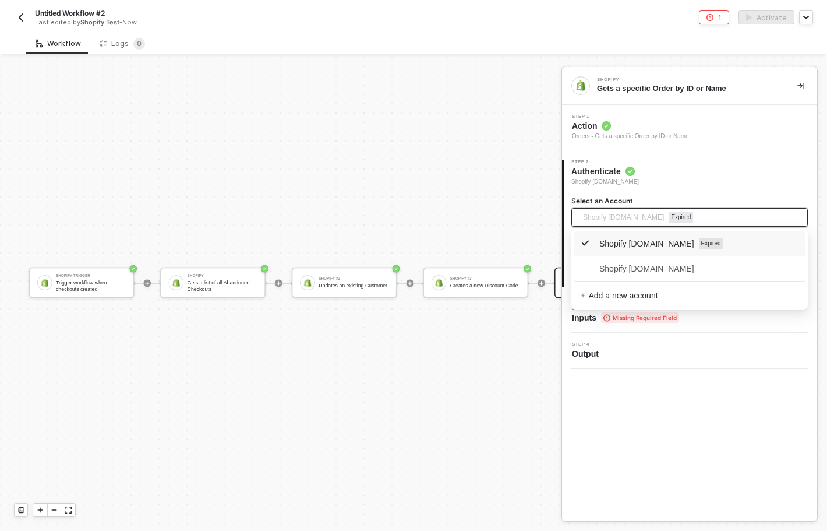
click at [664, 217] on span "Shopify 514eb8-2.myshopify.com" at bounding box center [623, 217] width 81 height 17
click at [642, 268] on span "Shopify a6983b-3.myshopify.com" at bounding box center [638, 268] width 114 height 13
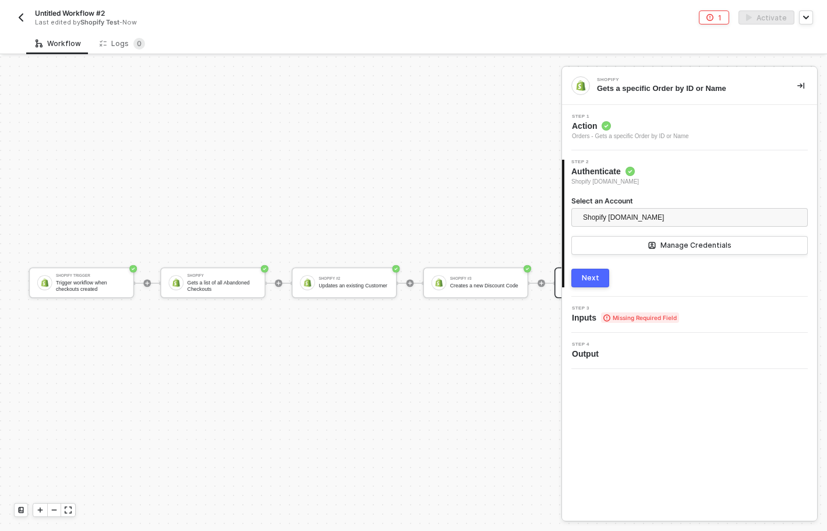
click at [600, 277] on button "Next" at bounding box center [590, 278] width 38 height 19
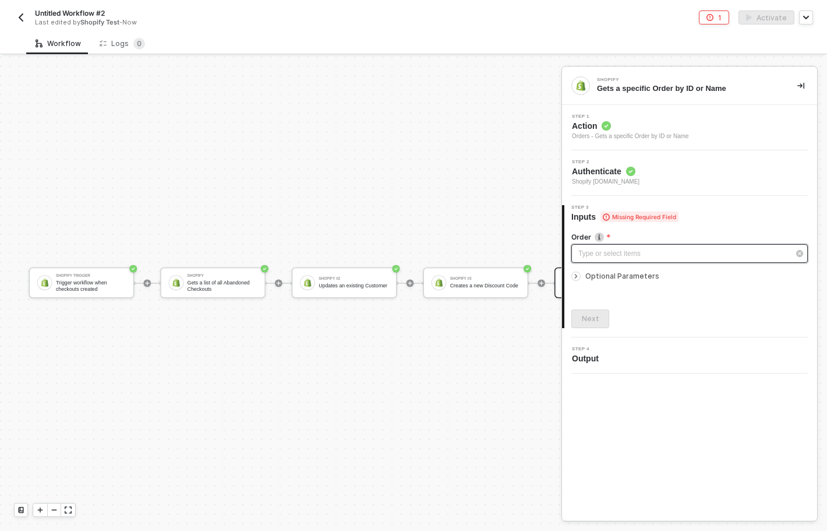
click at [605, 248] on div "Type or select items ﻿" at bounding box center [683, 253] width 211 height 11
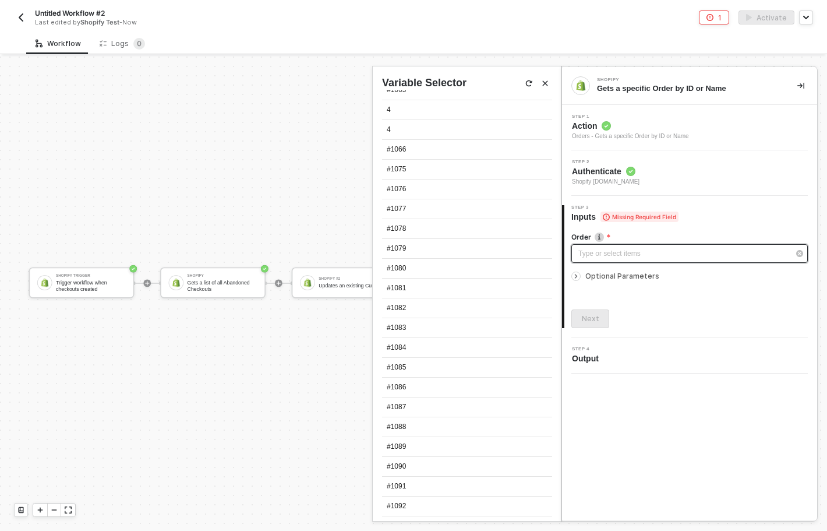
scroll to position [1676, 0]
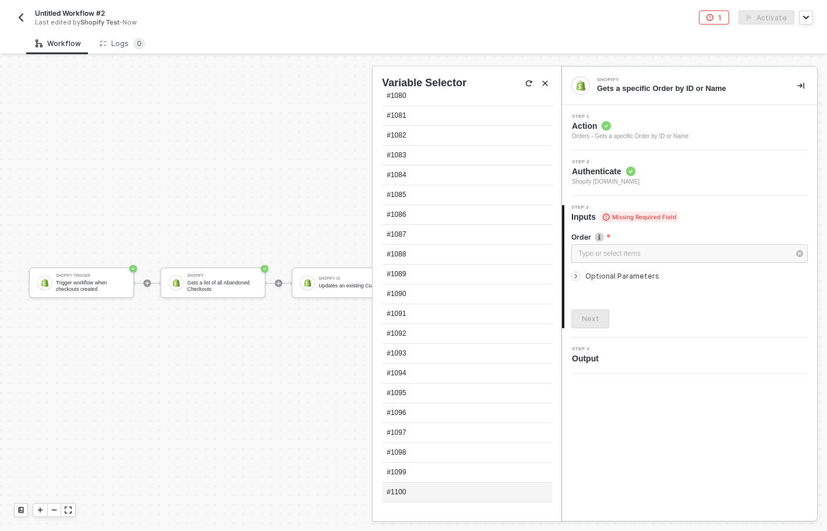
click at [414, 494] on div "#1100" at bounding box center [467, 492] width 170 height 20
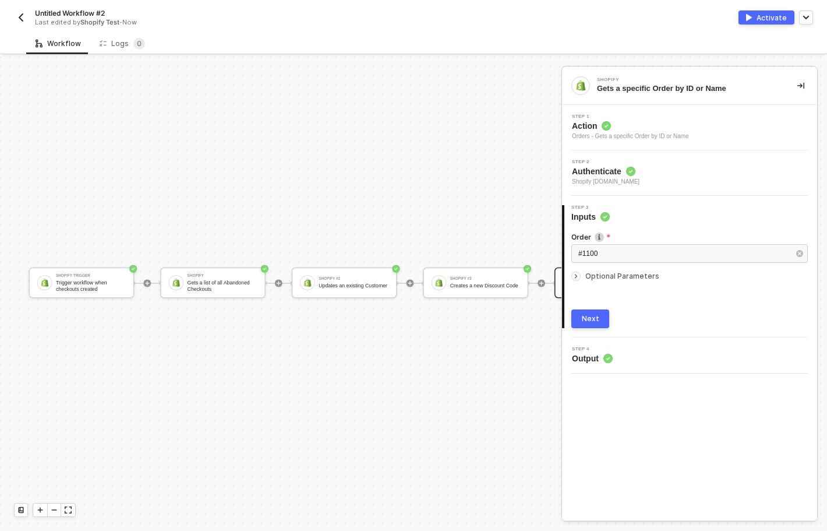
click at [578, 274] on icon "icon-arrow-right-small" at bounding box center [576, 276] width 7 height 7
click at [577, 273] on icon "icon-arrow-right-small" at bounding box center [576, 276] width 7 height 7
click at [585, 317] on div "Next" at bounding box center [590, 318] width 17 height 9
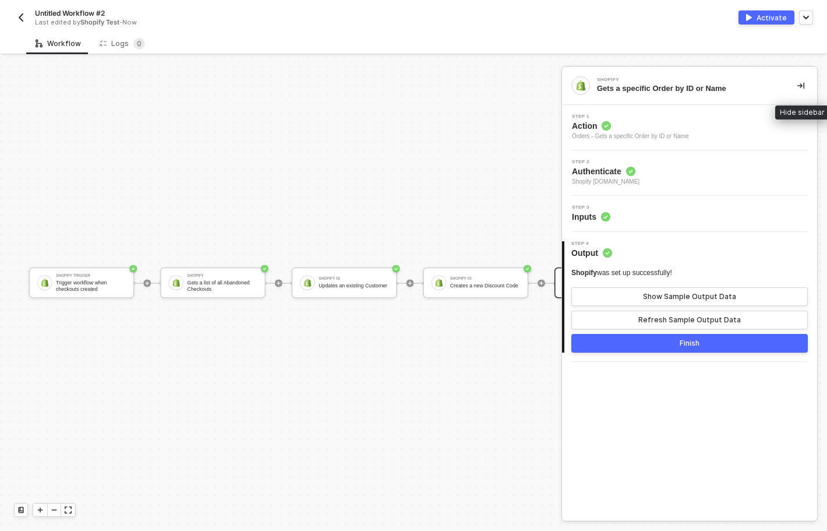
click at [802, 87] on icon "icon-collapse-right" at bounding box center [801, 85] width 7 height 7
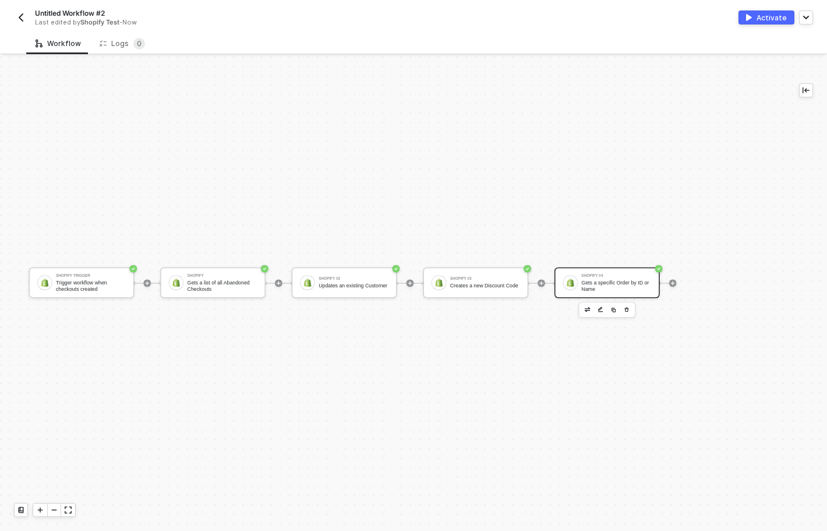
click at [659, 268] on icon "icon-success-page" at bounding box center [659, 268] width 3 height 2
click at [798, 86] on icon "icon-collapse-right" at bounding box center [801, 86] width 7 height 6
click at [626, 310] on icon "button" at bounding box center [627, 310] width 6 height 8
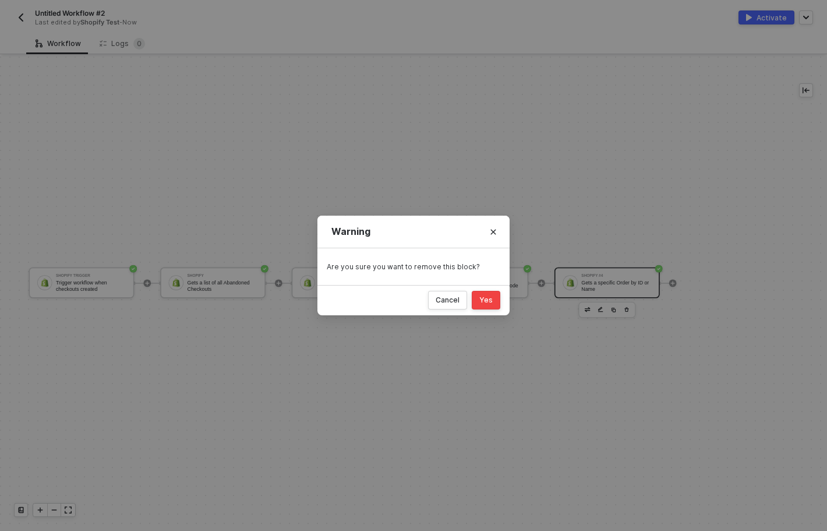
click at [486, 292] on button "Yes" at bounding box center [486, 300] width 29 height 19
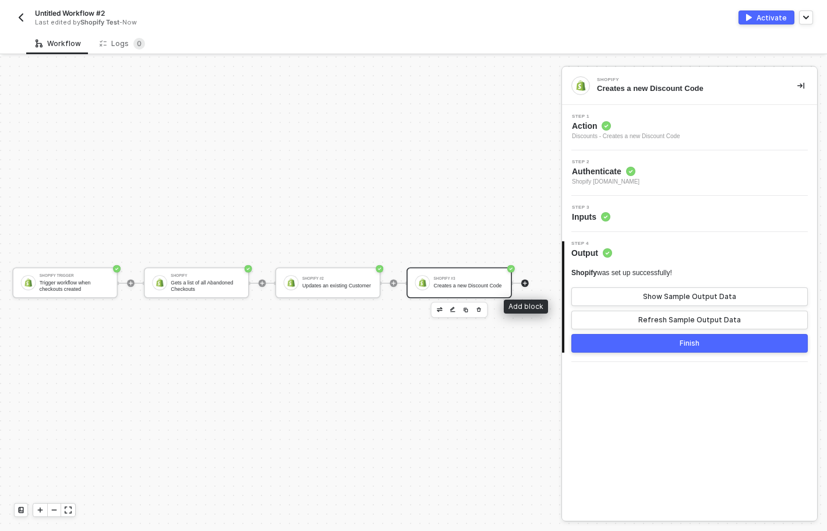
click at [525, 283] on icon "icon-play" at bounding box center [525, 283] width 4 height 4
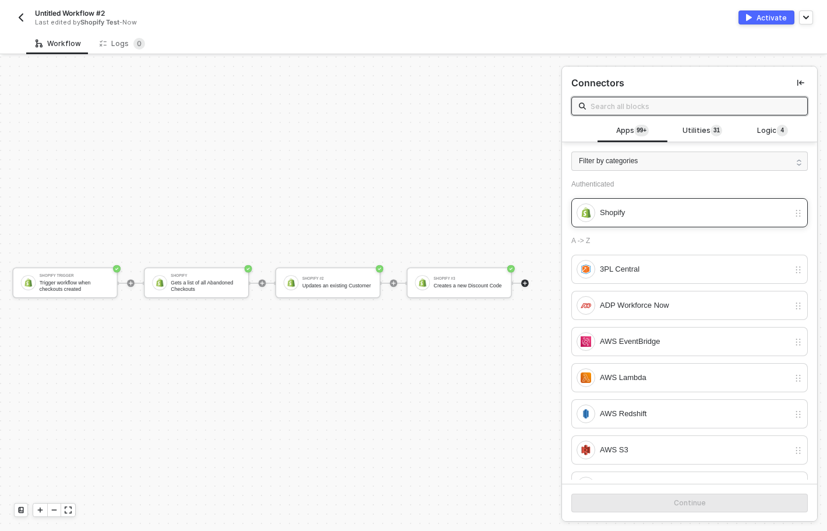
click at [642, 209] on div "Shopify" at bounding box center [694, 212] width 189 height 13
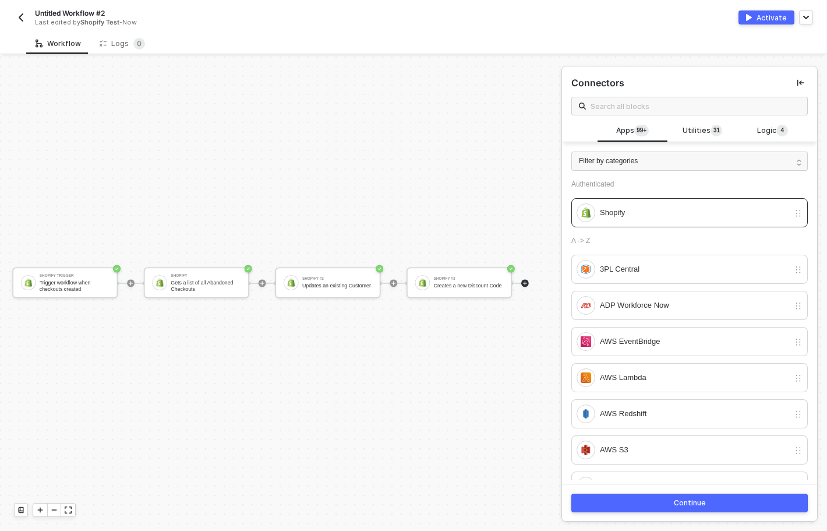
click at [646, 500] on button "Continue" at bounding box center [689, 502] width 237 height 19
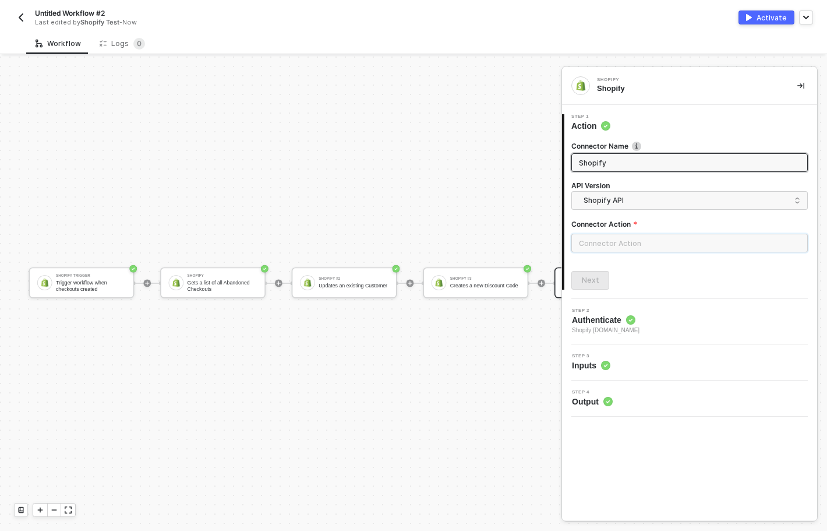
click at [672, 244] on input "text" at bounding box center [689, 243] width 237 height 19
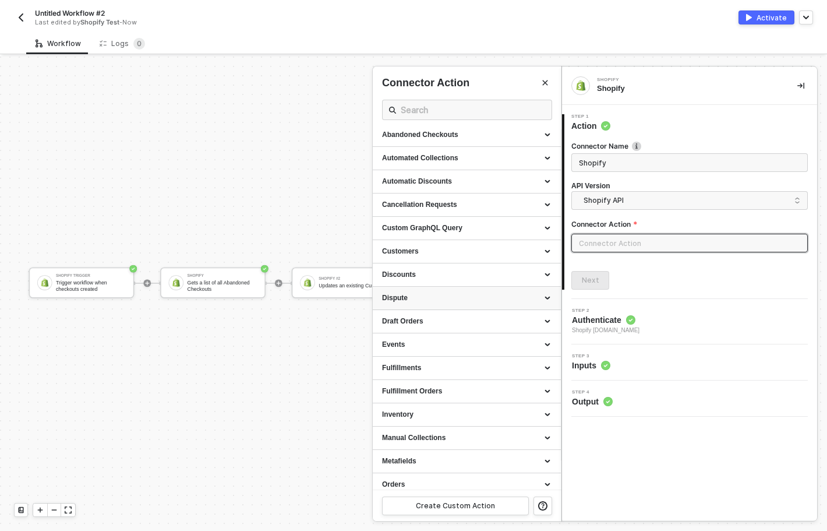
scroll to position [43, 0]
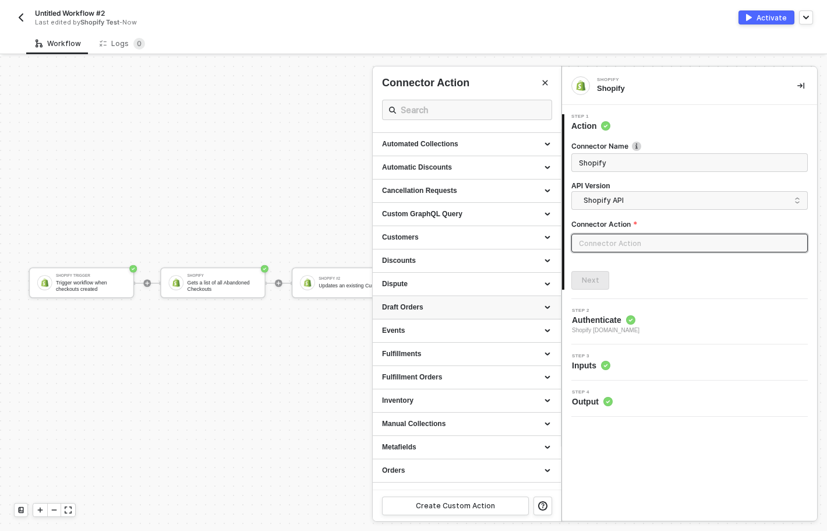
click at [471, 309] on div "Draft Orders" at bounding box center [467, 307] width 170 height 10
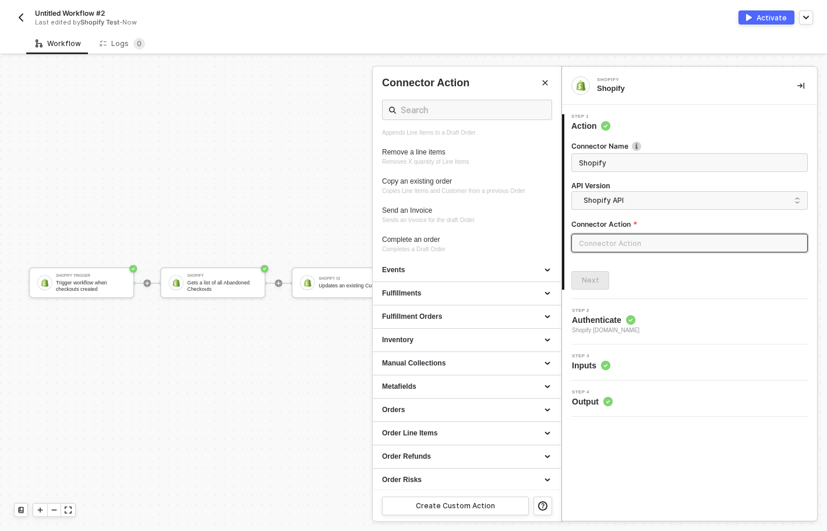
scroll to position [362, 0]
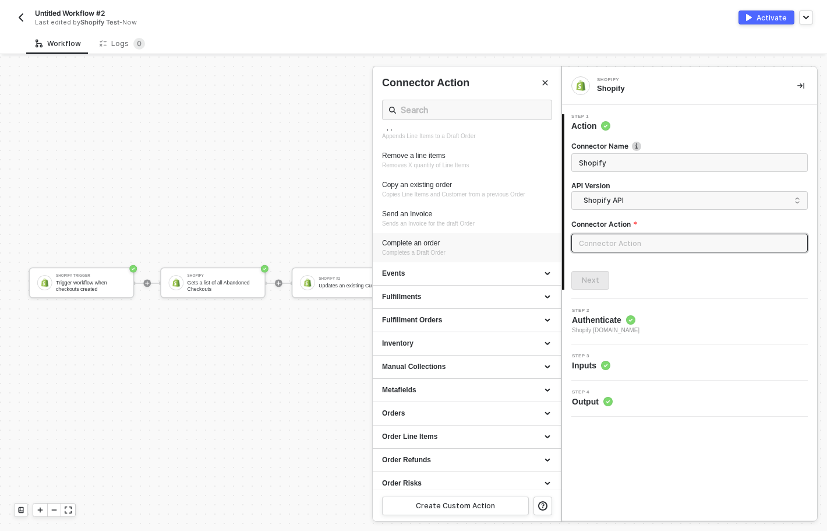
click at [446, 250] on div "Complete an order Completes a Draft Order" at bounding box center [467, 247] width 170 height 19
type input "Completes a Draft Order"
type input "Draft Orders - Complete an order"
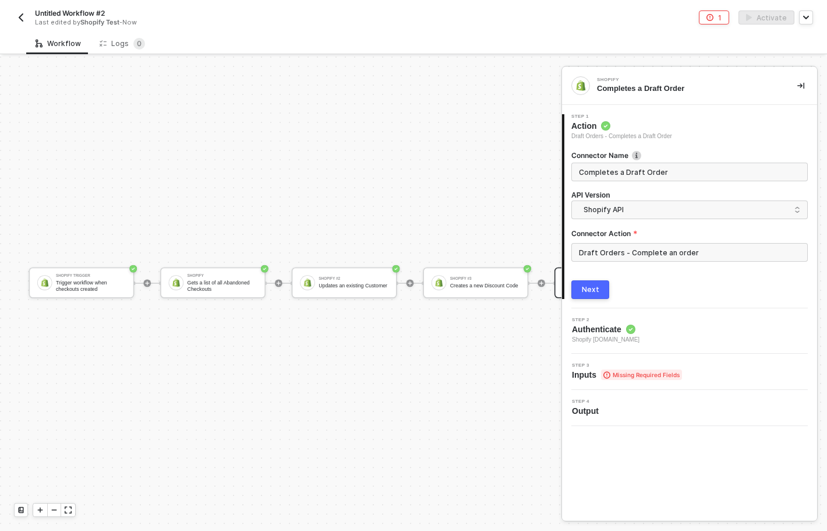
click at [595, 296] on button "Next" at bounding box center [590, 289] width 38 height 19
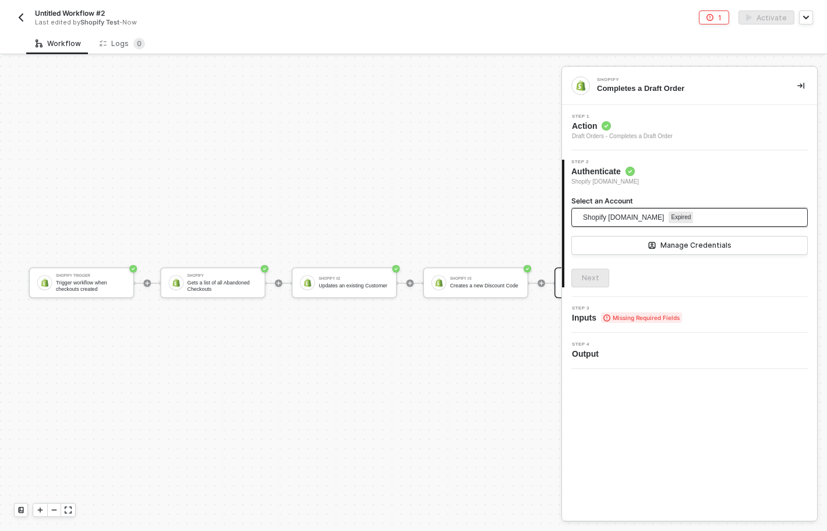
click at [647, 220] on span "Shopify 514eb8-2.myshopify.com" at bounding box center [623, 217] width 81 height 17
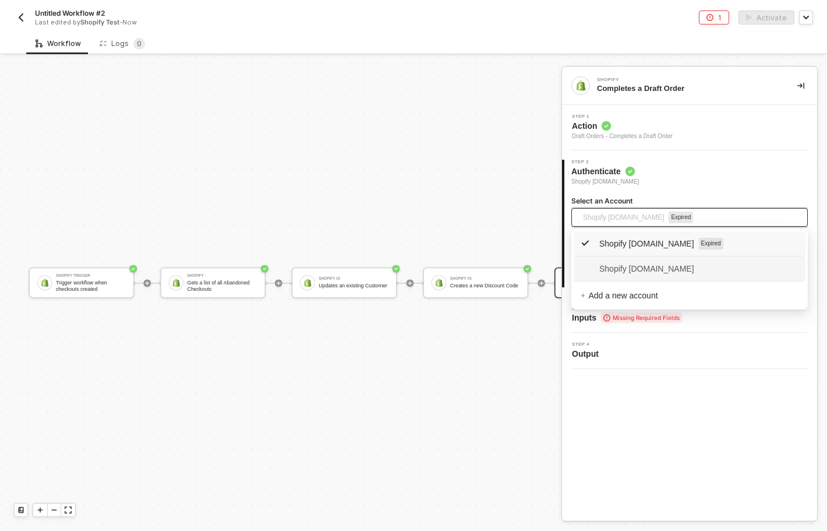
click at [605, 266] on span "Shopify a6983b-3.myshopify.com" at bounding box center [638, 268] width 114 height 13
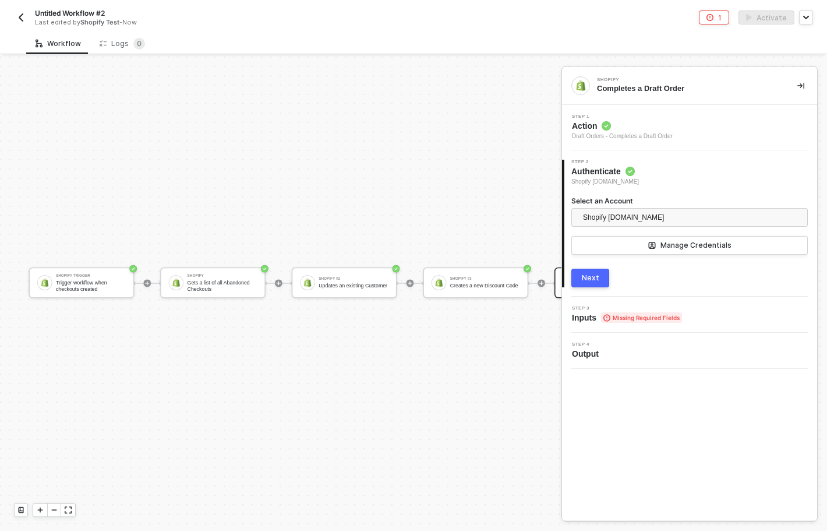
click at [605, 278] on button "Next" at bounding box center [590, 278] width 38 height 19
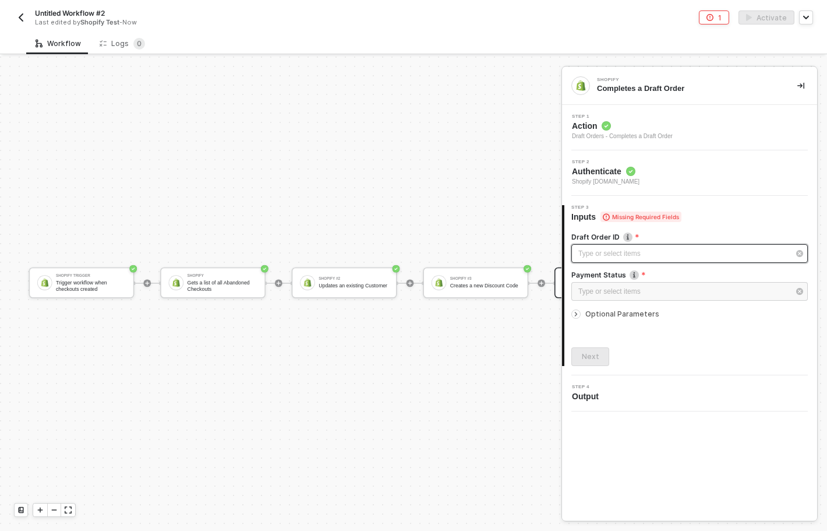
click at [694, 258] on div "Type or select items ﻿" at bounding box center [683, 253] width 211 height 11
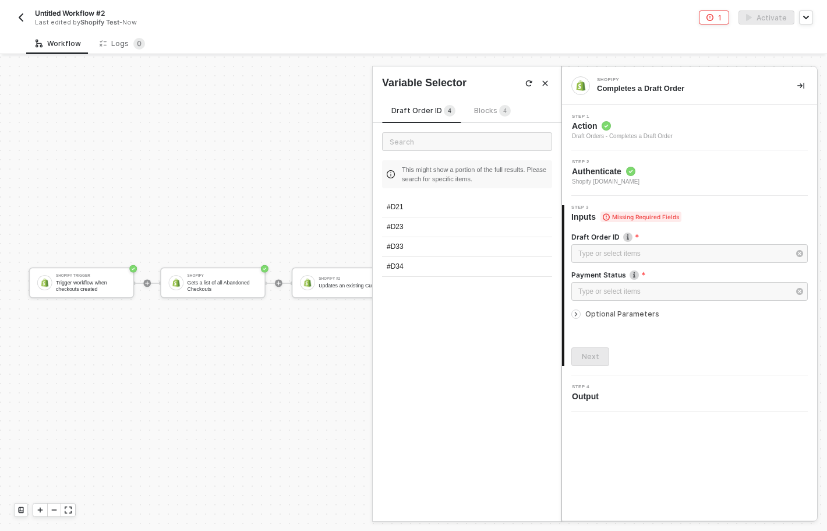
click at [469, 107] on div "Blocks 4" at bounding box center [492, 111] width 55 height 14
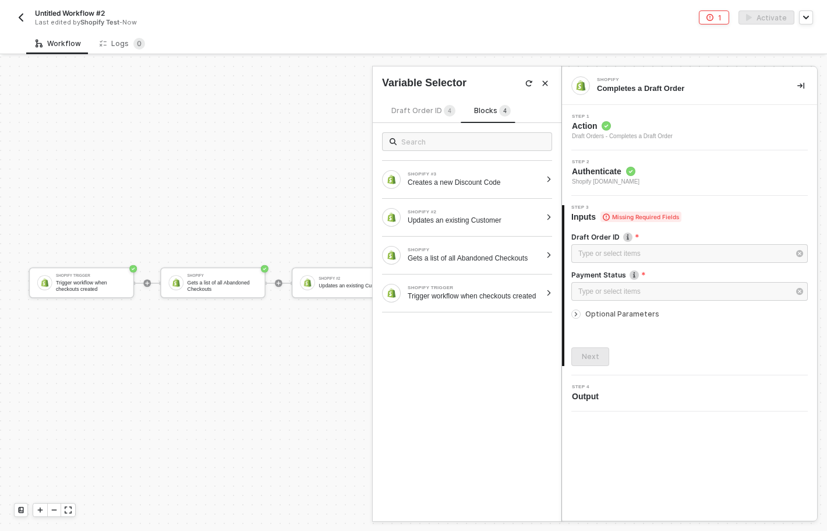
click at [435, 110] on span "Draft Order ID 4" at bounding box center [423, 110] width 64 height 9
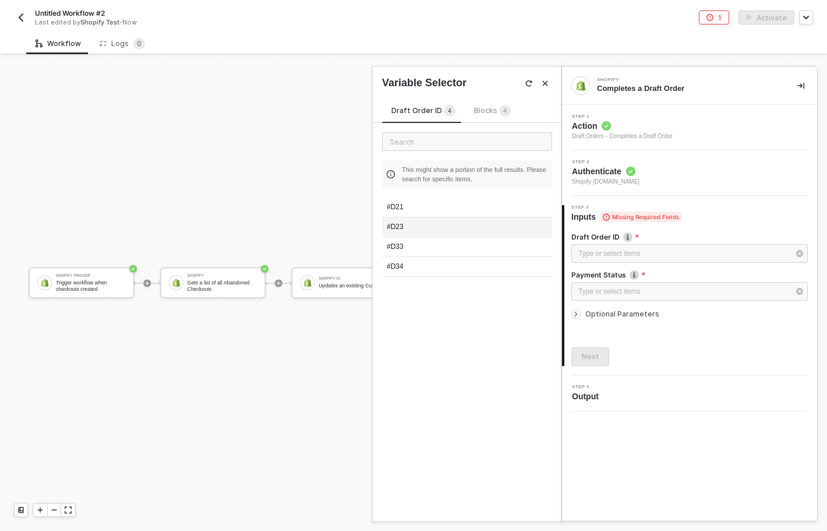
click at [403, 231] on div "#D23" at bounding box center [467, 227] width 170 height 20
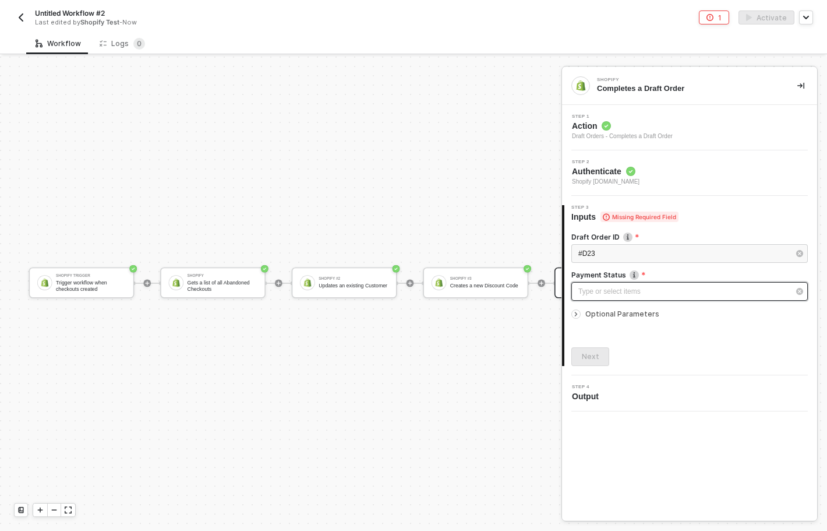
click at [618, 294] on div "Type or select items ﻿" at bounding box center [683, 291] width 211 height 11
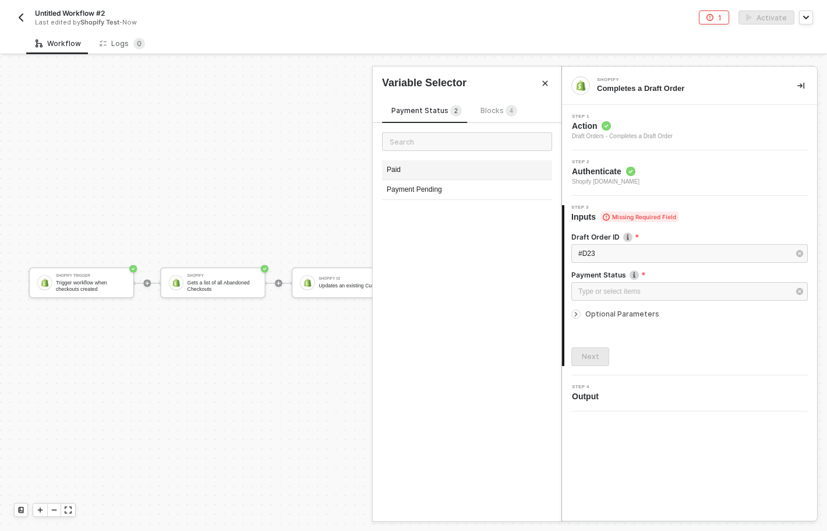
click at [432, 171] on div "Paid" at bounding box center [467, 170] width 170 height 20
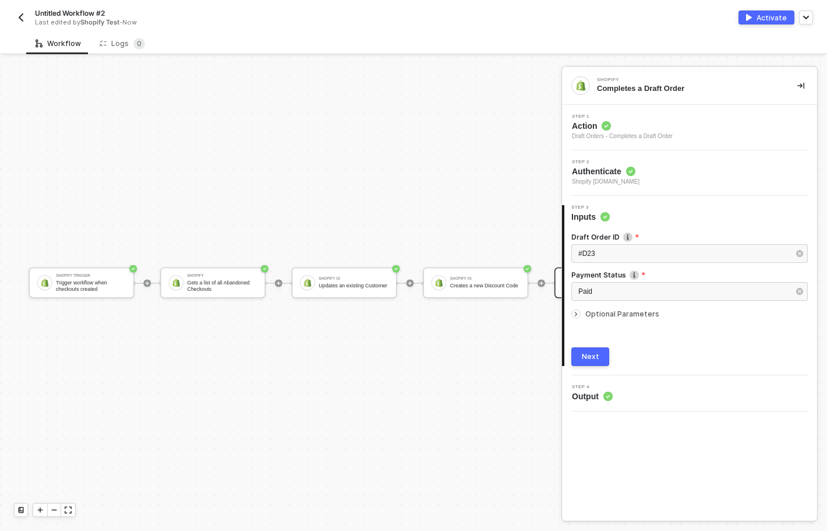
click at [592, 352] on div "Next" at bounding box center [590, 356] width 17 height 9
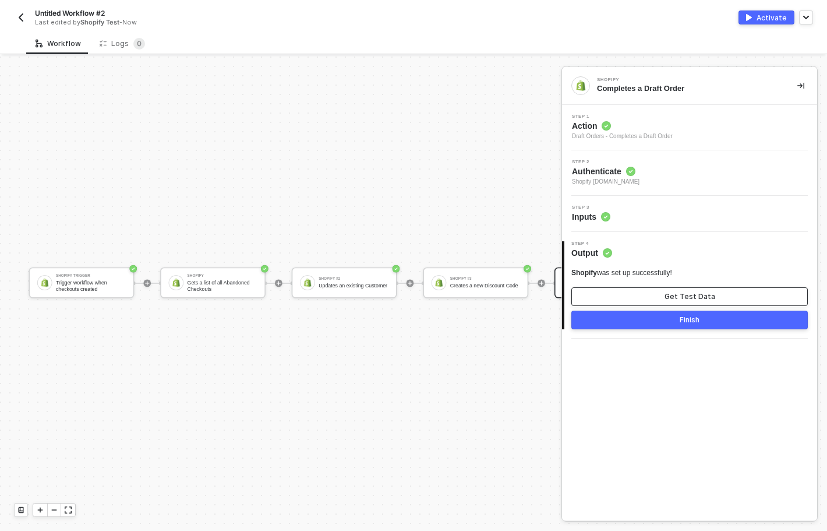
click at [650, 300] on button "Get Test Data" at bounding box center [689, 296] width 237 height 19
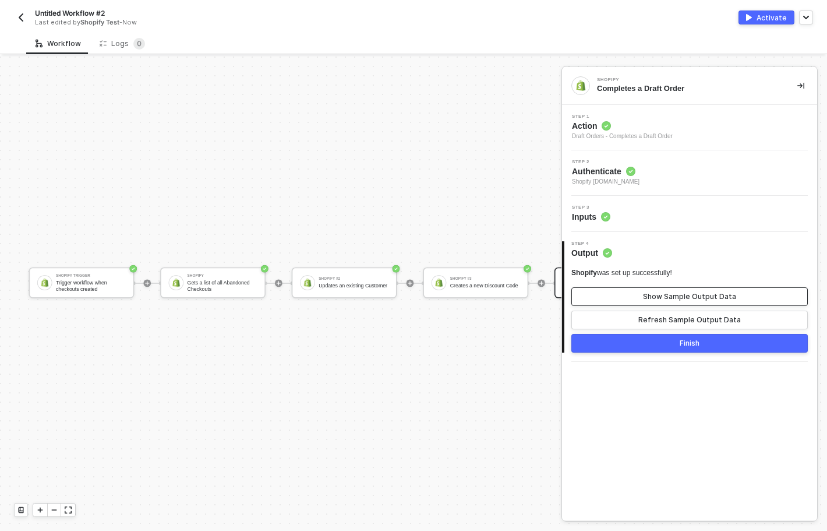
click at [652, 299] on div "Show Sample Output Data" at bounding box center [689, 296] width 93 height 9
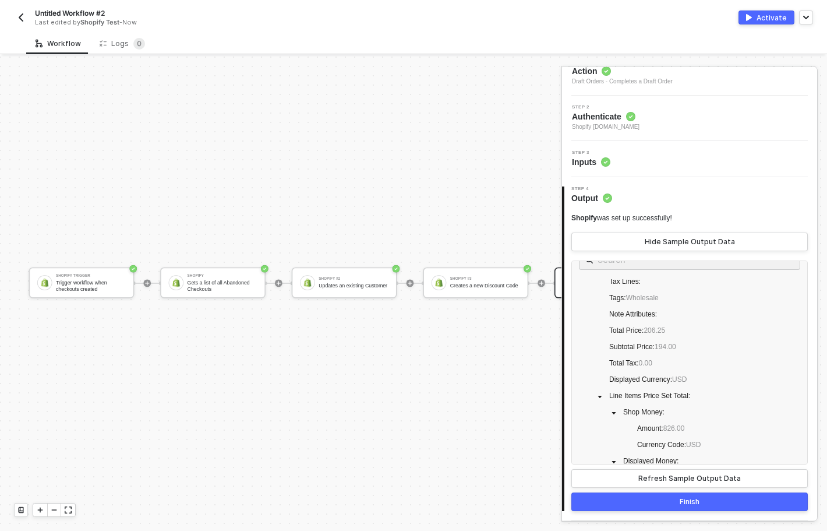
scroll to position [19, 0]
click at [690, 502] on div "Finish" at bounding box center [690, 501] width 20 height 9
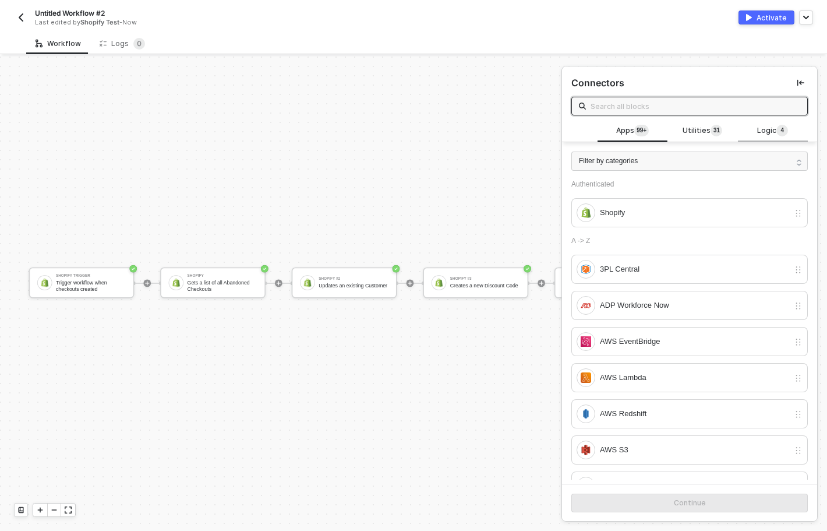
drag, startPoint x: 766, startPoint y: 144, endPoint x: 775, endPoint y: 137, distance: 11.2
click at [772, 140] on div "Apps 99+ Utilities 3 1 Logic 4 Filter by categories Authenticated Shopify A -> …" at bounding box center [689, 299] width 255 height 359
click at [775, 137] on span "Logic 4" at bounding box center [772, 131] width 31 height 13
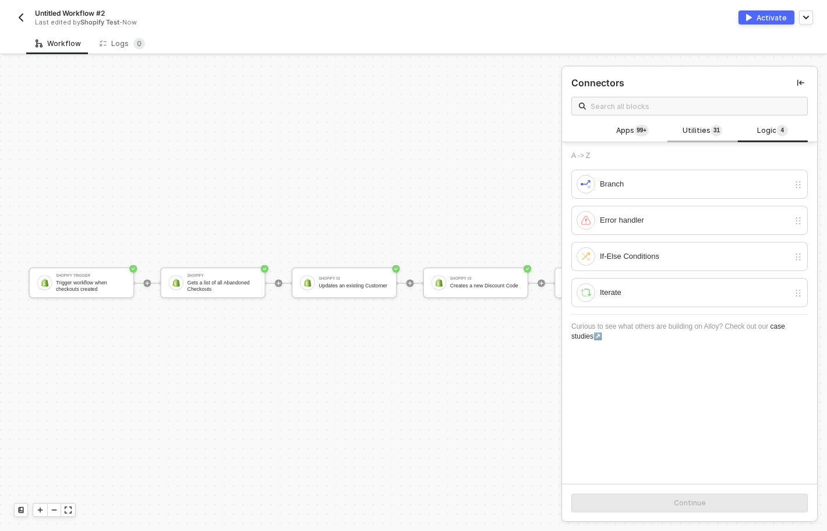
click at [688, 131] on span "Utilities 3 1" at bounding box center [703, 131] width 40 height 13
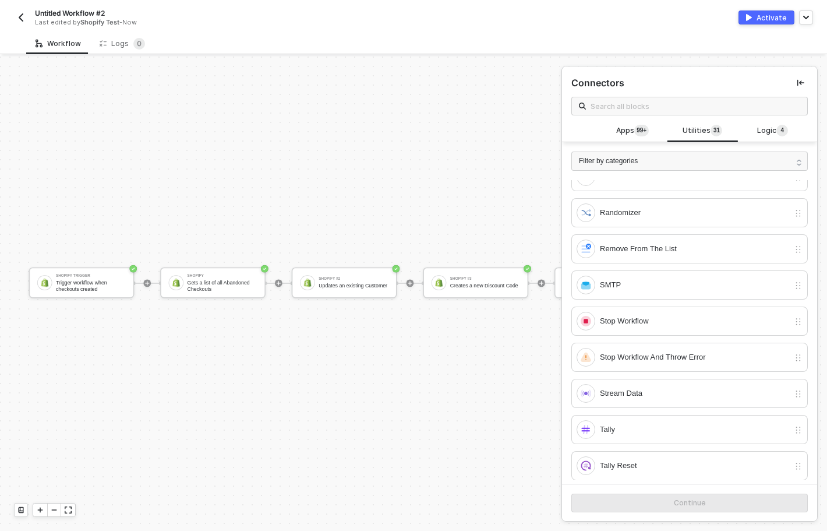
scroll to position [824, 0]
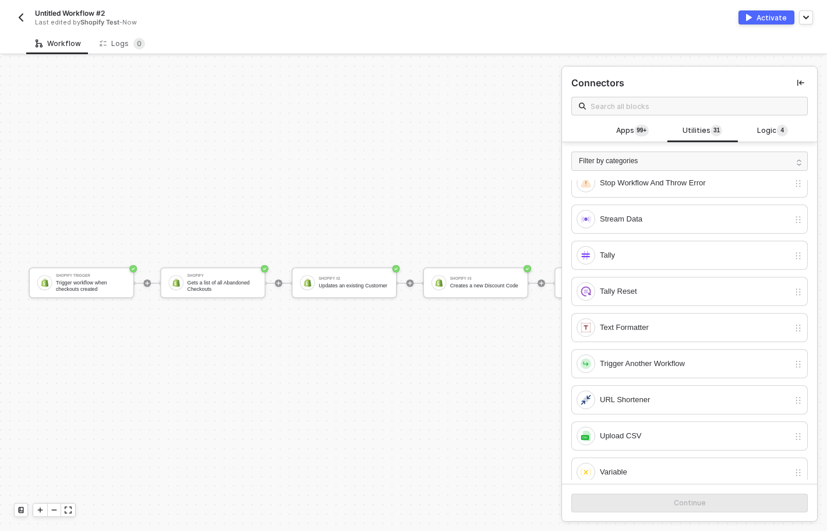
click at [763, 18] on div "Activate" at bounding box center [772, 18] width 30 height 10
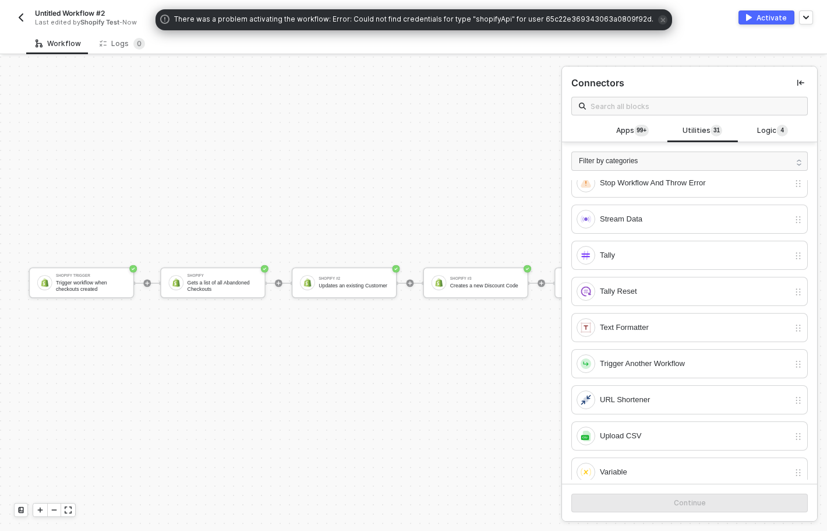
click at [492, 22] on span "There was a problem activating the workflow: Error: Could not find credentials …" at bounding box center [413, 20] width 479 height 12
click at [629, 133] on span "Apps 99+" at bounding box center [632, 131] width 33 height 13
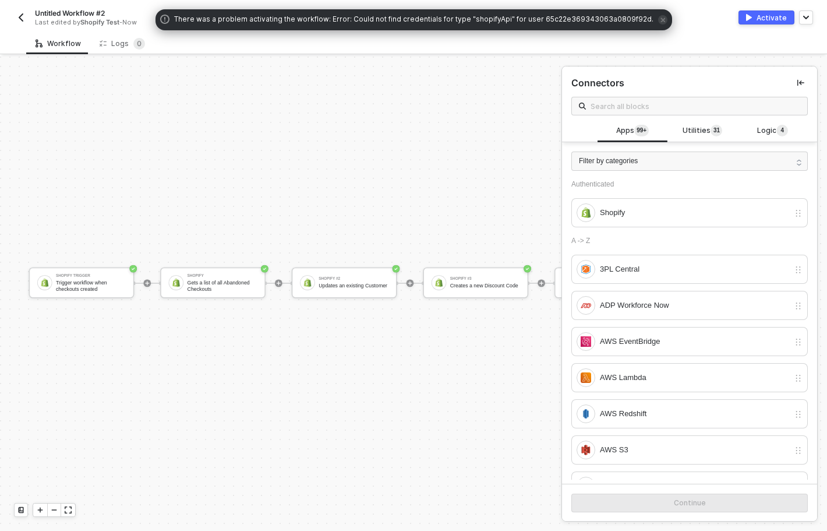
click at [478, 196] on div "Shopify Trigger Trigger workflow when checkouts created Shopify Gets a list of …" at bounding box center [346, 282] width 659 height 397
click at [435, 401] on div "Shopify Trigger Trigger workflow when checkouts created Shopify Gets a list of …" at bounding box center [346, 282] width 659 height 397
click at [790, 82] on div "Connectors" at bounding box center [689, 83] width 237 height 14
click at [798, 79] on icon "icon-collapse-left" at bounding box center [801, 82] width 7 height 7
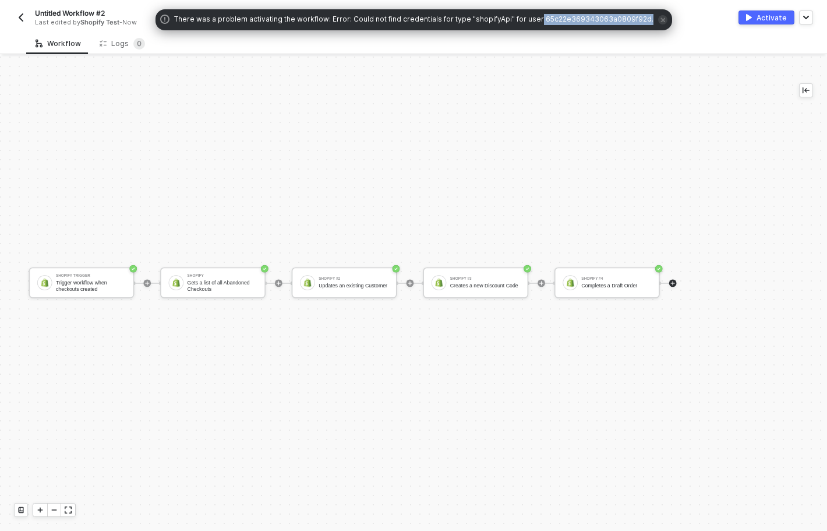
drag, startPoint x: 538, startPoint y: 17, endPoint x: 652, endPoint y: 26, distance: 114.5
click at [652, 26] on div "There was a problem activating the workflow: Error: Could not find credentials …" at bounding box center [414, 19] width 517 height 21
click at [453, 16] on span "There was a problem activating the workflow: Error: Could not find credentials …" at bounding box center [413, 20] width 479 height 12
drag, startPoint x: 352, startPoint y: 20, endPoint x: 583, endPoint y: 27, distance: 230.8
click at [583, 27] on div "There was a problem activating the workflow: Error: Could not find credentials …" at bounding box center [414, 19] width 517 height 21
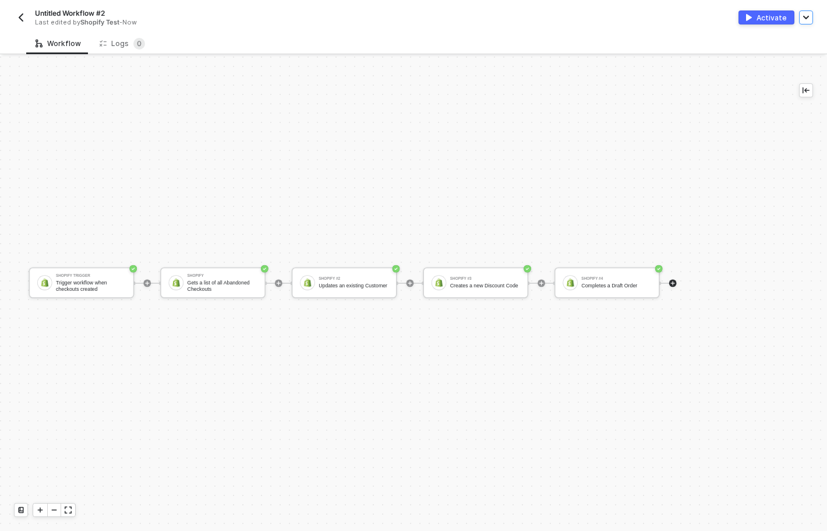
click at [809, 20] on button "button" at bounding box center [806, 17] width 14 height 14
click at [732, 40] on div "Publish as Template" at bounding box center [746, 41] width 110 height 11
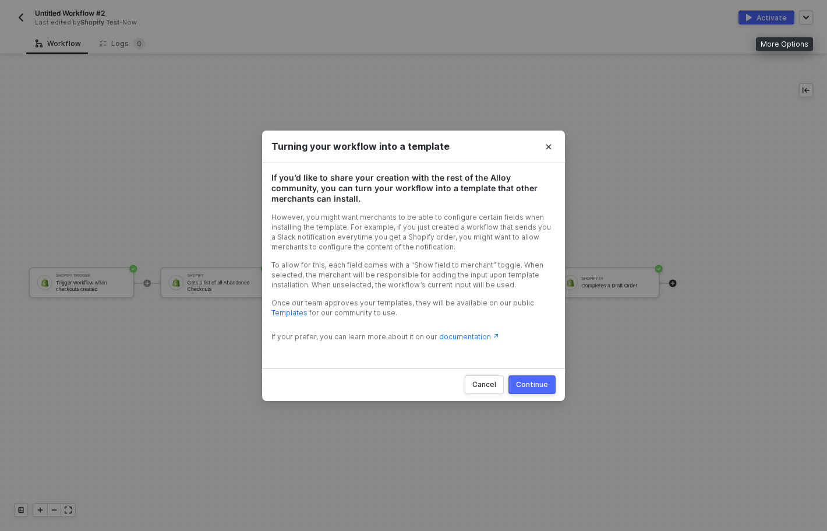
click at [533, 387] on div "Continue" at bounding box center [532, 384] width 32 height 9
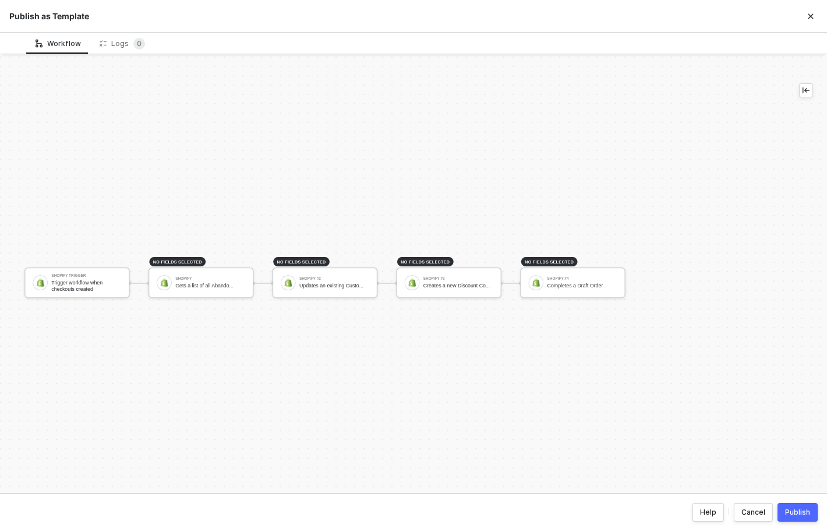
click at [796, 508] on div "Publish" at bounding box center [797, 511] width 25 height 9
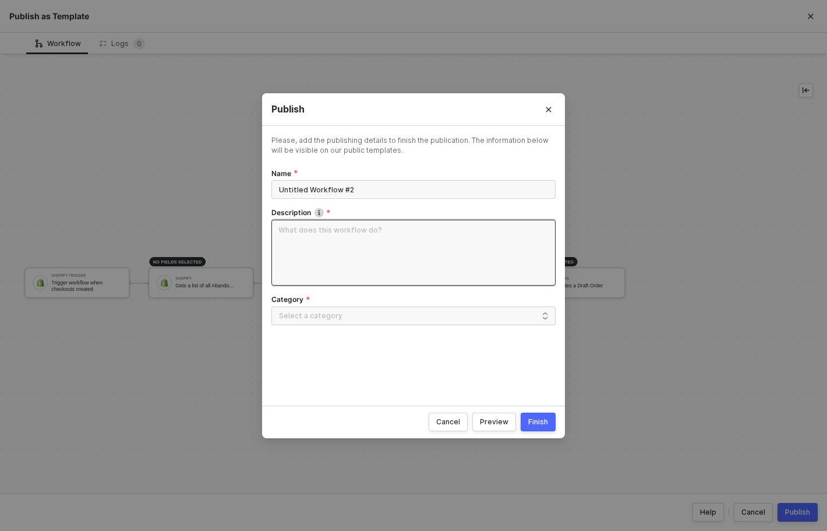
click at [336, 251] on textarea "Description" at bounding box center [413, 253] width 284 height 66
type textarea "t"
type textarea "th"
type textarea "thi"
type textarea "this"
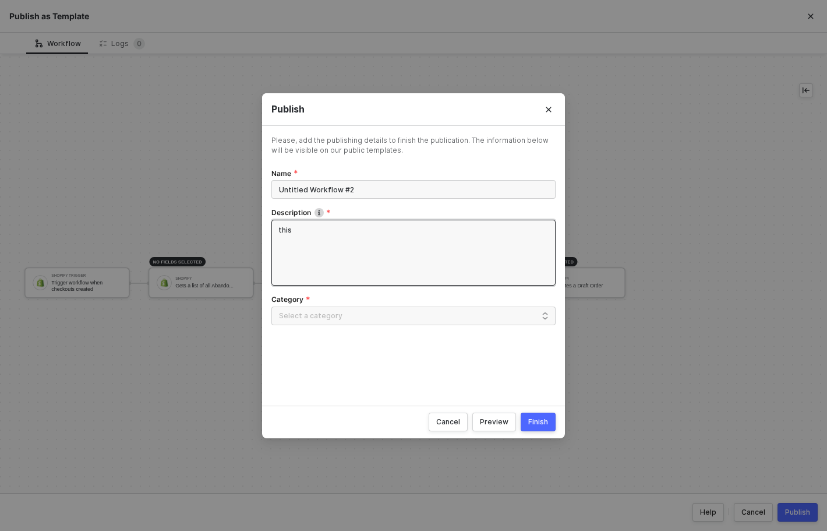
type textarea "this"
type textarea "this i"
type textarea "this is"
type textarea "this is a"
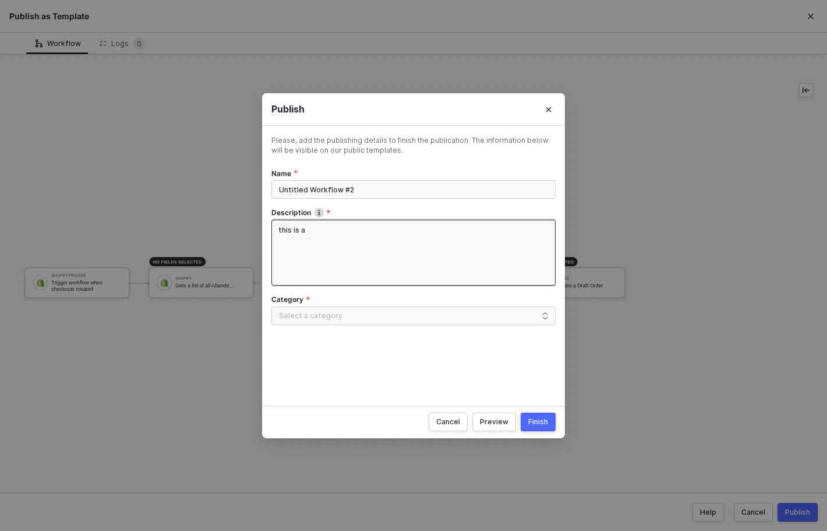
type textarea "this is a"
type textarea "this is a te"
type textarea "this is a tes"
type textarea "this is a test"
click at [389, 312] on div at bounding box center [413, 315] width 269 height 9
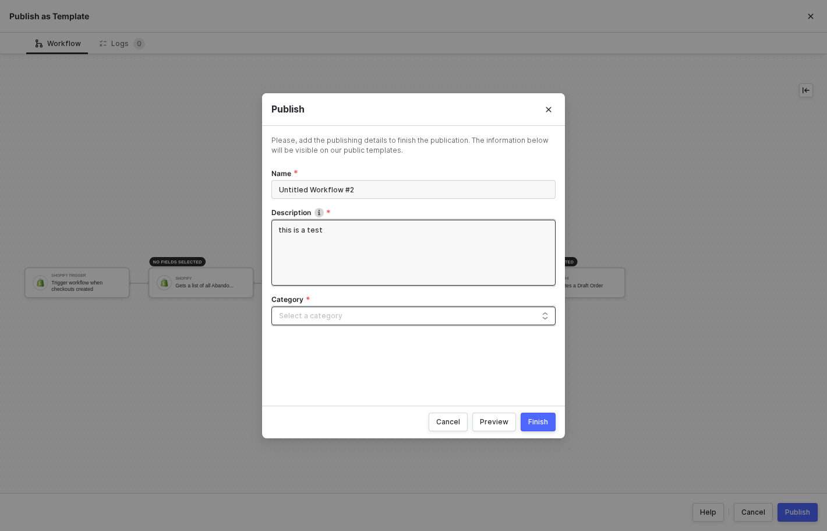
type textarea "this is a test"
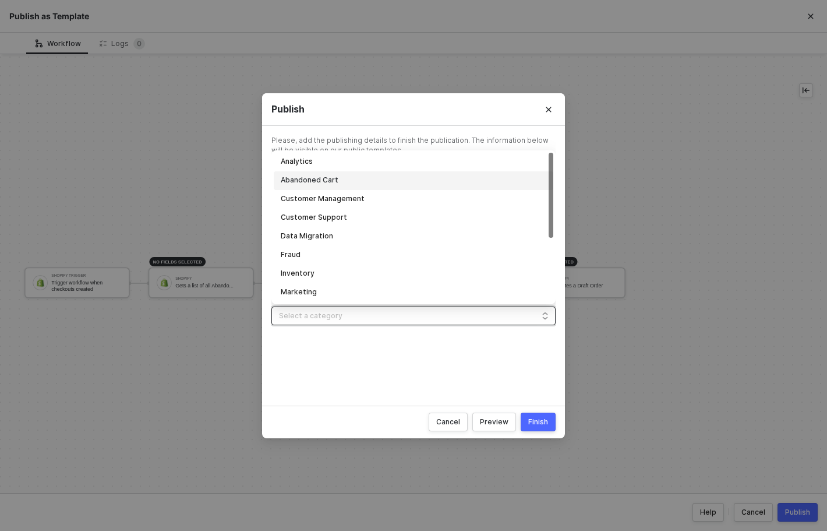
click at [366, 186] on div "Abandoned Cart" at bounding box center [414, 180] width 266 height 13
click at [549, 417] on button "Finish" at bounding box center [538, 421] width 35 height 19
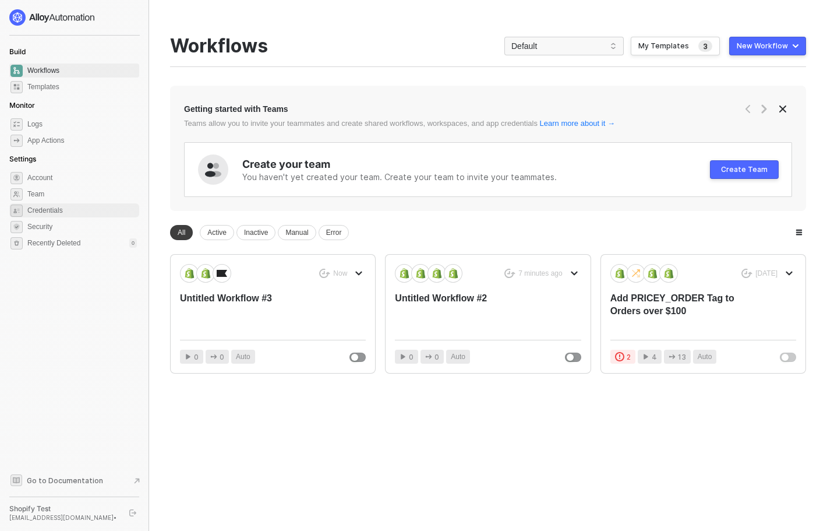
click at [59, 213] on span "Credentials" at bounding box center [82, 210] width 110 height 14
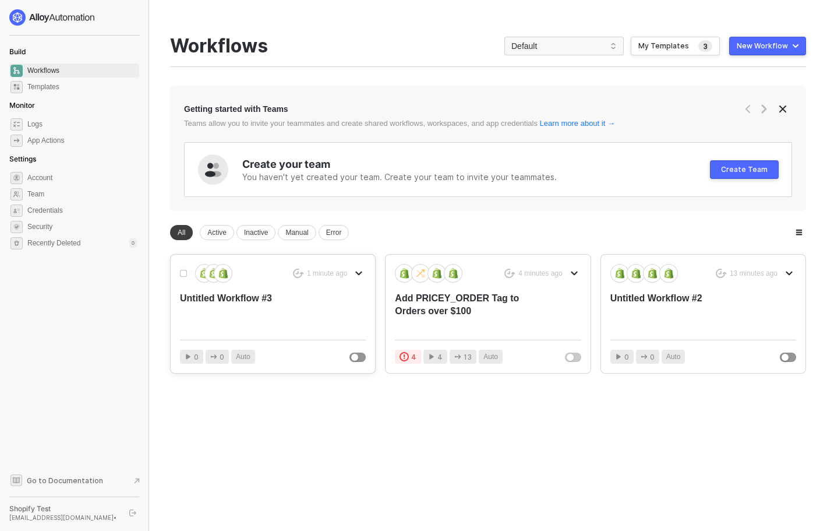
click at [301, 323] on div "Untitled Workflow #3" at bounding box center [254, 311] width 149 height 38
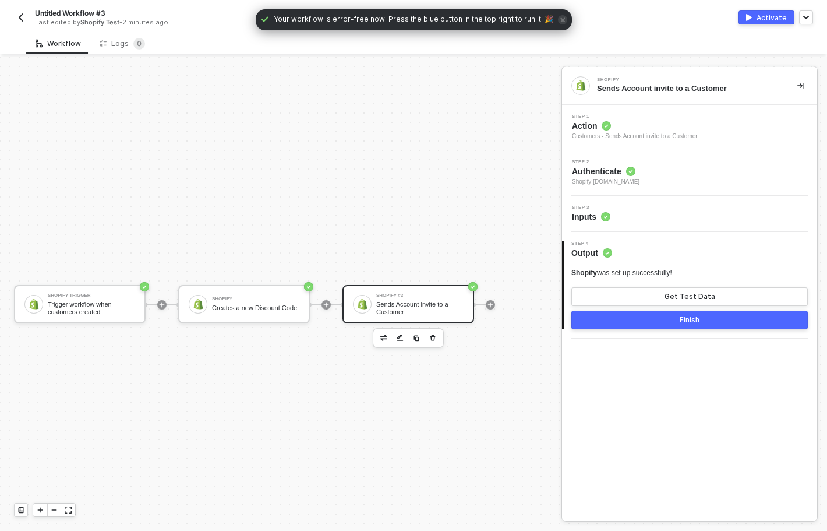
scroll to position [22, 0]
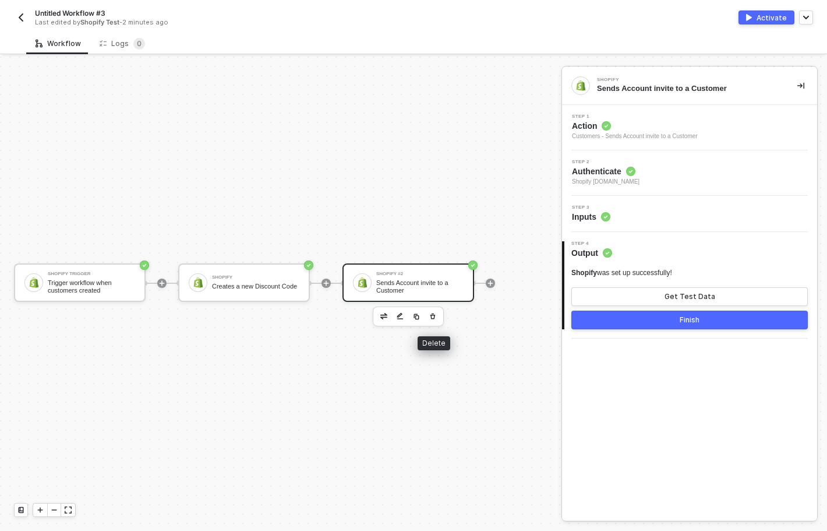
click at [429, 319] on icon "button" at bounding box center [432, 316] width 7 height 9
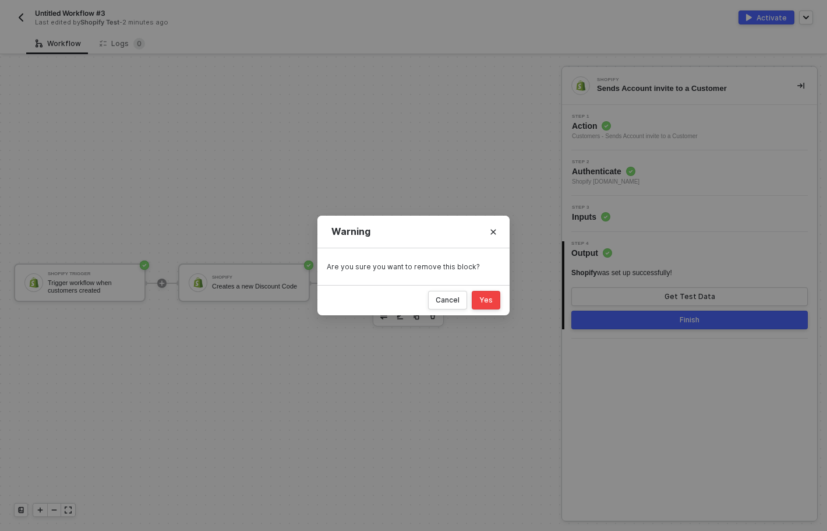
click at [492, 302] on div "Yes" at bounding box center [485, 299] width 13 height 9
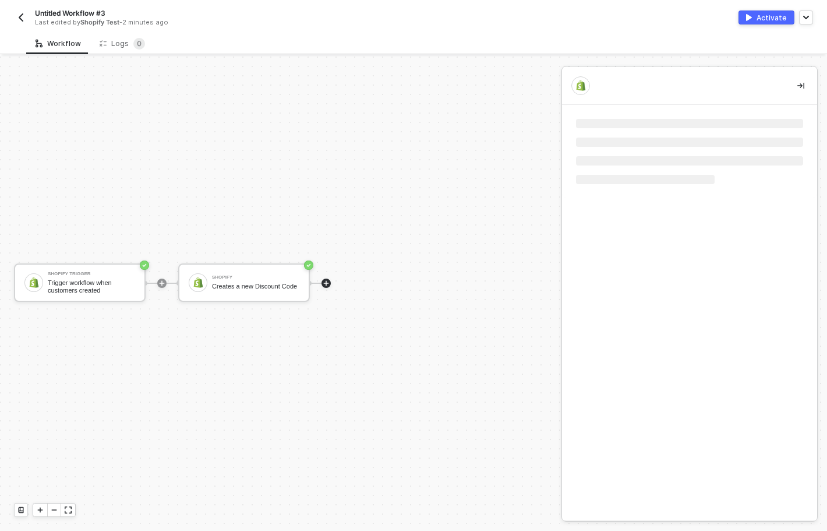
click at [327, 284] on icon "icon-play" at bounding box center [326, 283] width 7 height 7
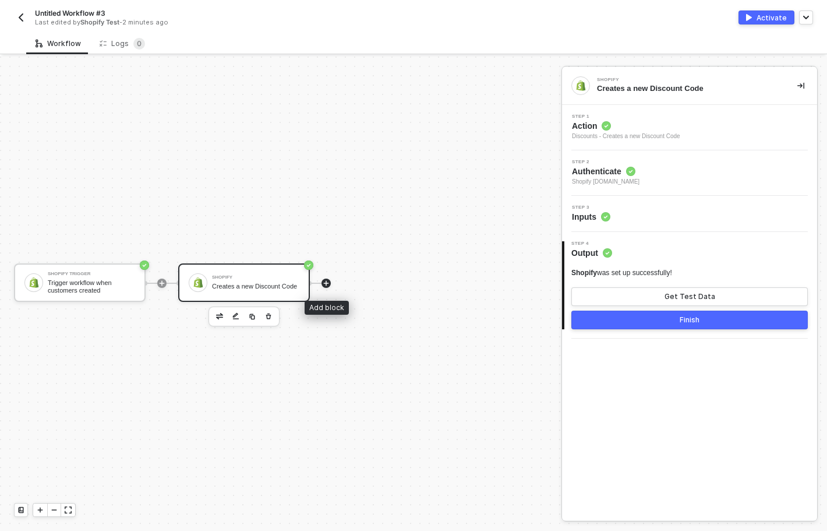
click at [324, 283] on icon "icon-play" at bounding box center [326, 282] width 5 height 5
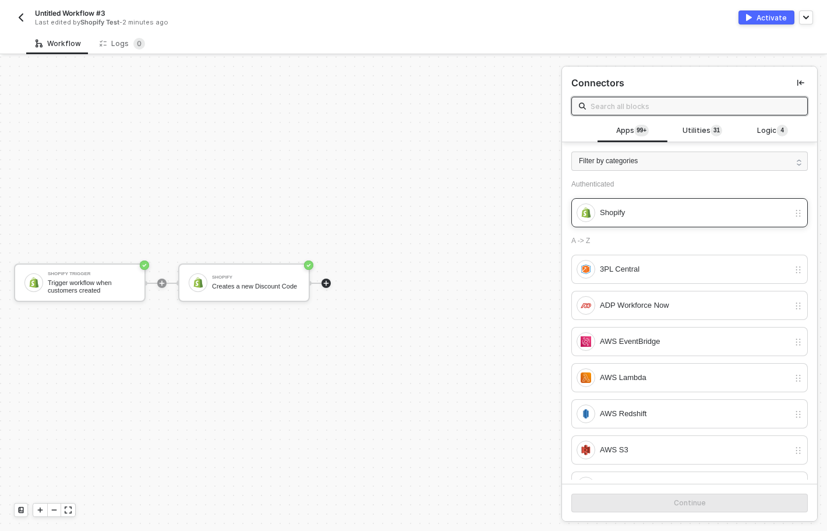
click at [659, 217] on div "Shopify" at bounding box center [694, 212] width 189 height 13
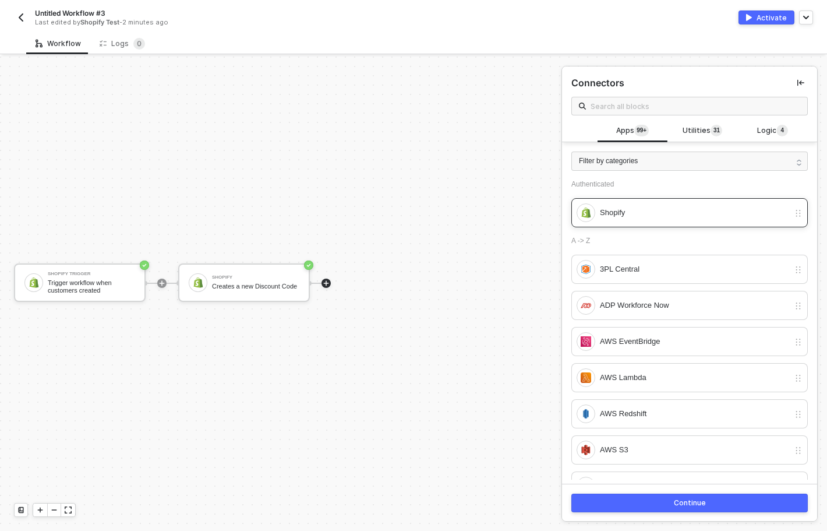
click at [670, 208] on div "Shopify" at bounding box center [694, 212] width 189 height 13
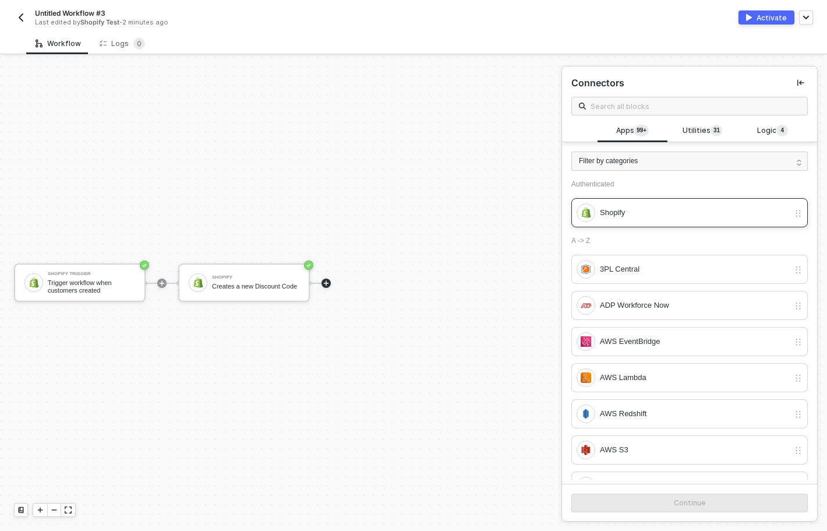
click at [660, 212] on div "Shopify" at bounding box center [694, 212] width 189 height 13
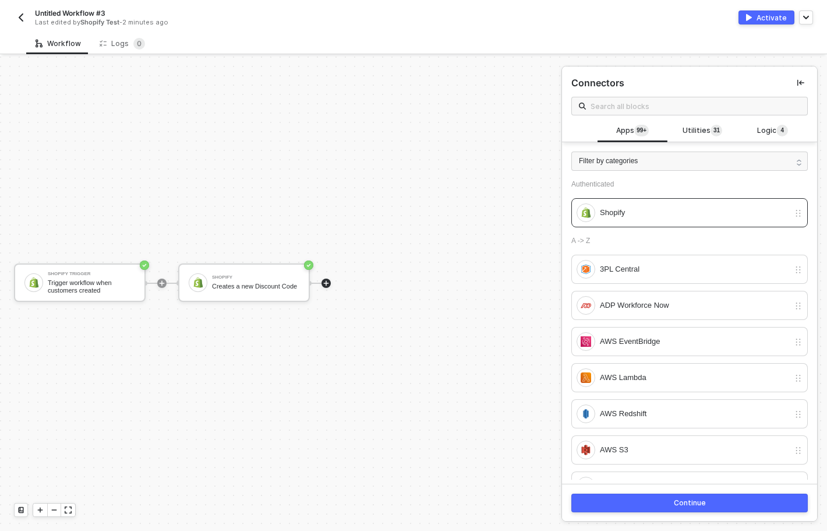
click at [643, 502] on button "Continue" at bounding box center [689, 502] width 237 height 19
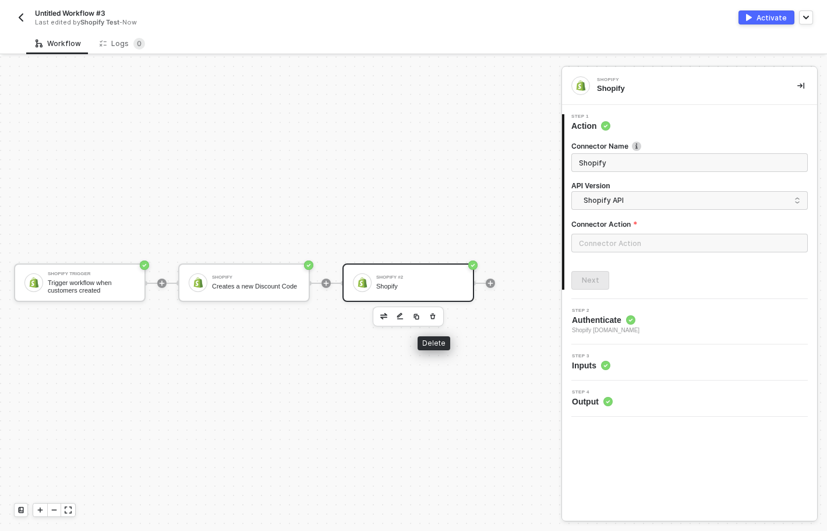
click at [435, 317] on icon "button" at bounding box center [432, 316] width 7 height 9
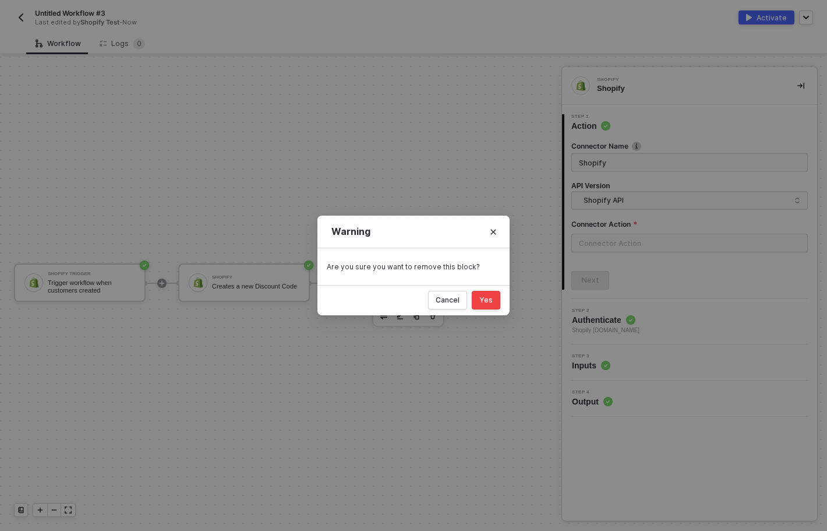
click at [492, 298] on div "Yes" at bounding box center [485, 299] width 13 height 9
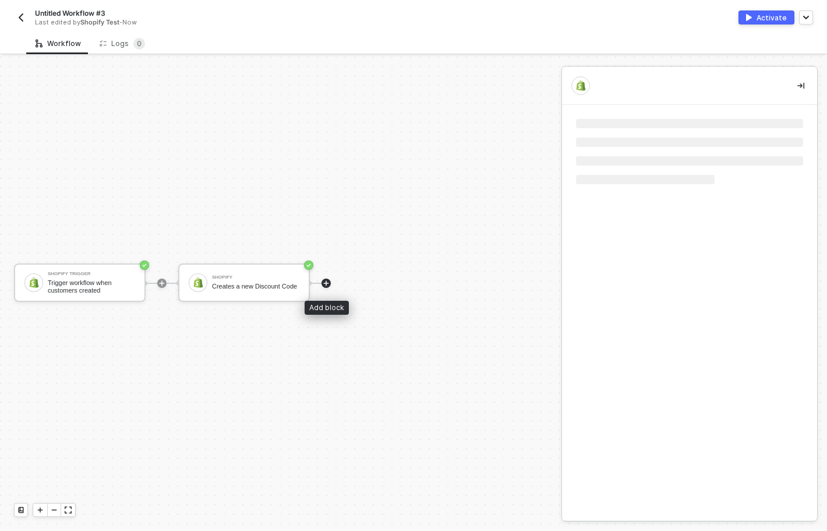
click at [326, 285] on icon "icon-play" at bounding box center [326, 282] width 5 height 5
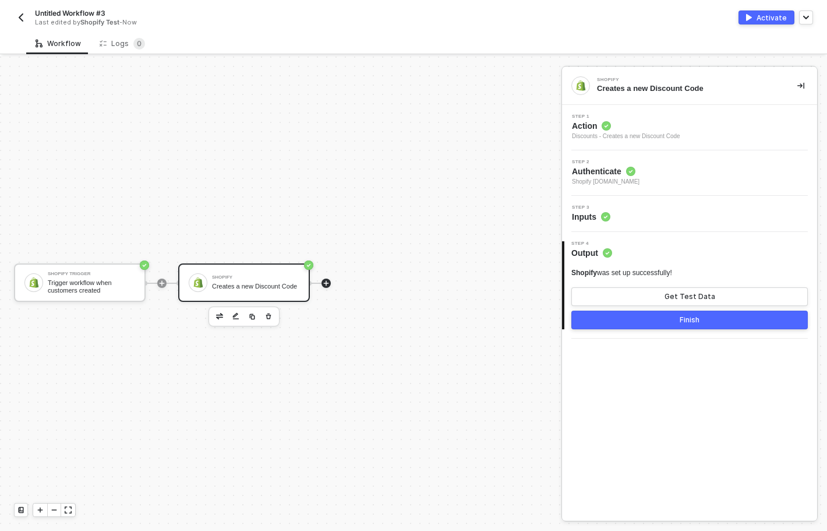
click at [165, 282] on icon "icon-play" at bounding box center [162, 282] width 5 height 5
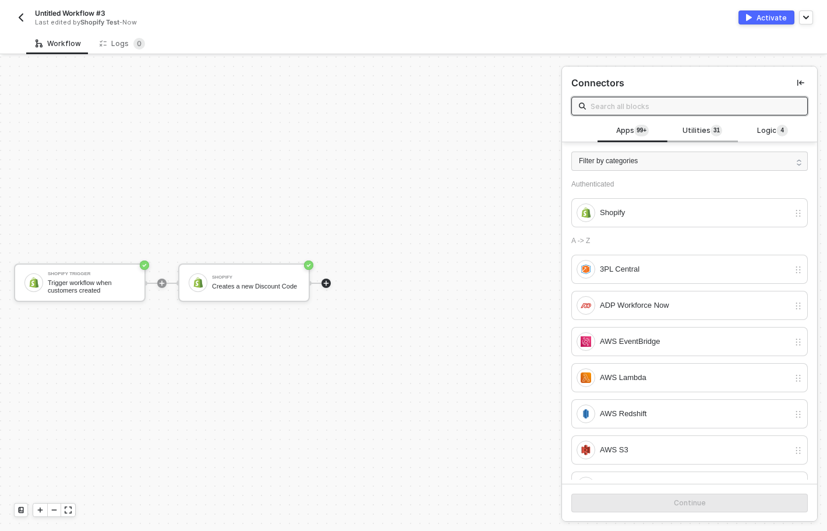
click at [698, 129] on span "Utilities 3 1" at bounding box center [703, 131] width 40 height 13
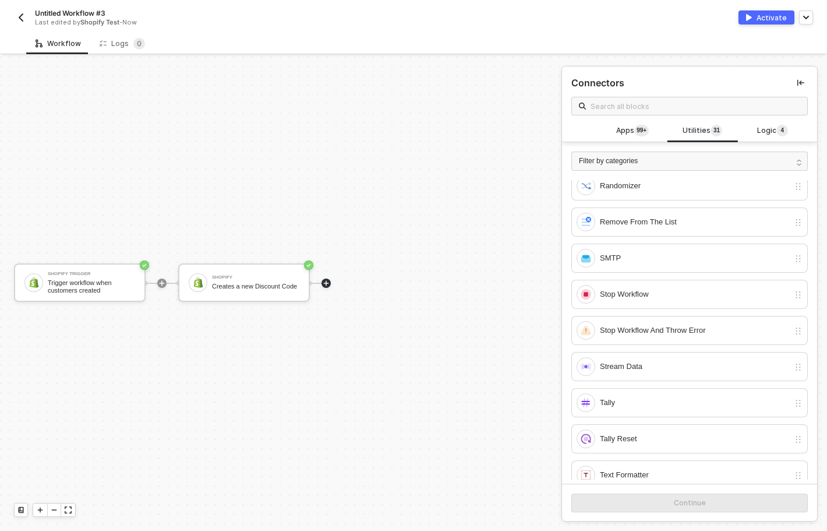
scroll to position [682, 0]
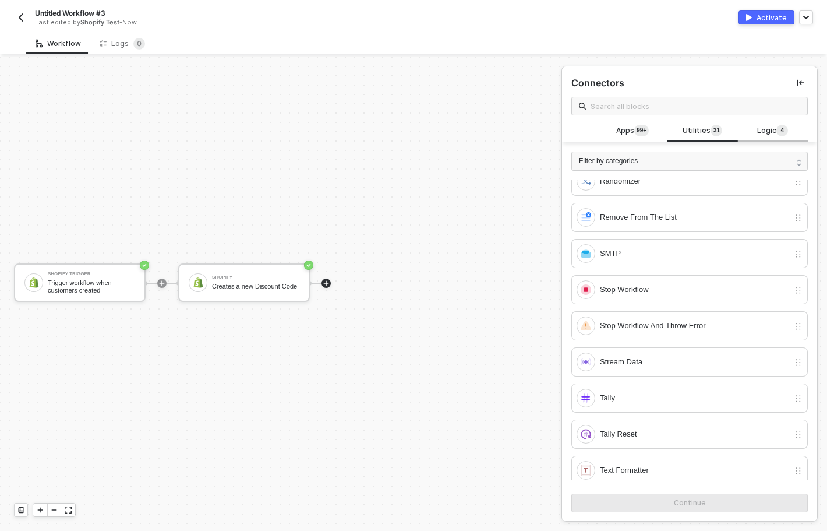
click at [750, 125] on div "Logic 4" at bounding box center [772, 131] width 51 height 13
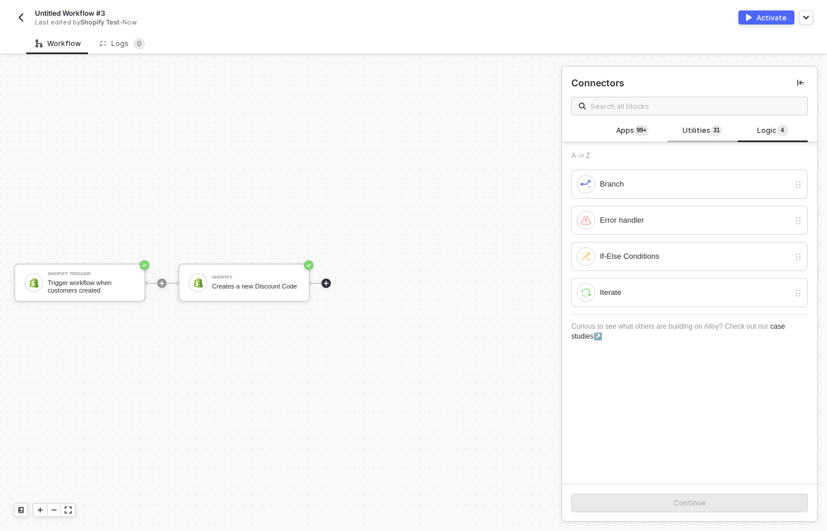
click at [711, 129] on sup "3 1" at bounding box center [717, 131] width 12 height 12
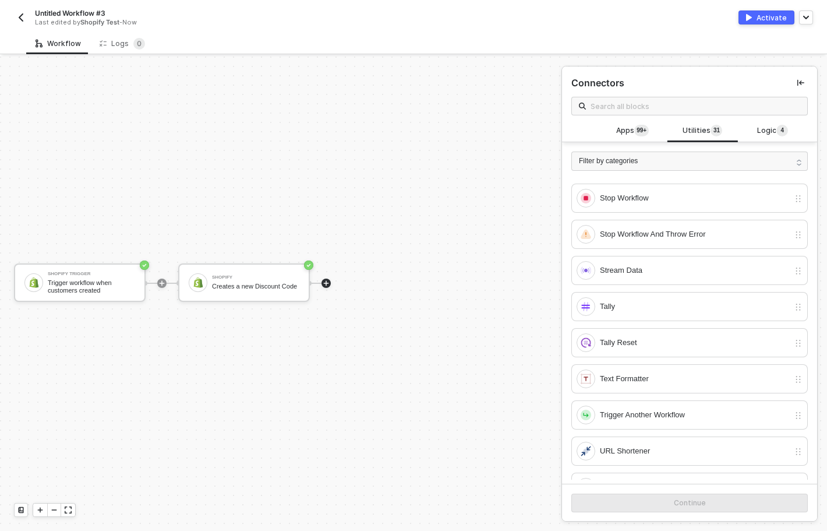
scroll to position [873, 0]
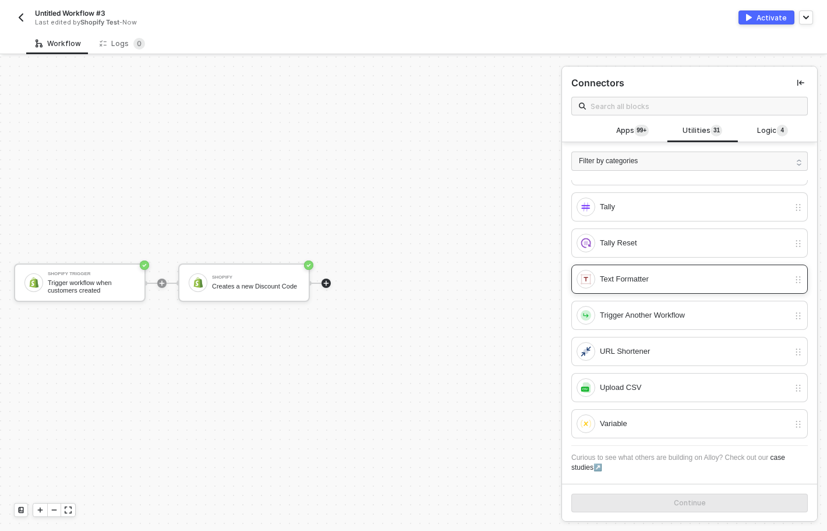
click at [616, 286] on div "Text Formatter" at bounding box center [683, 279] width 213 height 19
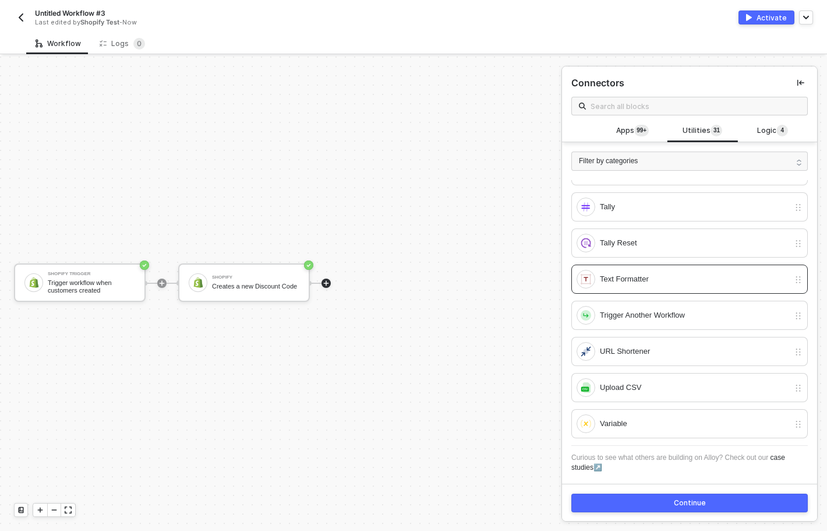
click at [671, 503] on button "Continue" at bounding box center [689, 502] width 237 height 19
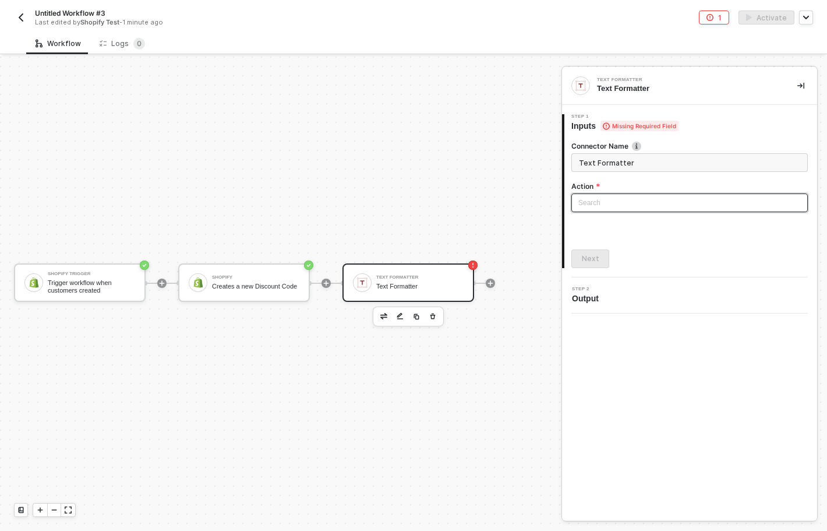
click at [582, 204] on input "search" at bounding box center [689, 202] width 223 height 17
click at [482, 204] on div "Shopify Trigger Trigger workflow when customers created Shopify Creates a new D…" at bounding box center [278, 283] width 556 height 496
click at [439, 314] on button "button" at bounding box center [433, 316] width 14 height 14
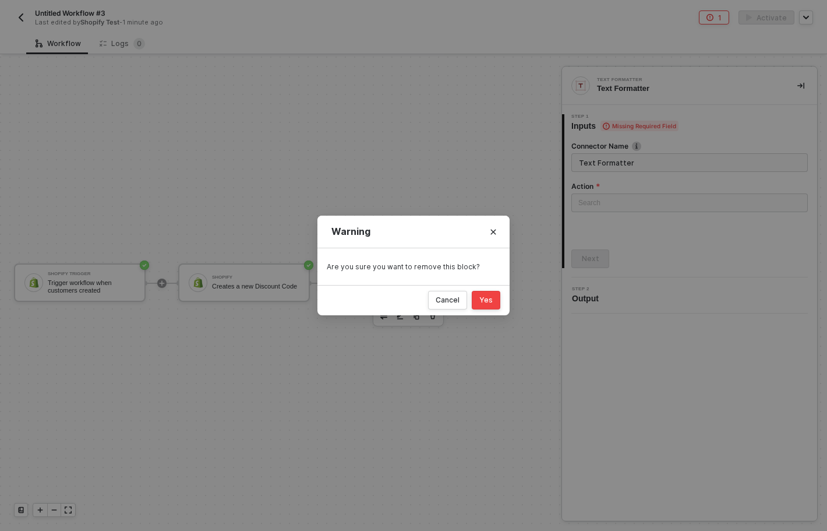
click at [495, 305] on button "Yes" at bounding box center [486, 300] width 29 height 19
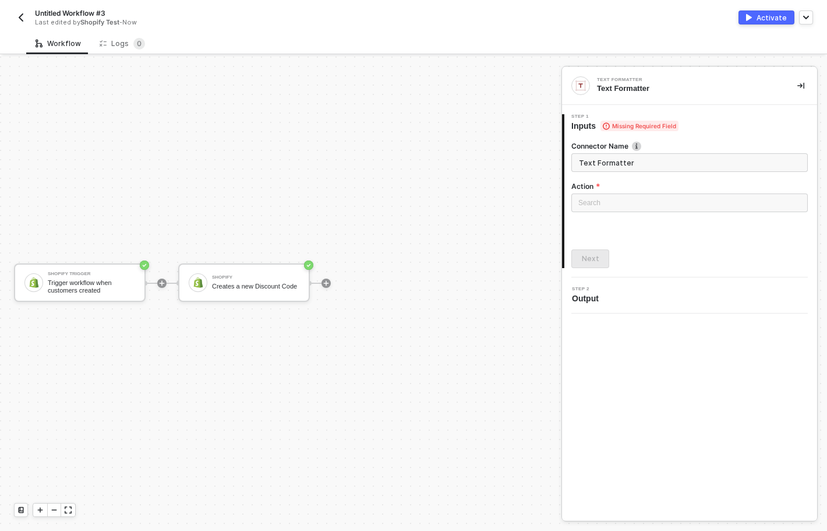
click at [19, 19] on img "button" at bounding box center [20, 17] width 9 height 9
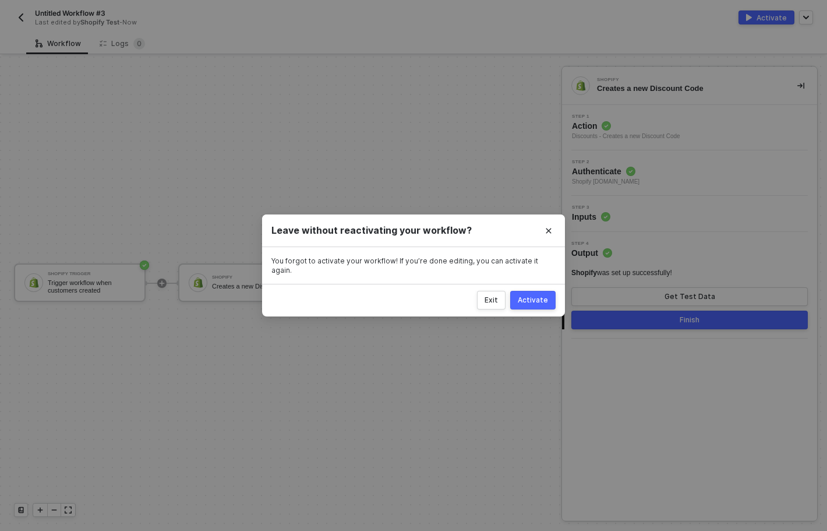
click at [529, 295] on div "Activate" at bounding box center [533, 299] width 30 height 9
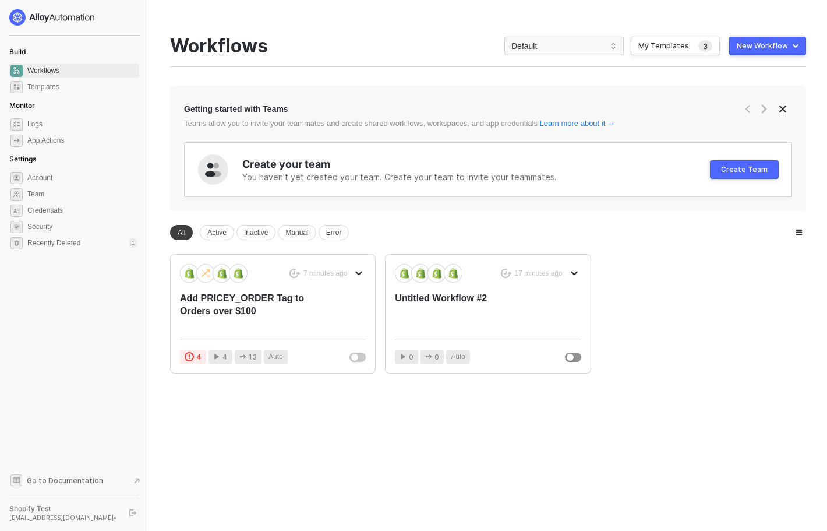
click at [757, 52] on button "New Workflow" at bounding box center [767, 46] width 77 height 19
click at [738, 89] on div "Start From Scratch" at bounding box center [734, 92] width 59 height 11
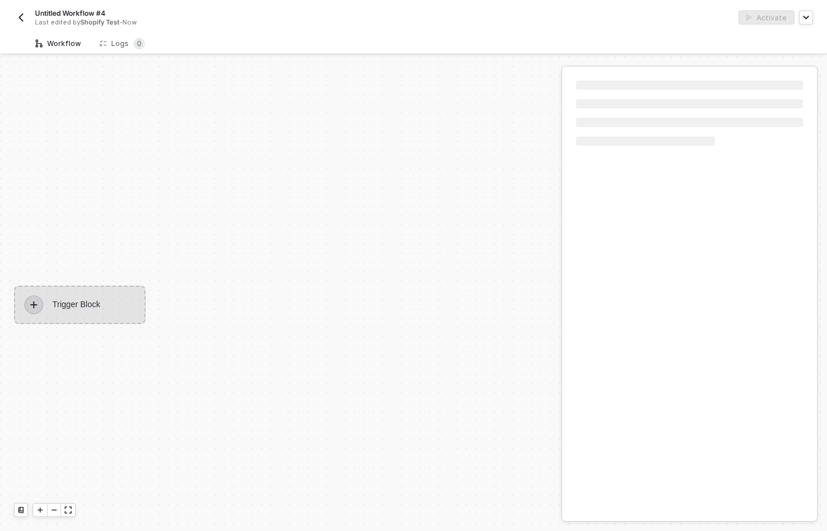
scroll to position [22, 0]
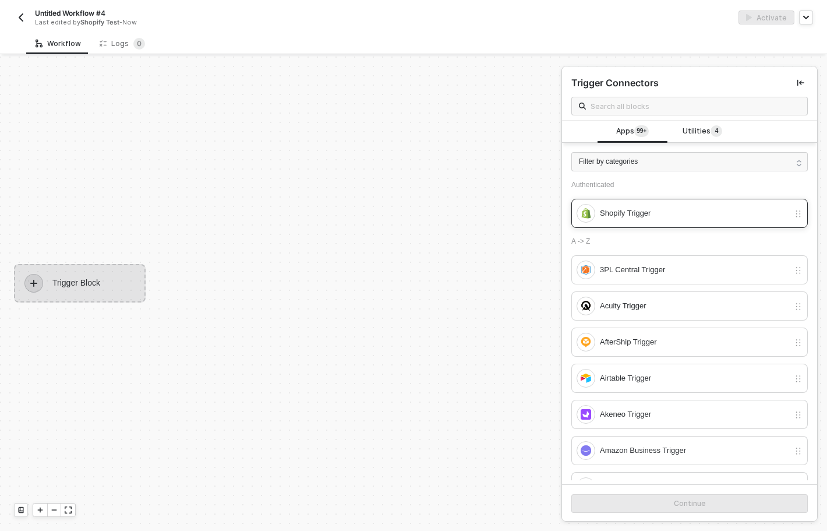
click at [622, 213] on div "Shopify Trigger" at bounding box center [694, 213] width 189 height 13
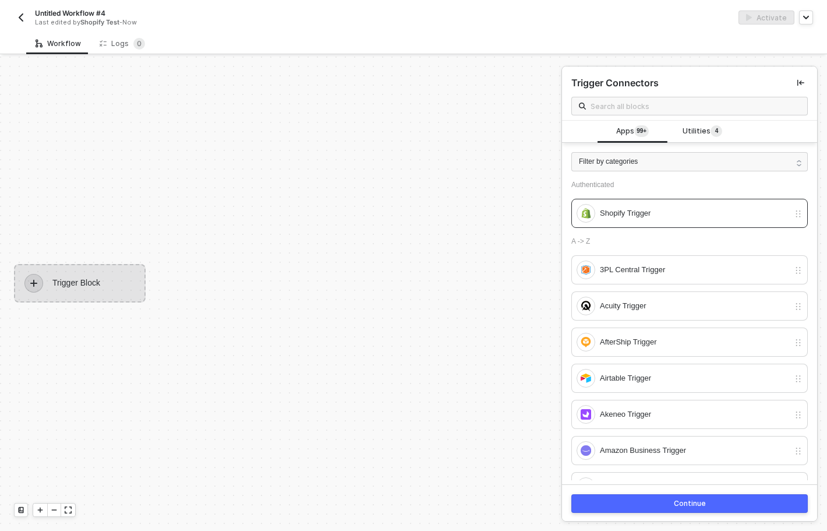
click at [682, 505] on div "Continue" at bounding box center [690, 503] width 32 height 9
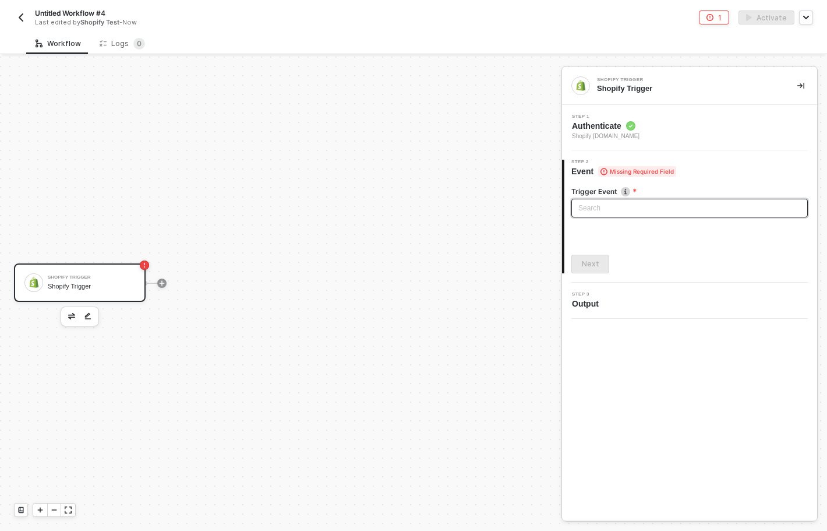
click at [628, 207] on input "search" at bounding box center [689, 207] width 223 height 17
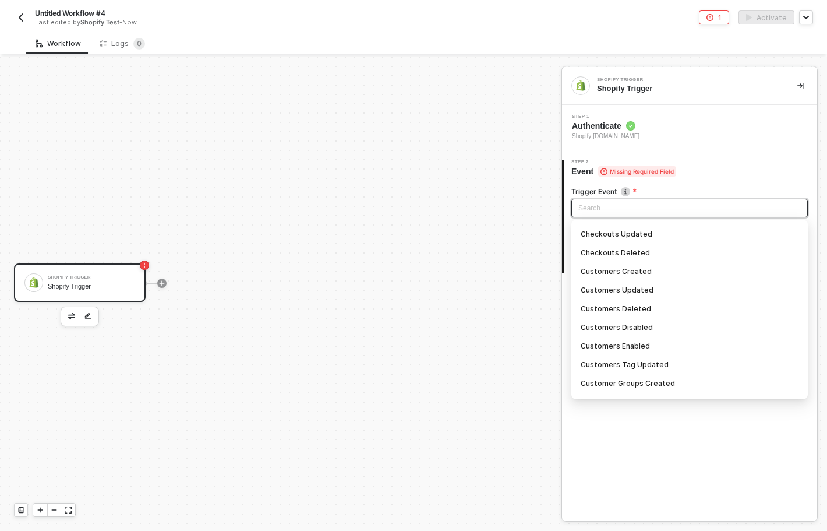
scroll to position [184, 0]
click at [616, 270] on div "Customers Created" at bounding box center [690, 270] width 218 height 13
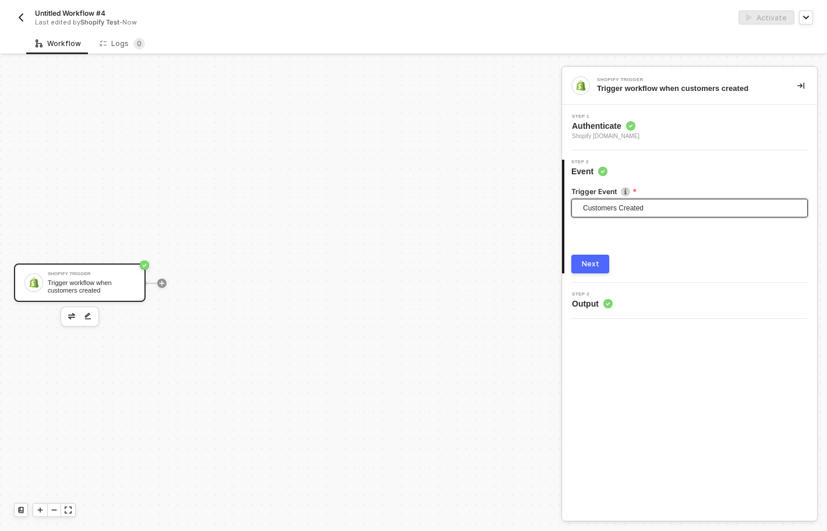
click at [583, 267] on div "Next" at bounding box center [590, 263] width 17 height 9
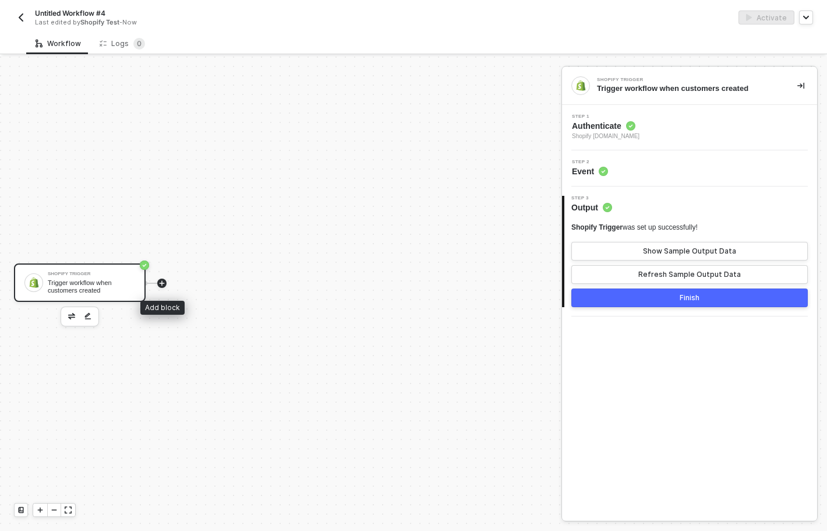
click at [162, 283] on icon "icon-play" at bounding box center [162, 282] width 5 height 5
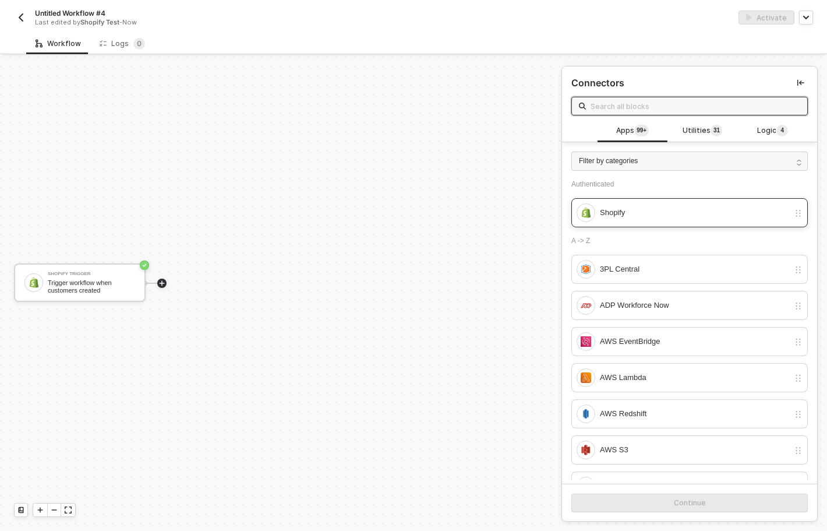
click at [633, 221] on div "Shopify" at bounding box center [683, 212] width 213 height 19
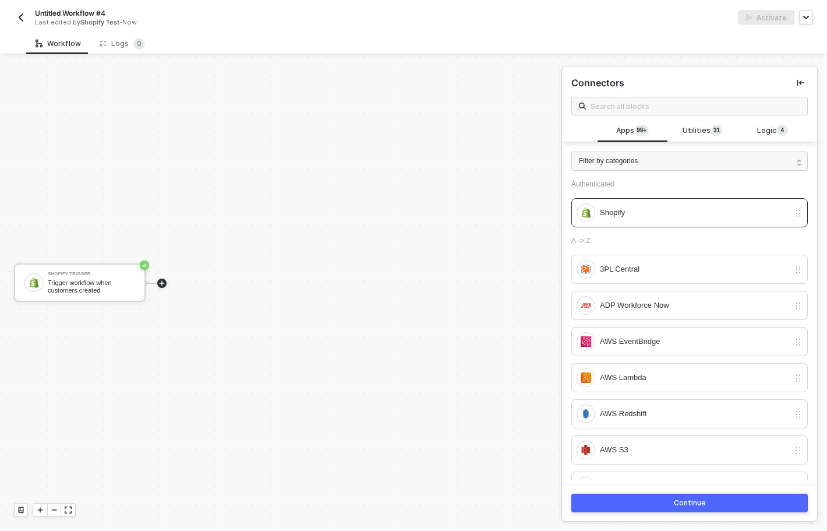
click at [697, 503] on div "Continue" at bounding box center [690, 502] width 32 height 9
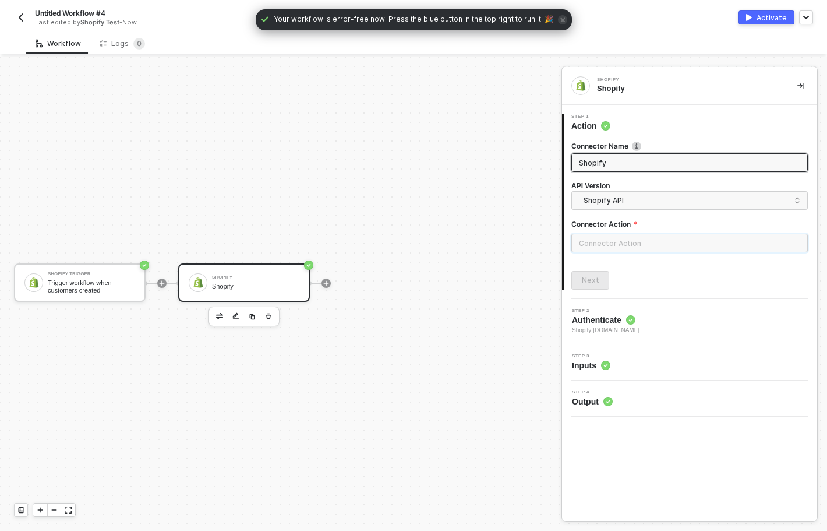
click at [681, 248] on input "text" at bounding box center [689, 243] width 237 height 19
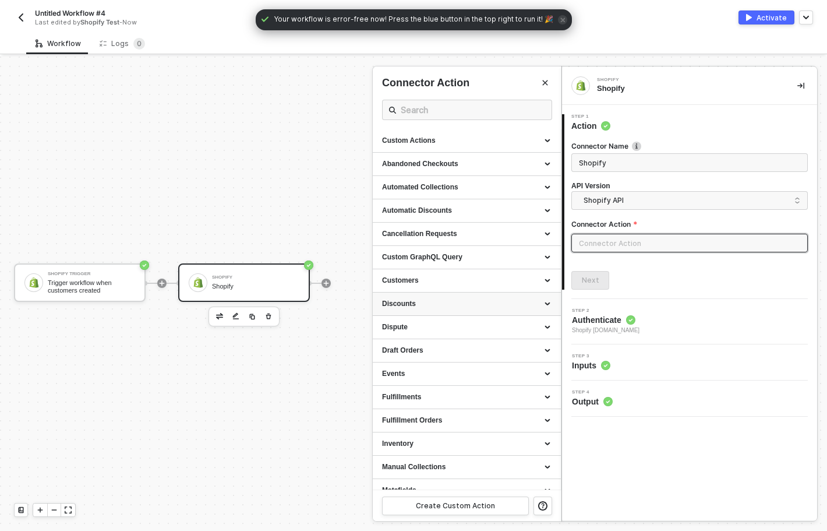
click at [437, 302] on div "Discounts" at bounding box center [467, 304] width 170 height 10
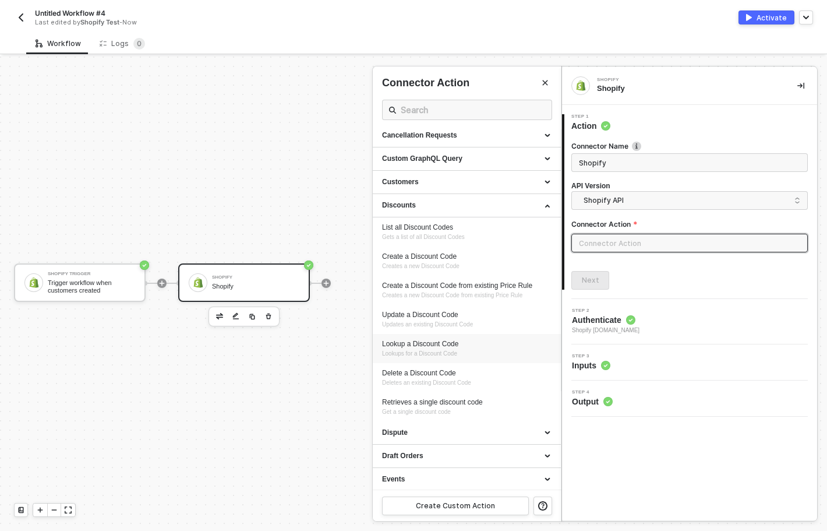
scroll to position [101, 0]
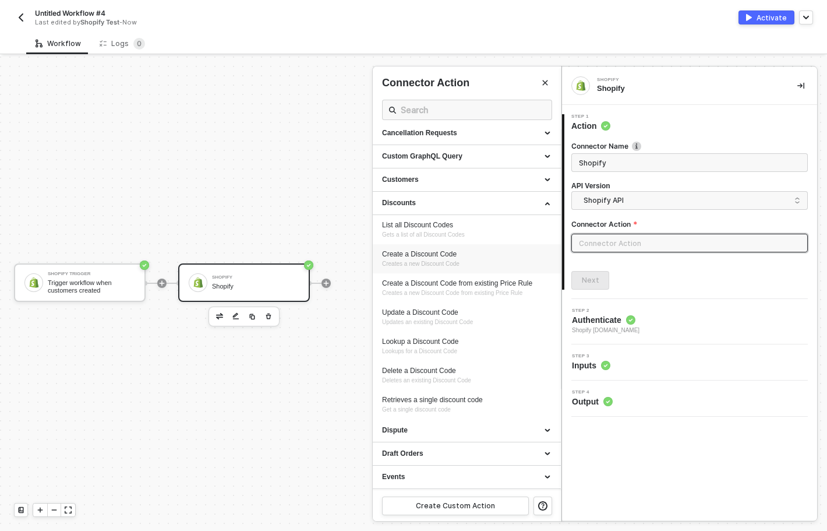
click at [435, 264] on span "Creates a new Discount Code" at bounding box center [420, 263] width 77 height 6
type input "Creates a new Discount Code"
type input "Discounts - Create a Discount Code"
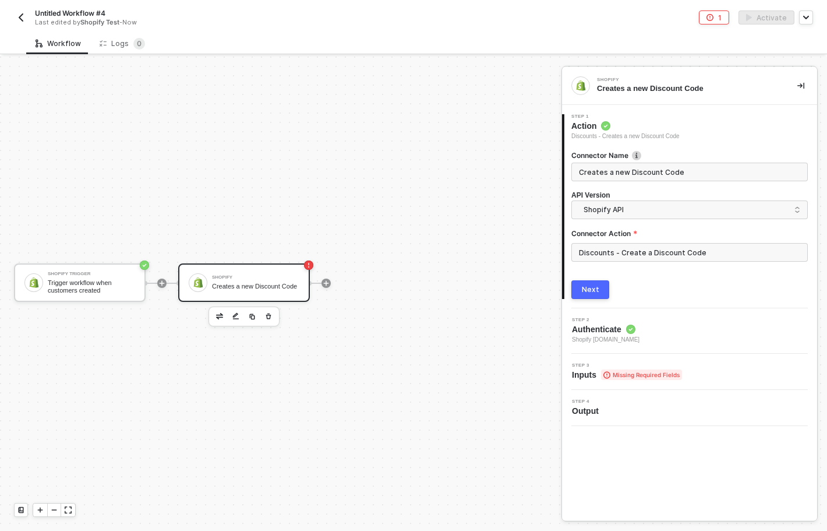
click at [578, 298] on button "Next" at bounding box center [590, 289] width 38 height 19
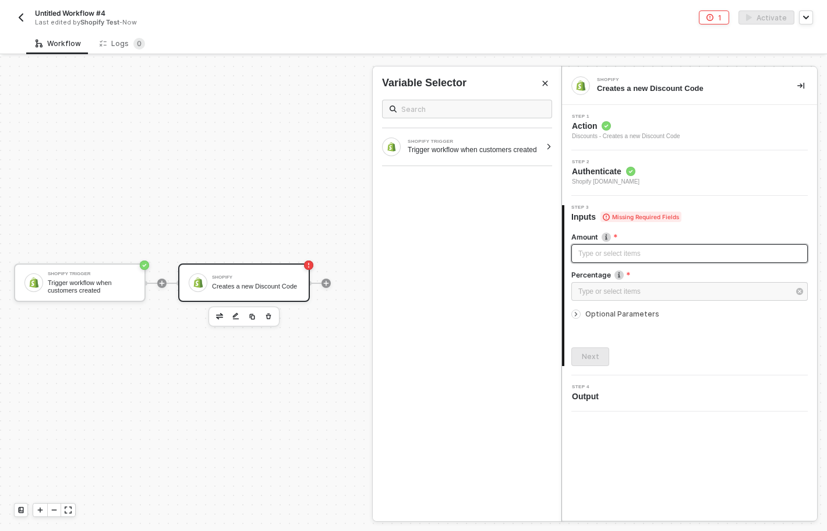
click at [597, 251] on div "Type or select items ﻿" at bounding box center [689, 253] width 223 height 11
click at [606, 289] on div "Type or select items ﻿" at bounding box center [683, 291] width 211 height 11
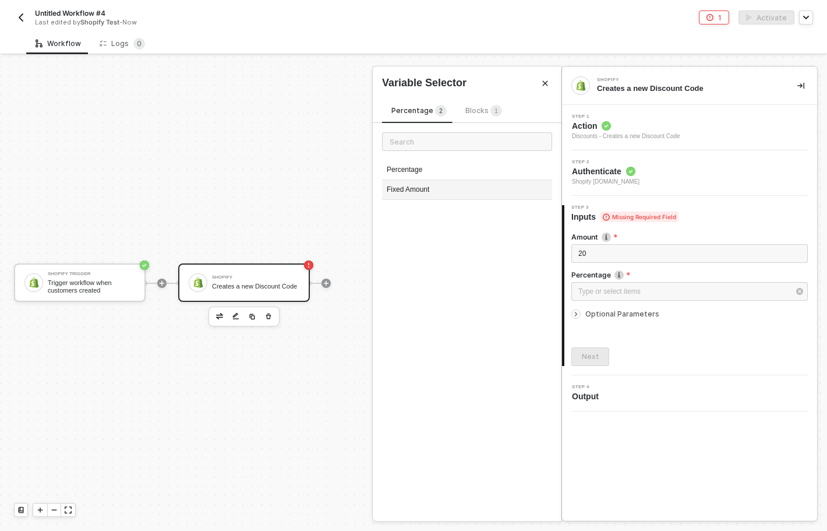
click at [437, 195] on div "Fixed Amount" at bounding box center [467, 190] width 170 height 20
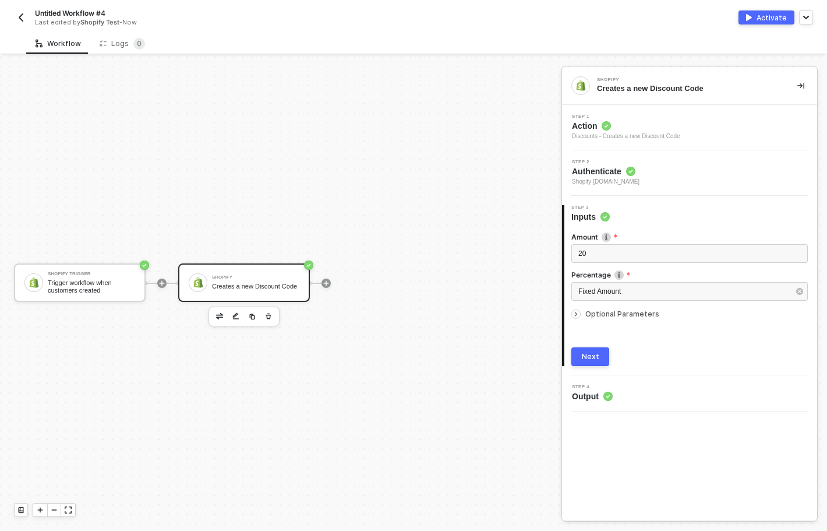
click at [571, 309] on div at bounding box center [578, 314] width 14 height 13
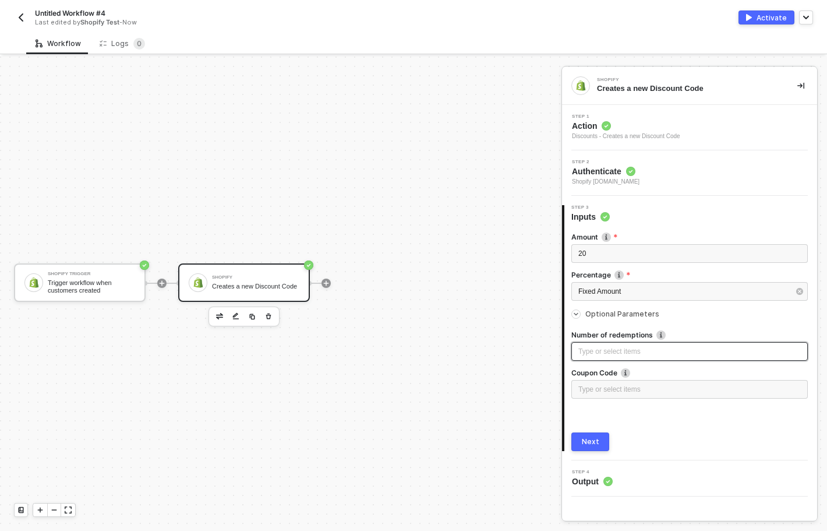
click at [598, 357] on div "Type or select items ﻿" at bounding box center [689, 351] width 237 height 19
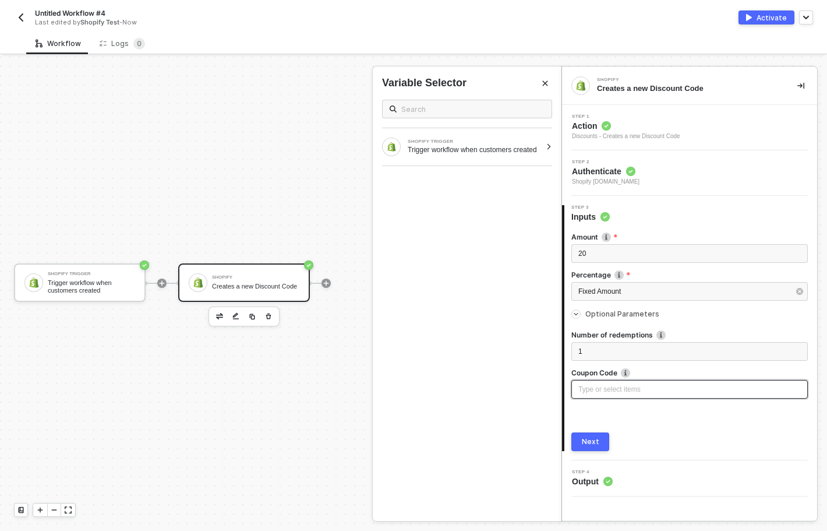
click at [602, 396] on div "Type or select items ﻿" at bounding box center [689, 389] width 237 height 19
click at [576, 442] on button "Next" at bounding box center [590, 441] width 38 height 19
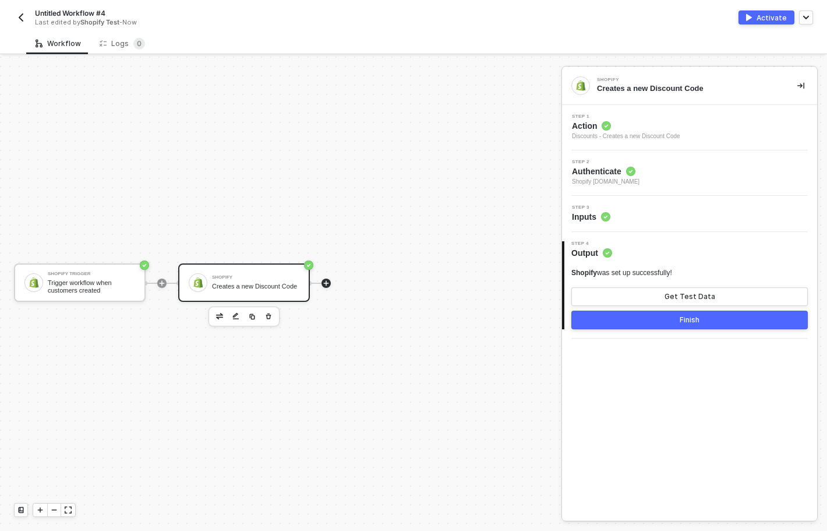
click at [329, 283] on icon "icon-play" at bounding box center [326, 282] width 5 height 5
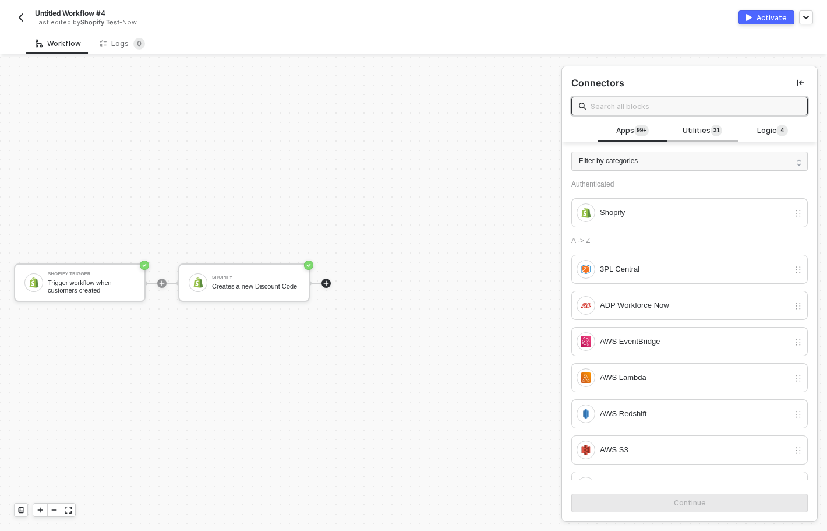
click at [704, 125] on span "Utilities 3 1" at bounding box center [703, 131] width 40 height 13
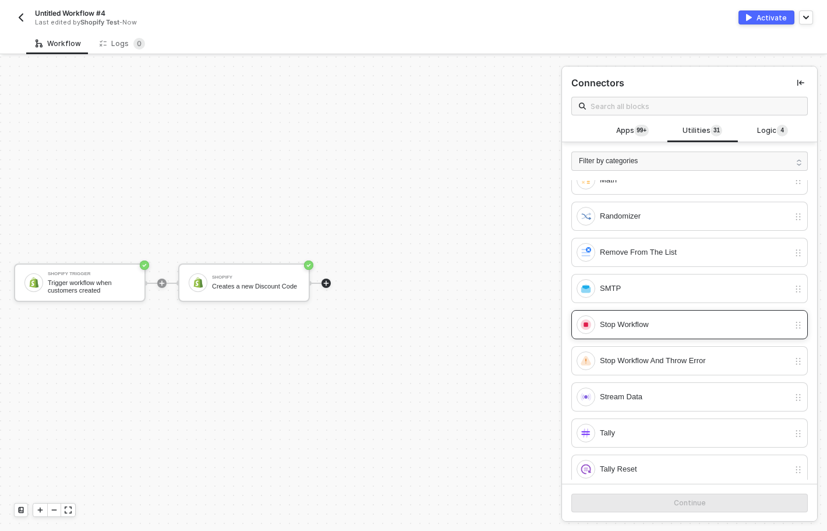
scroll to position [649, 0]
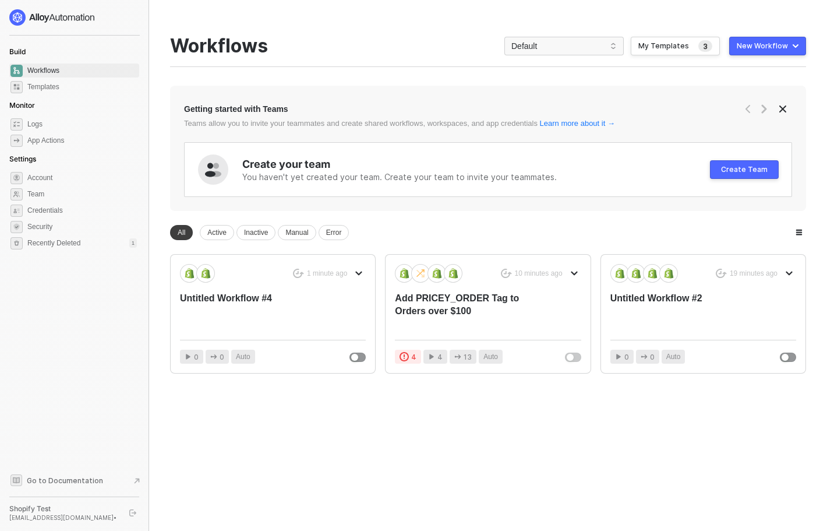
click at [774, 43] on div "New Workflow" at bounding box center [762, 45] width 51 height 9
click at [749, 90] on div "Start From Scratch" at bounding box center [734, 92] width 59 height 11
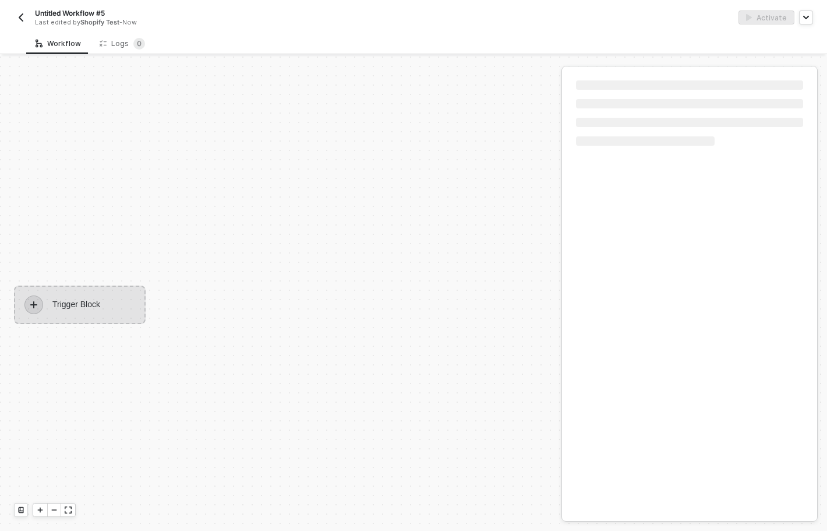
scroll to position [22, 0]
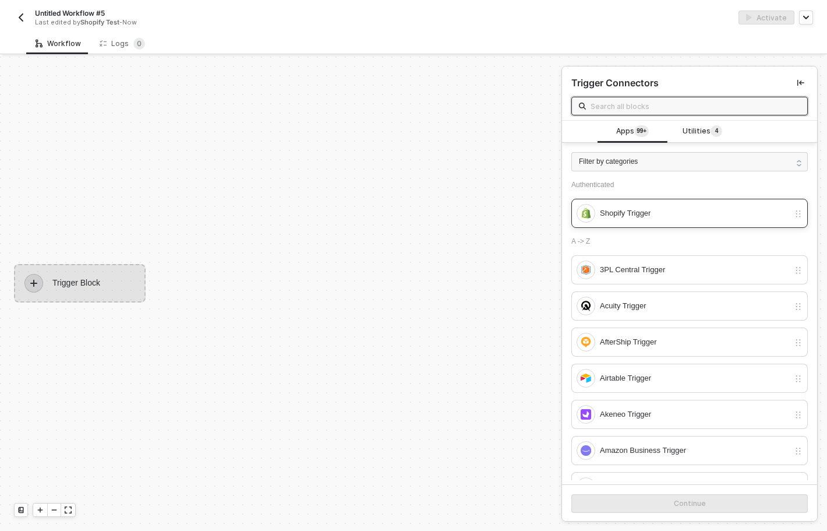
click at [599, 222] on div "Shopify Trigger" at bounding box center [689, 213] width 237 height 29
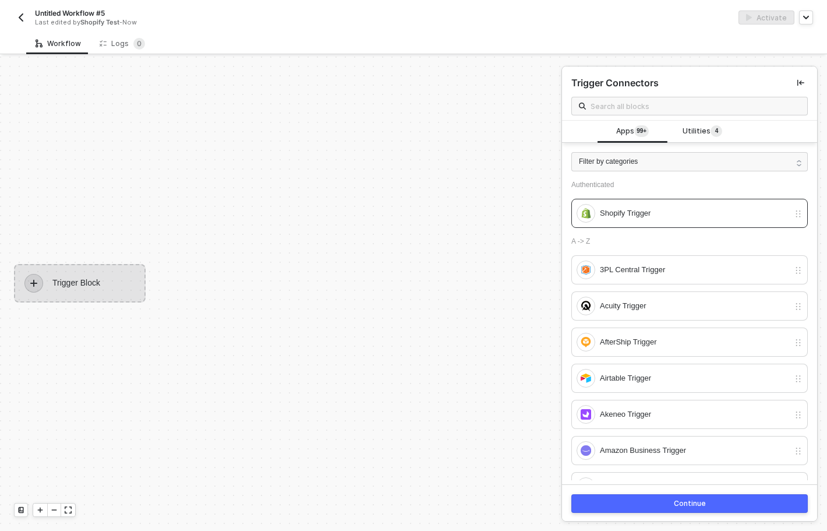
click at [671, 504] on button "Continue" at bounding box center [689, 503] width 237 height 19
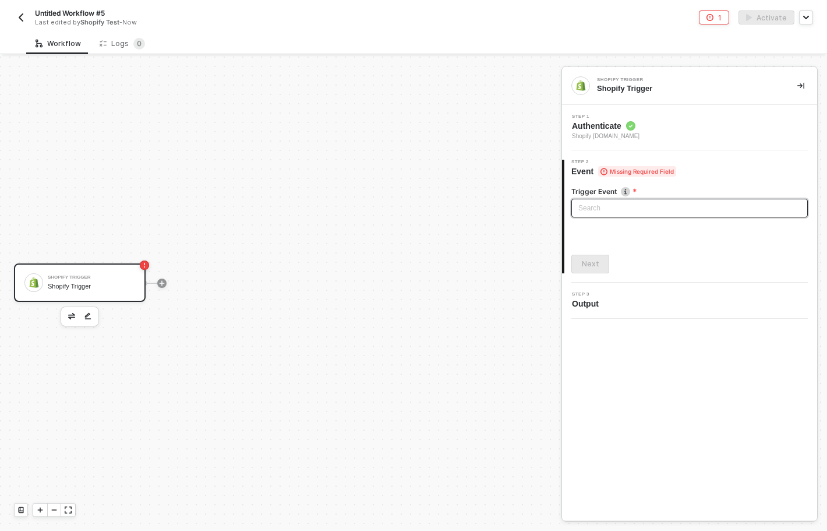
click at [640, 206] on input "search" at bounding box center [689, 207] width 223 height 17
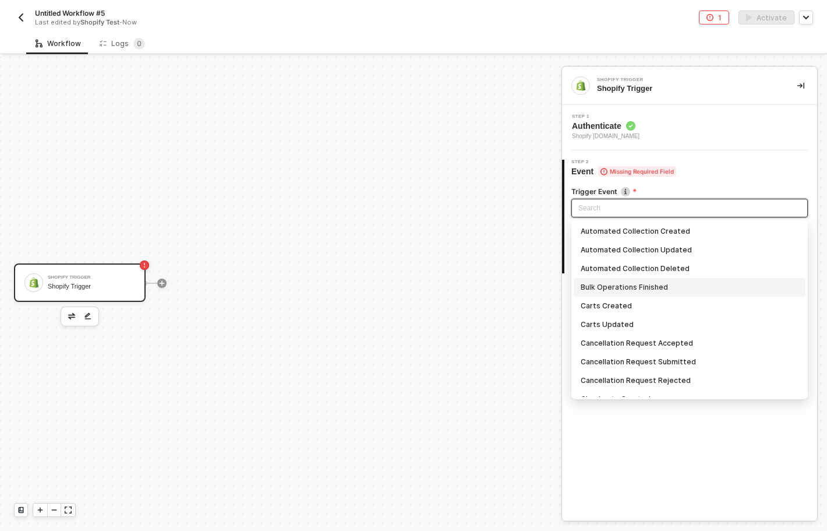
scroll to position [213, 0]
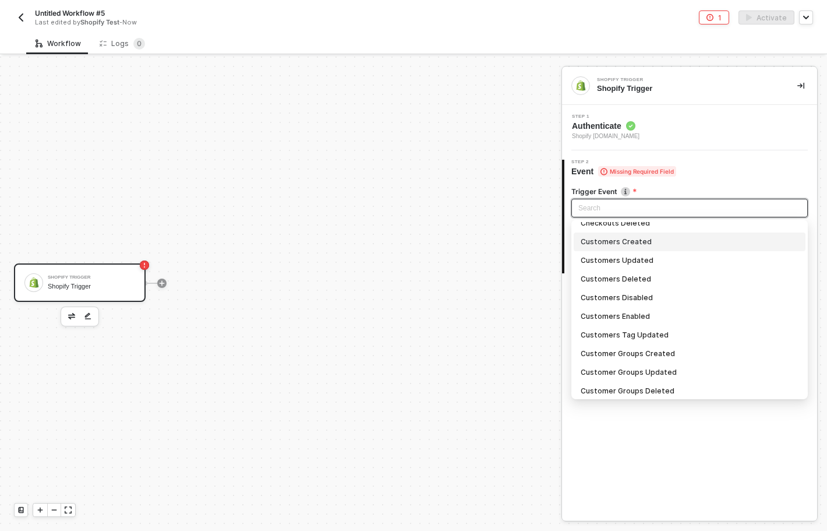
click at [622, 243] on div "Customers Created" at bounding box center [690, 241] width 218 height 13
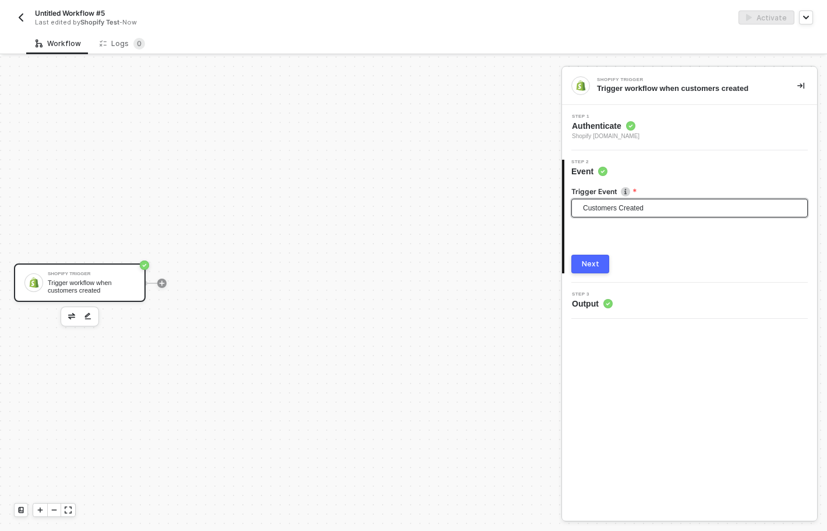
click at [600, 263] on button "Next" at bounding box center [590, 264] width 38 height 19
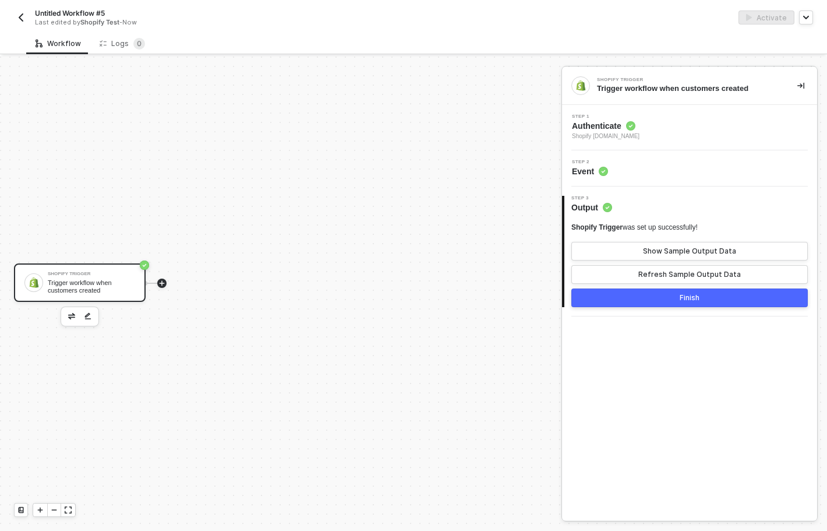
click at [159, 283] on icon "icon-play" at bounding box center [161, 283] width 7 height 7
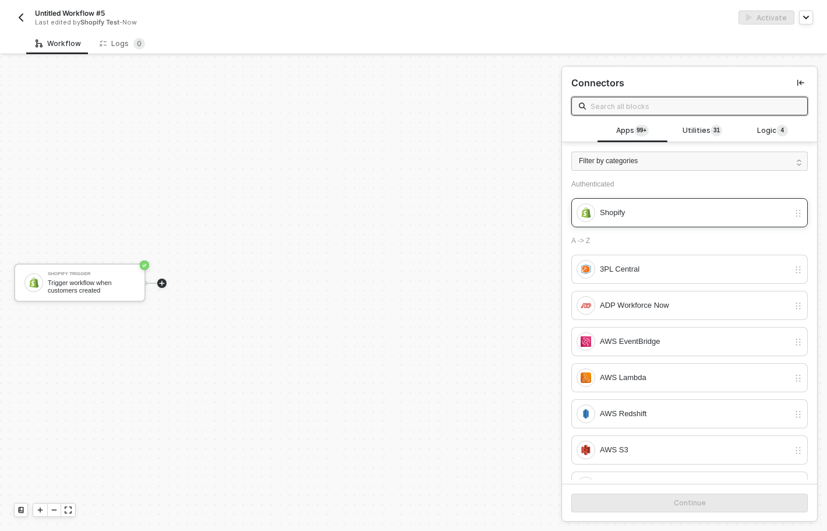
click at [651, 216] on div "Shopify" at bounding box center [694, 212] width 189 height 13
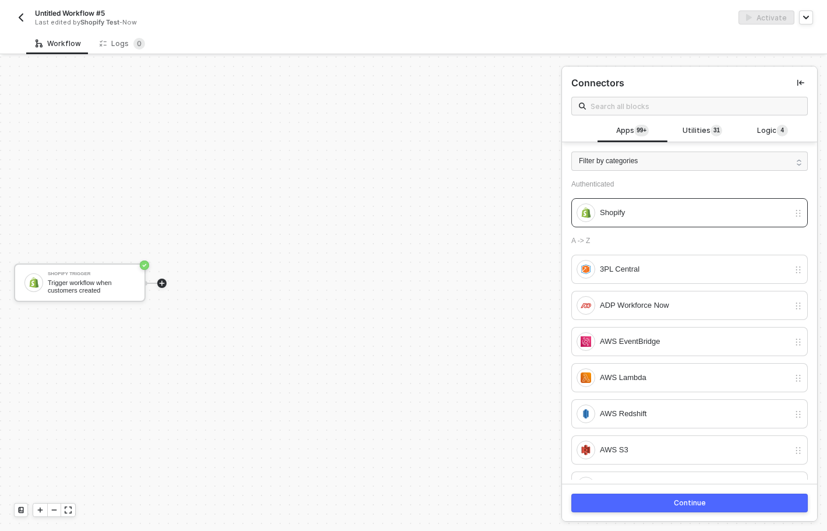
click at [672, 504] on button "Continue" at bounding box center [689, 502] width 237 height 19
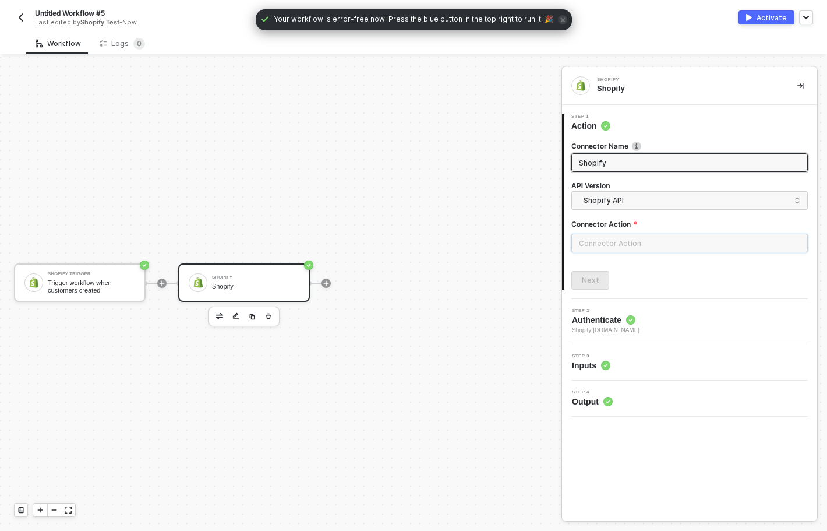
click at [698, 237] on input "text" at bounding box center [689, 243] width 237 height 19
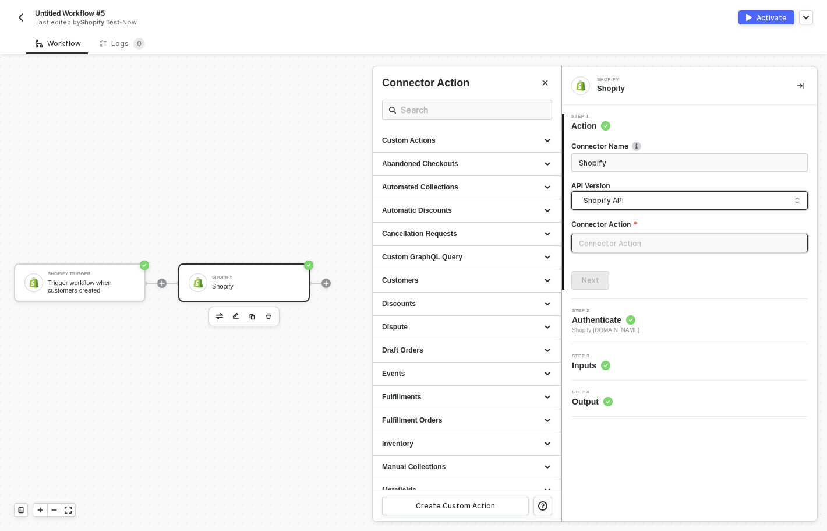
click at [668, 197] on span "Shopify API" at bounding box center [692, 200] width 217 height 13
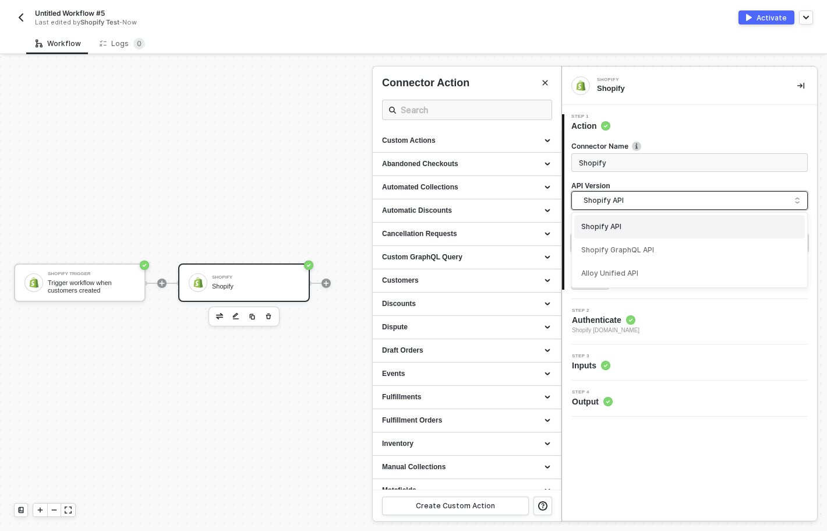
click at [668, 197] on span "Shopify API" at bounding box center [692, 200] width 217 height 13
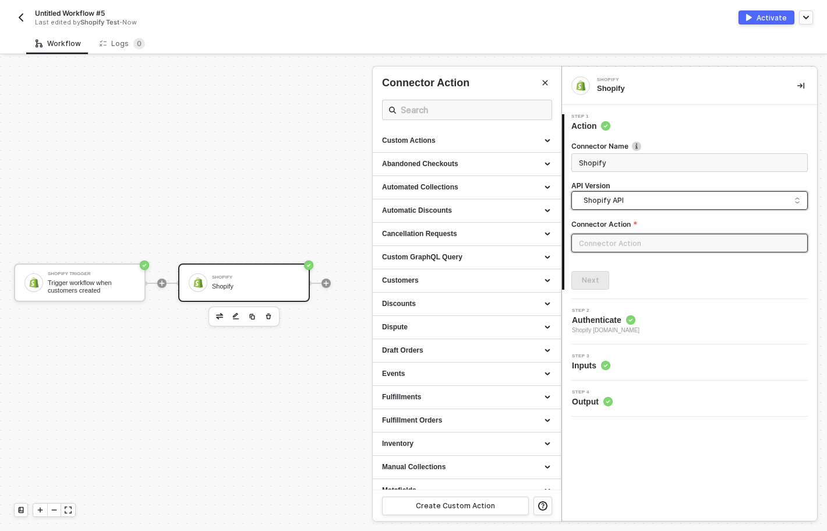
click at [622, 240] on input "text" at bounding box center [689, 243] width 237 height 19
click at [440, 302] on div "Discounts" at bounding box center [467, 304] width 170 height 10
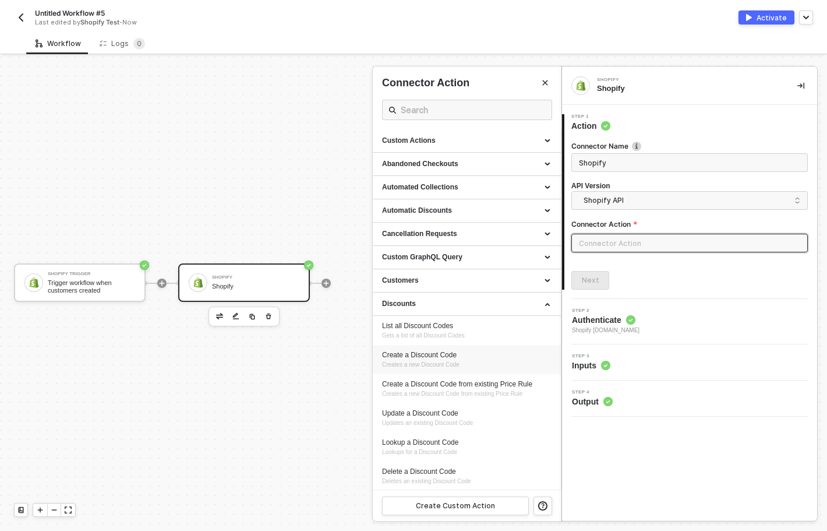
click at [432, 363] on span "Creates a new Discount Code" at bounding box center [420, 364] width 77 height 6
type input "Creates a new Discount Code"
type input "Discounts - Create a Discount Code"
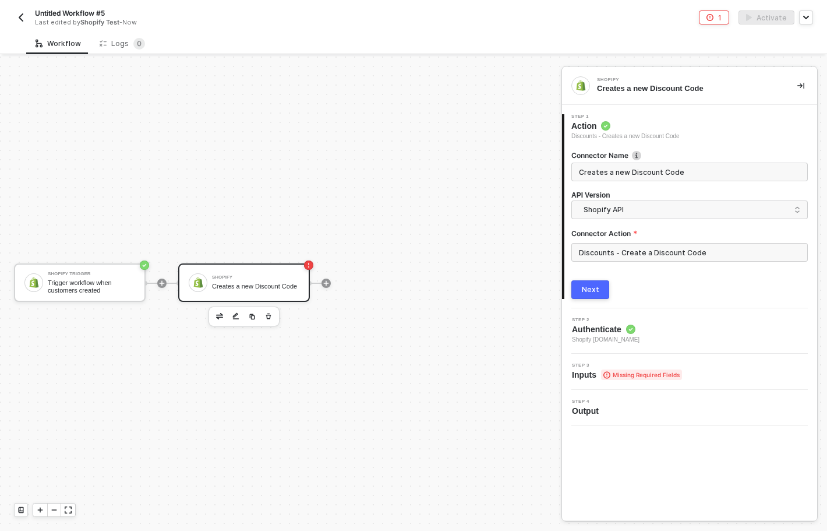
click at [602, 292] on button "Next" at bounding box center [590, 289] width 38 height 19
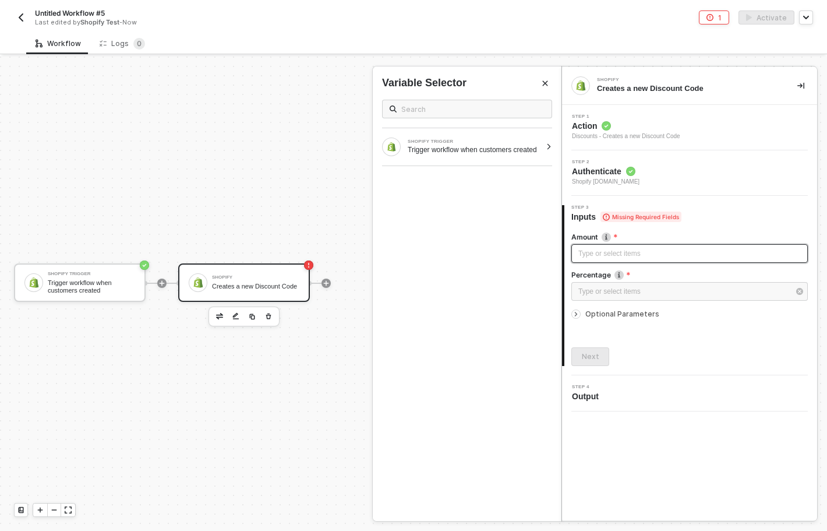
click at [634, 255] on div "Type or select items ﻿" at bounding box center [689, 253] width 223 height 11
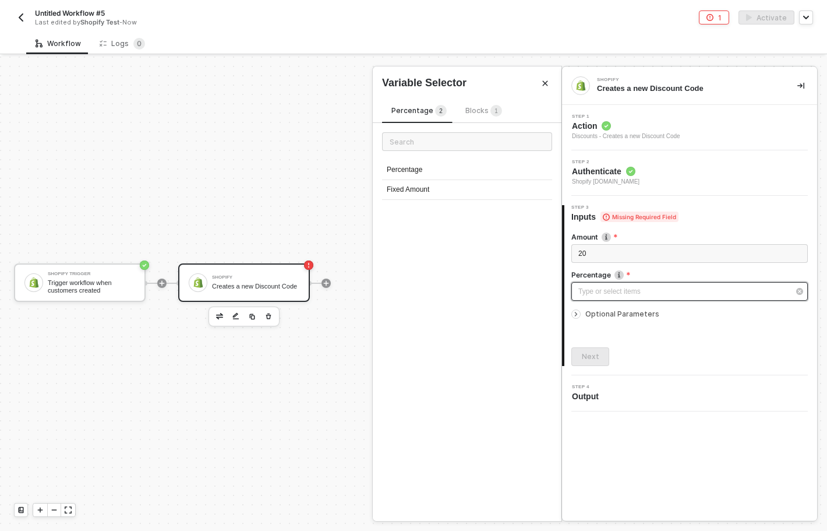
click at [629, 290] on div "Type or select items ﻿" at bounding box center [683, 291] width 211 height 11
click at [451, 192] on div "Fixed Amount" at bounding box center [467, 190] width 170 height 20
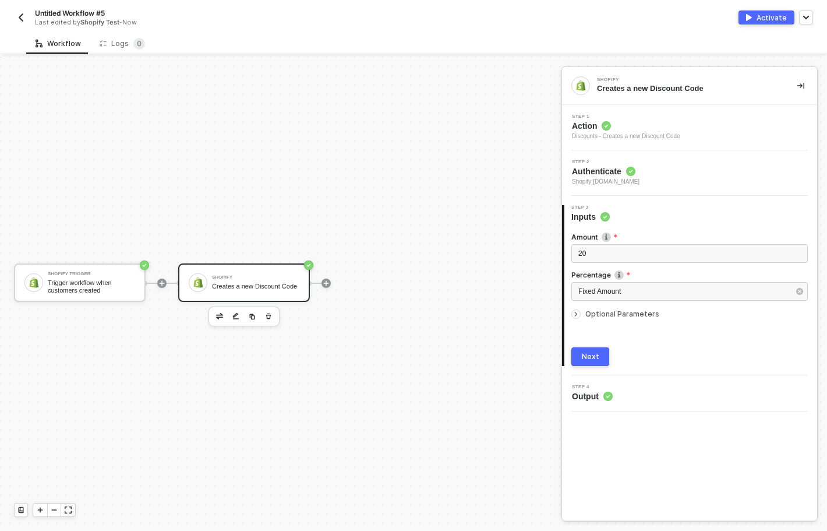
click at [580, 352] on button "Next" at bounding box center [590, 356] width 38 height 19
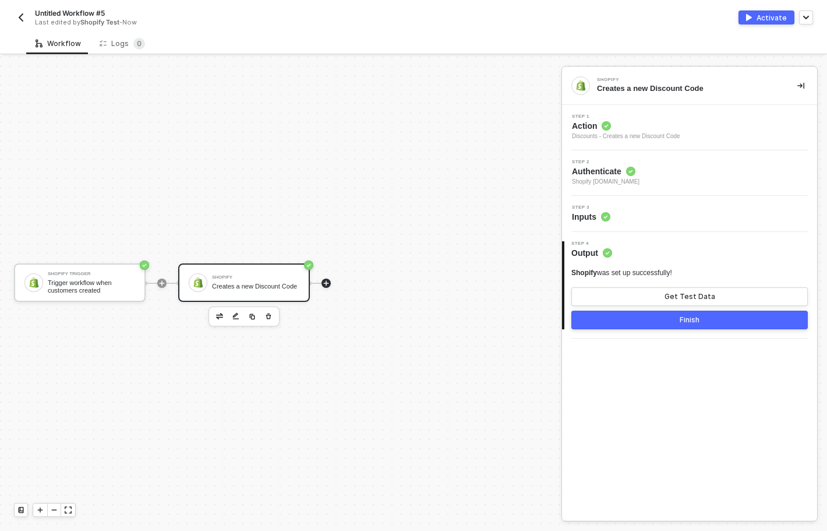
click at [165, 284] on icon "icon-play" at bounding box center [161, 283] width 7 height 7
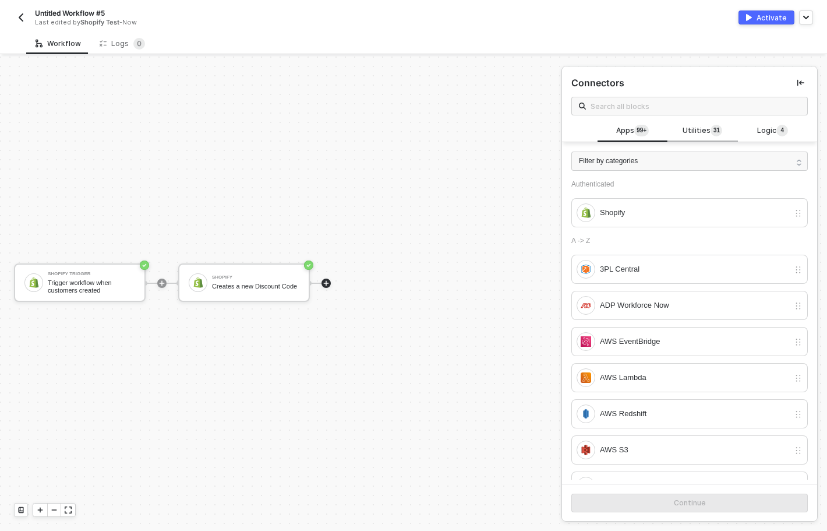
click at [700, 133] on span "Utilities 3 1" at bounding box center [703, 131] width 40 height 13
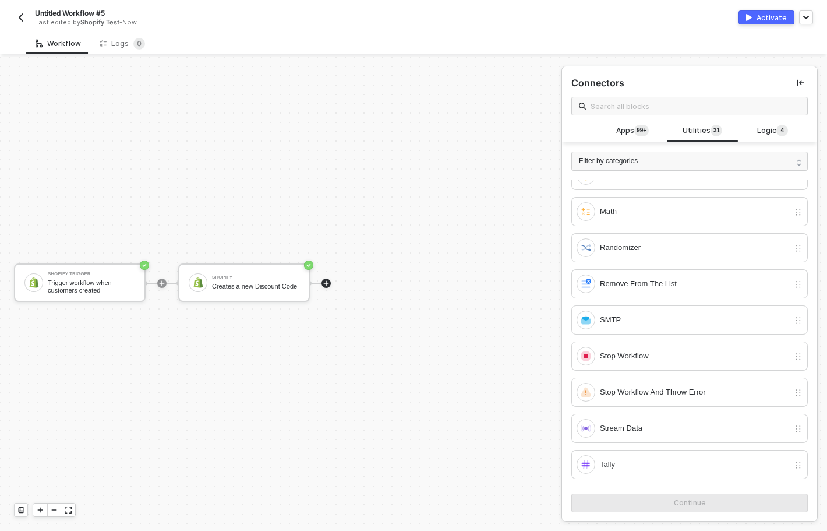
scroll to position [625, 0]
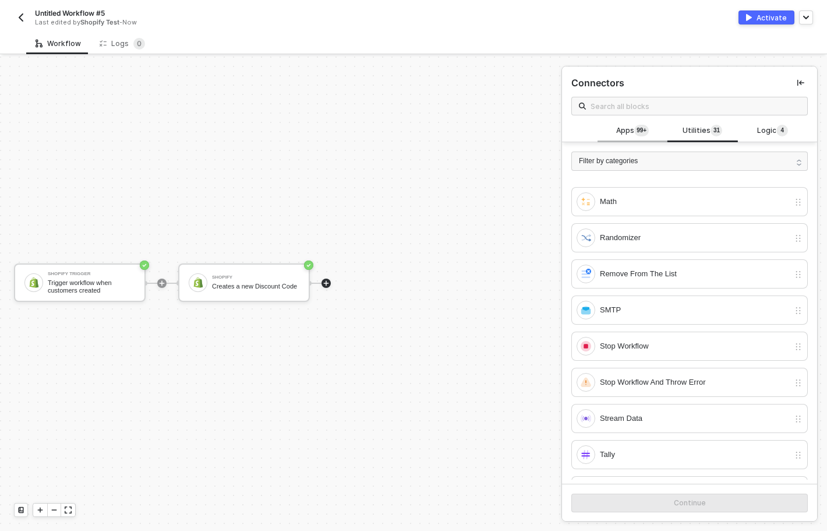
click at [633, 132] on span "Apps 99+" at bounding box center [632, 131] width 33 height 13
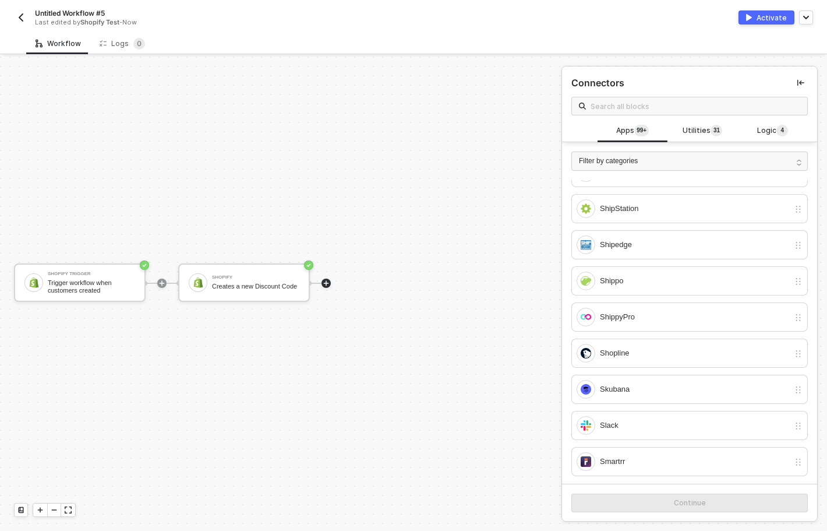
scroll to position [5015, 0]
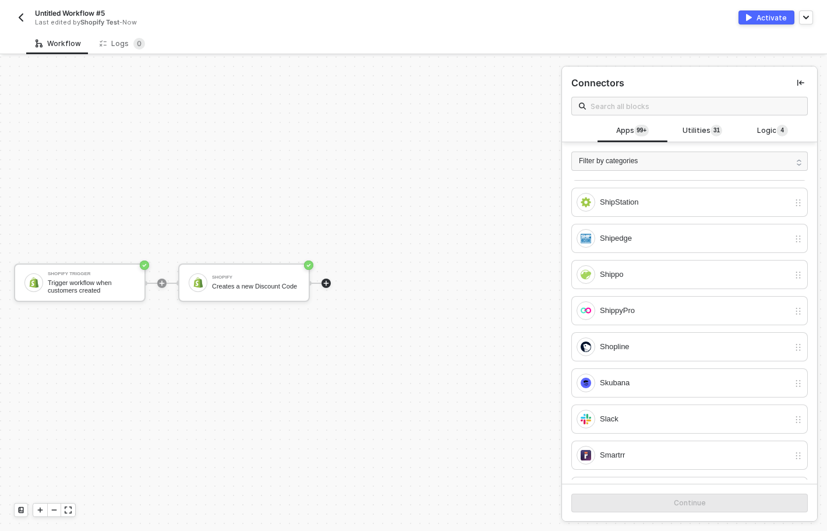
click at [35, 26] on div "Last edited by Shopify Test - Now" at bounding box center [211, 22] width 352 height 9
click at [20, 23] on button "button" at bounding box center [21, 17] width 14 height 14
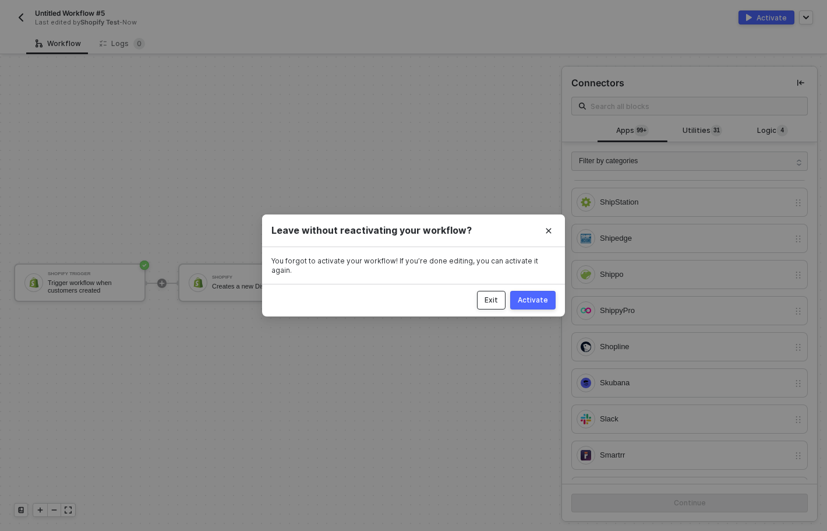
click at [498, 298] on div "Exit" at bounding box center [491, 299] width 13 height 9
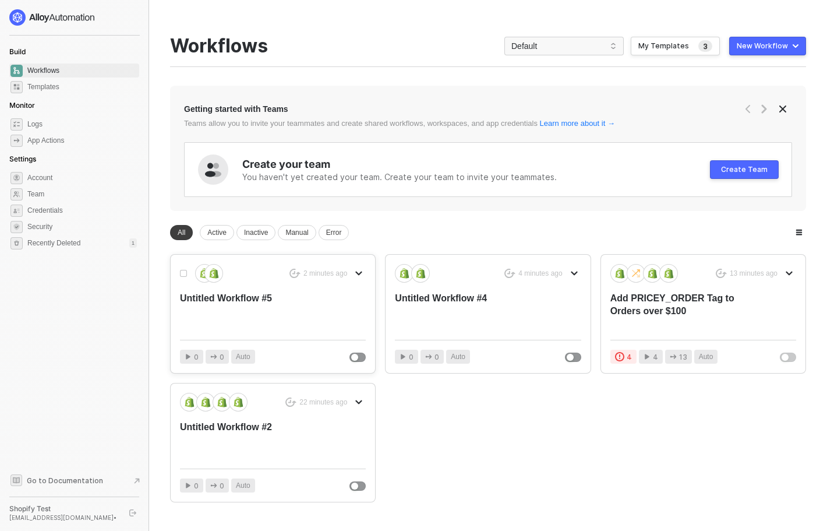
click at [357, 272] on icon "icon-arrow-down" at bounding box center [359, 273] width 5 height 3
click at [373, 338] on div "Delete" at bounding box center [400, 342] width 72 height 11
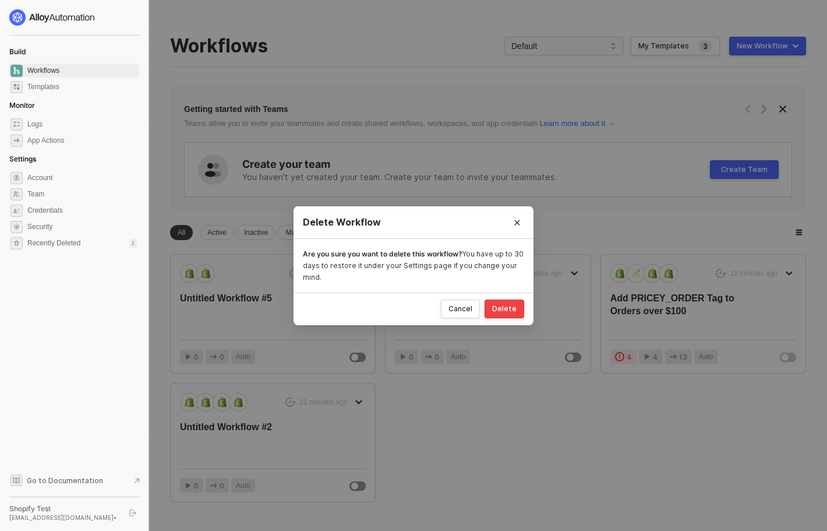
click at [494, 305] on button "Delete" at bounding box center [505, 308] width 40 height 19
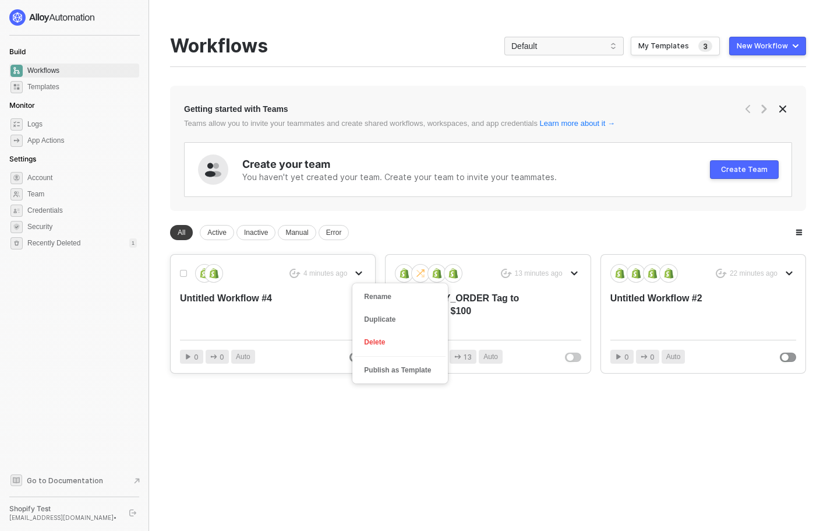
click at [358, 272] on icon "icon-arrow-down" at bounding box center [358, 273] width 7 height 7
click at [368, 340] on div "4 minutes ago Rename Duplicate Delete Publish as Template Untitled Workflow #4 …" at bounding box center [273, 314] width 204 height 118
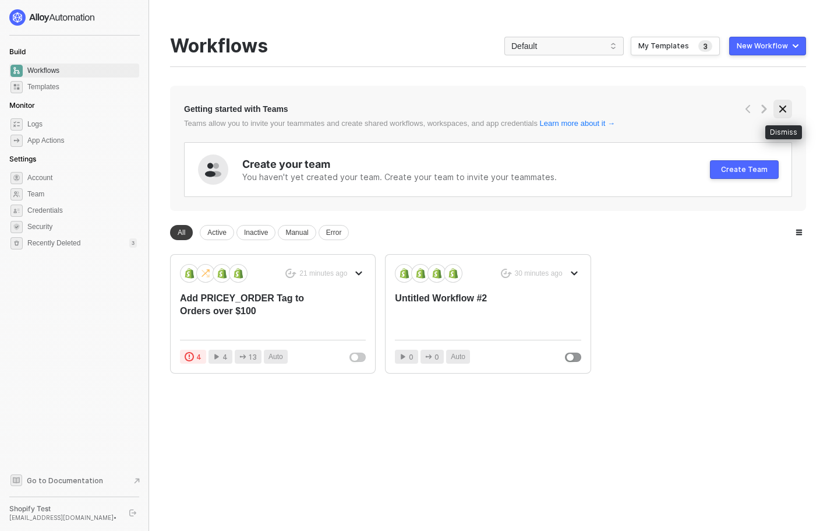
click at [783, 113] on icon "icon-close" at bounding box center [782, 108] width 9 height 9
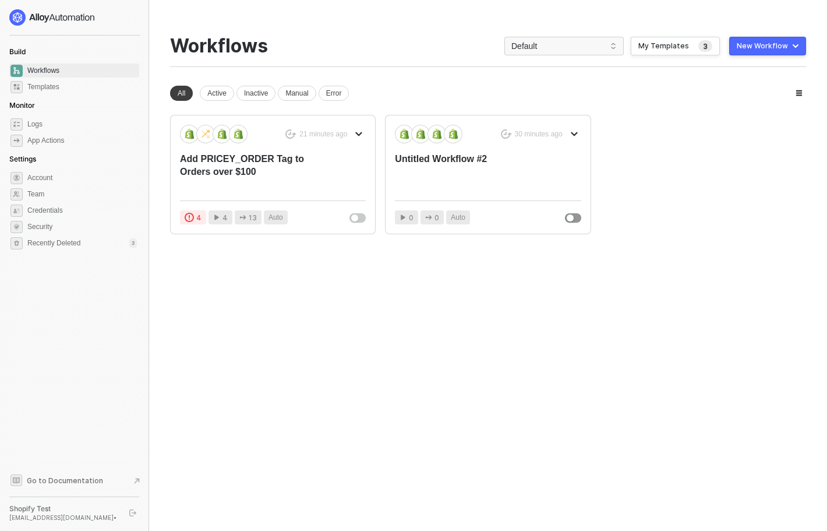
click at [45, 24] on img at bounding box center [52, 17] width 86 height 16
click at [49, 484] on span "Go to Documentation" at bounding box center [65, 480] width 76 height 10
click at [796, 90] on icon "button" at bounding box center [799, 93] width 7 height 7
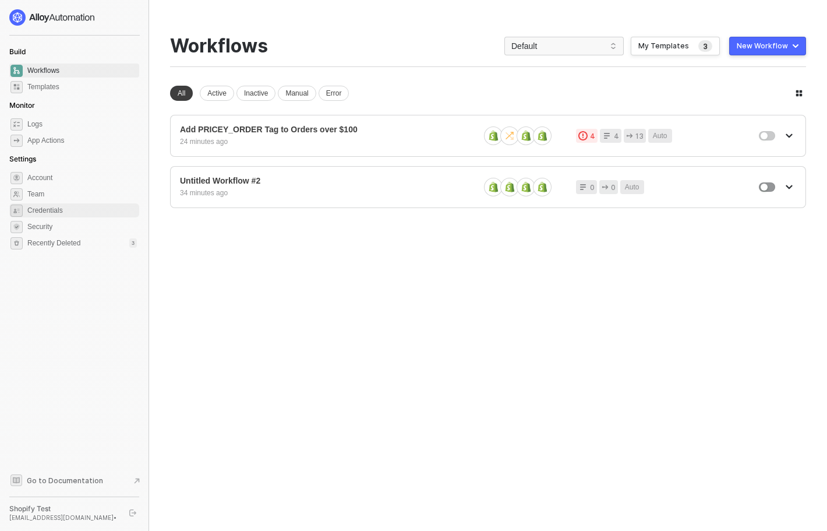
click at [80, 214] on span "Credentials" at bounding box center [82, 210] width 110 height 14
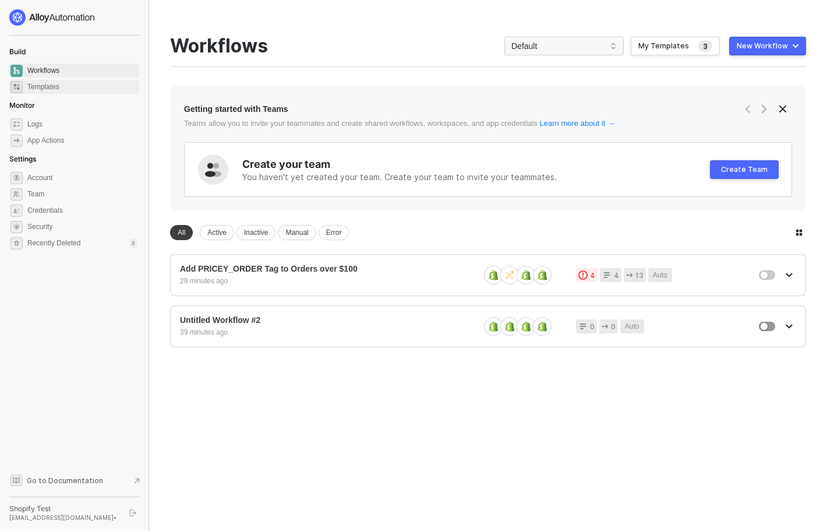
click at [63, 87] on span "Templates" at bounding box center [82, 87] width 110 height 14
